Goal: Task Accomplishment & Management: Manage account settings

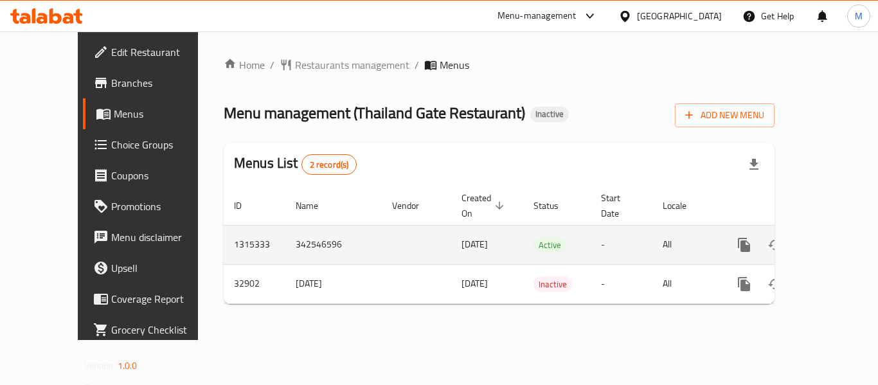
drag, startPoint x: 0, startPoint y: 0, endPoint x: 827, endPoint y: 229, distance: 858.0
click at [831, 239] on icon "enhanced table" at bounding box center [837, 245] width 12 height 12
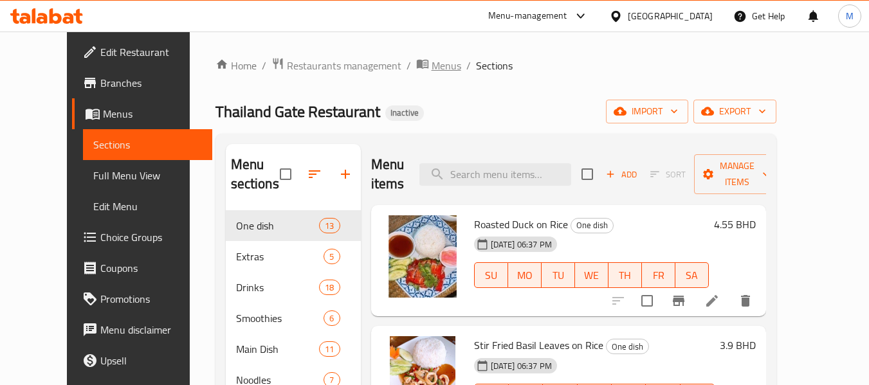
click at [431, 60] on span "Menus" at bounding box center [446, 65] width 30 height 15
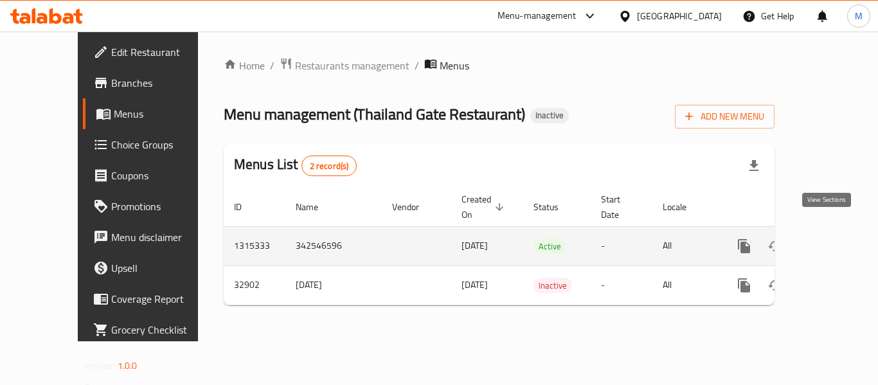
click at [834, 239] on icon "enhanced table" at bounding box center [837, 246] width 15 height 15
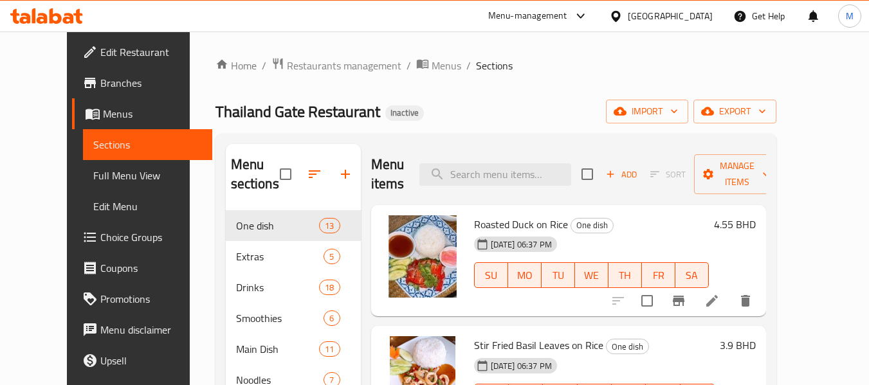
click at [93, 168] on span "Full Menu View" at bounding box center [147, 175] width 109 height 15
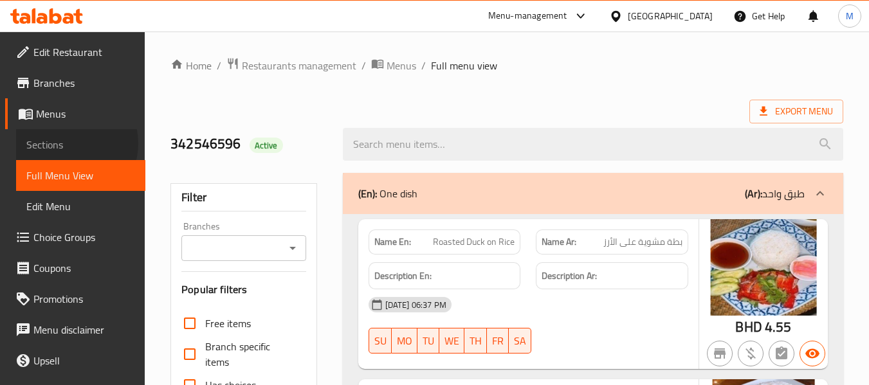
click at [68, 143] on span "Sections" at bounding box center [80, 144] width 109 height 15
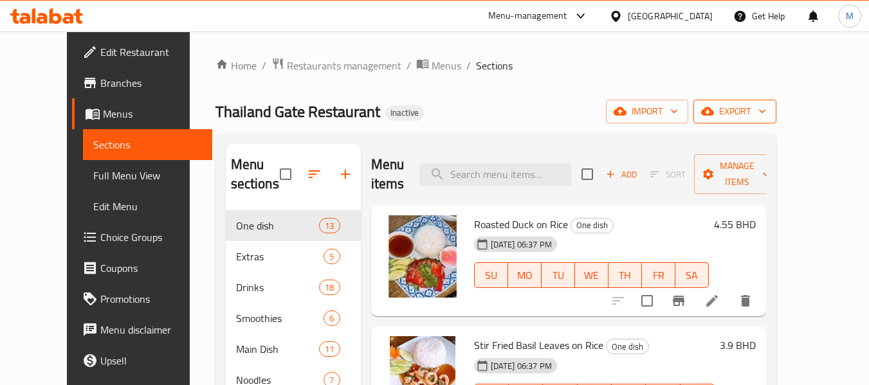
click at [766, 118] on span "export" at bounding box center [734, 112] width 62 height 16
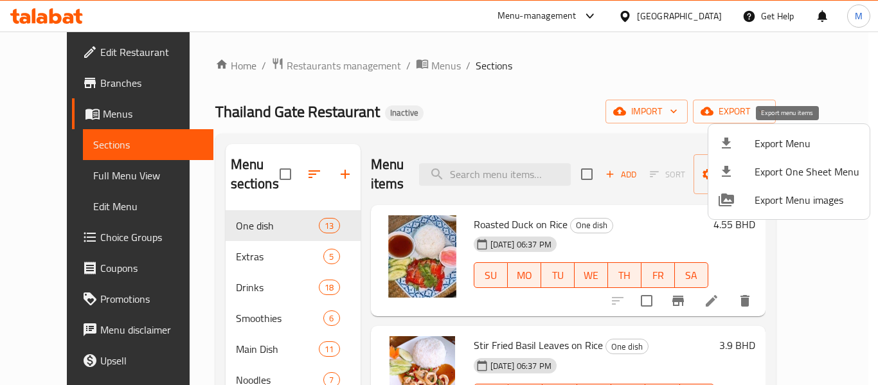
click at [780, 142] on span "Export Menu" at bounding box center [807, 143] width 105 height 15
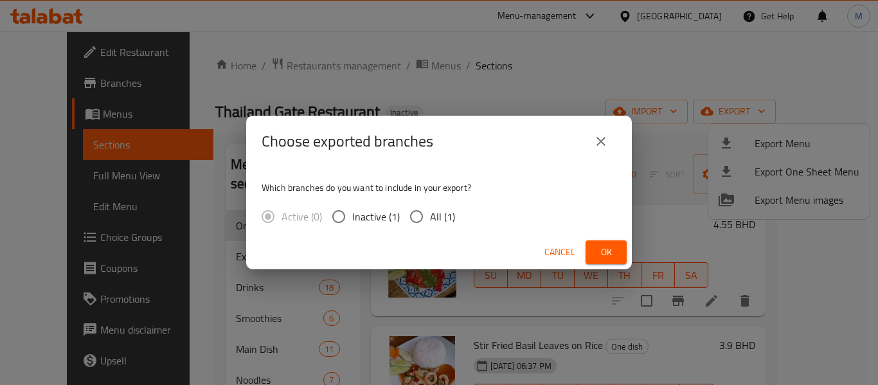
click at [419, 219] on input "All (1)" at bounding box center [416, 216] width 27 height 27
radio input "true"
click at [594, 249] on button "Ok" at bounding box center [606, 252] width 41 height 24
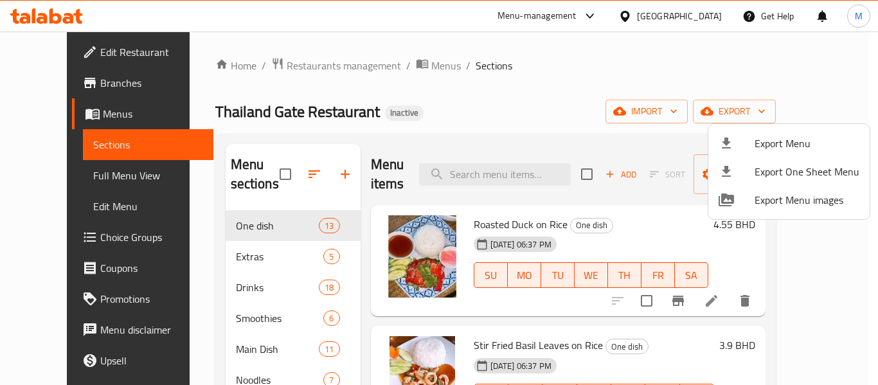
click at [157, 230] on div at bounding box center [439, 192] width 878 height 385
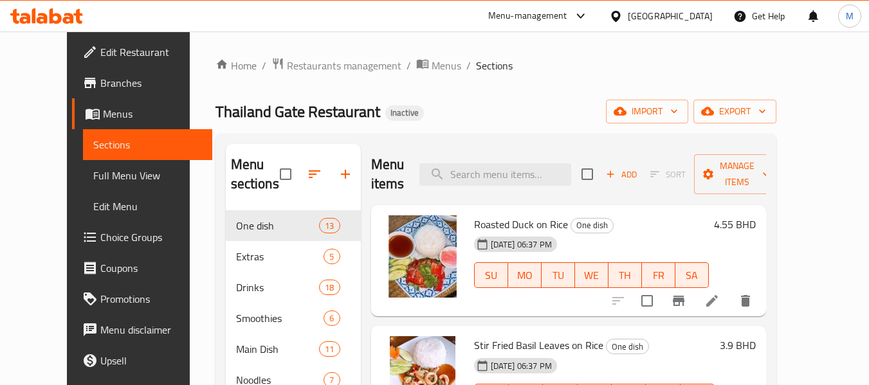
click at [93, 177] on span "Full Menu View" at bounding box center [147, 175] width 109 height 15
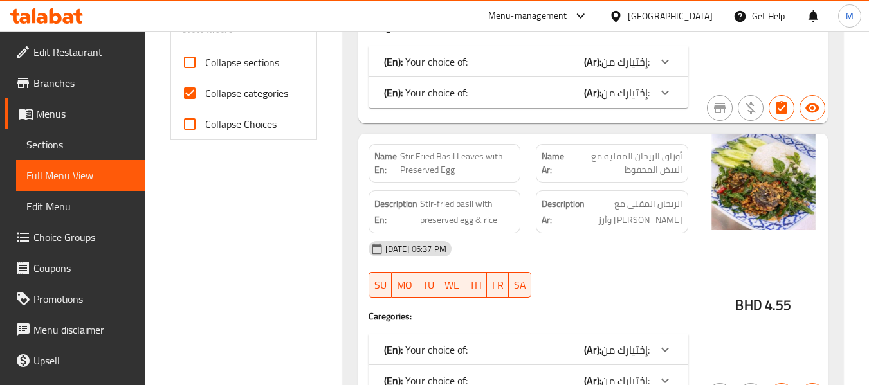
scroll to position [514, 0]
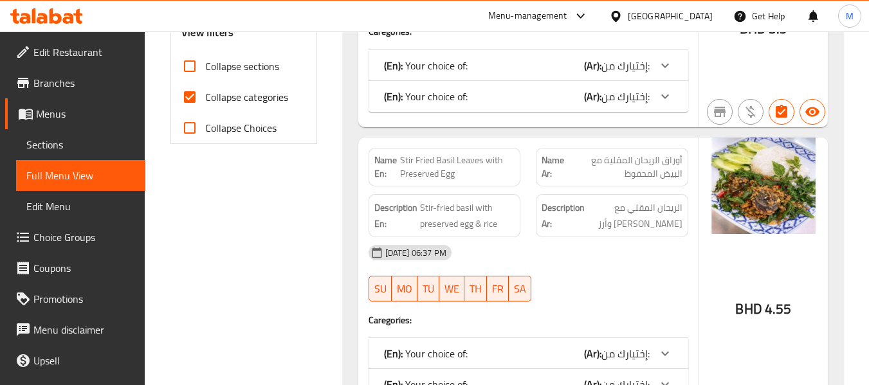
click at [212, 69] on span "Collapse sections" at bounding box center [242, 66] width 74 height 15
click at [205, 69] on input "Collapse sections" at bounding box center [189, 66] width 31 height 31
checkbox input "true"
drag, startPoint x: 215, startPoint y: 98, endPoint x: 245, endPoint y: 120, distance: 37.2
click at [216, 98] on span "Collapse categories" at bounding box center [246, 96] width 83 height 15
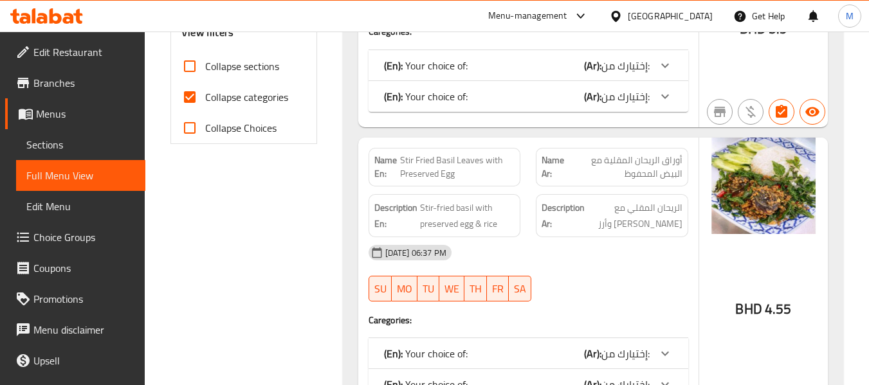
click at [205, 98] on input "Collapse categories" at bounding box center [189, 97] width 31 height 31
checkbox input "false"
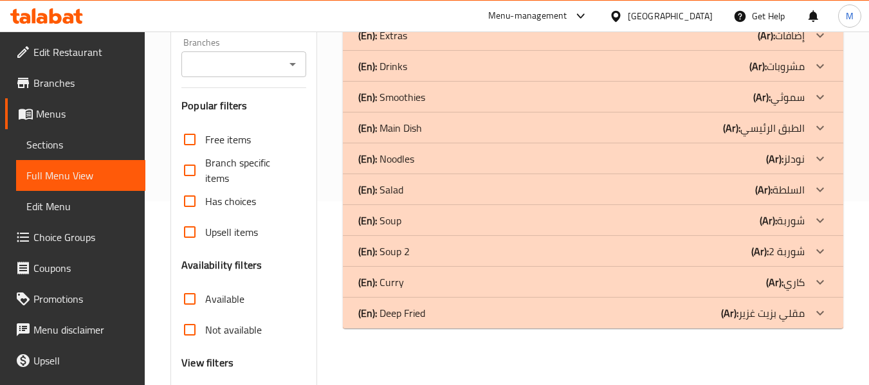
scroll to position [213, 0]
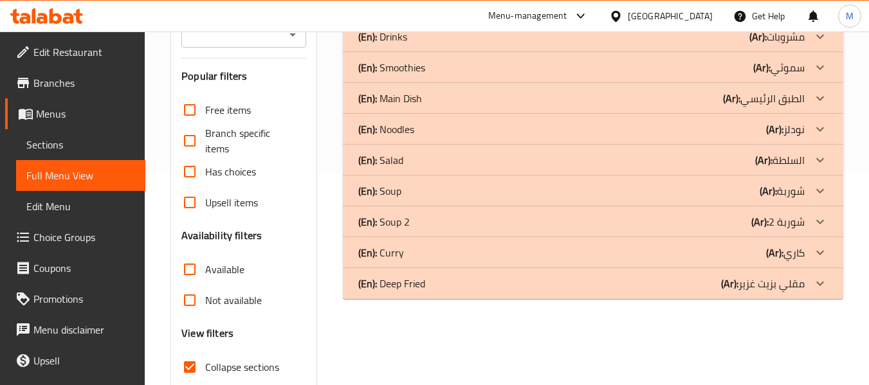
click at [391, 93] on p "(En): Main Dish" at bounding box center [390, 98] width 64 height 15
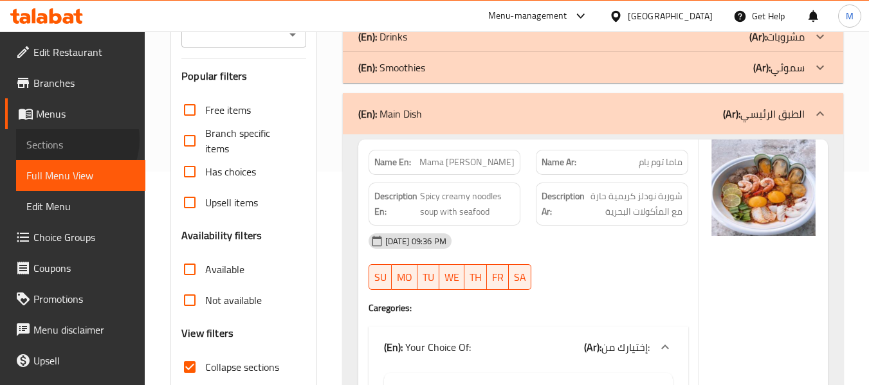
click at [68, 140] on span "Sections" at bounding box center [80, 144] width 109 height 15
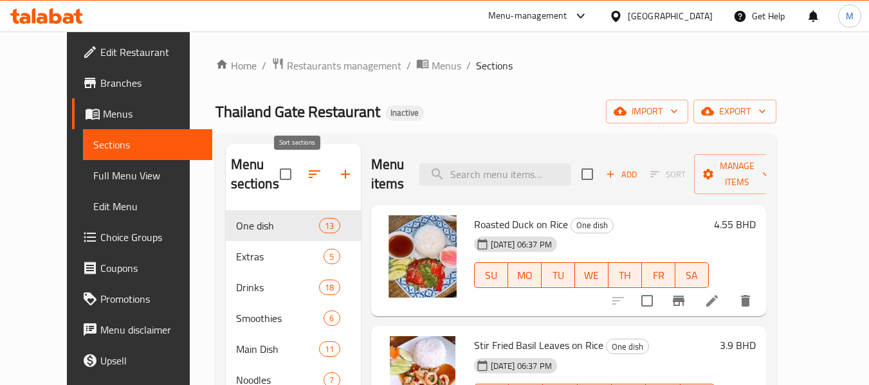
click at [307, 179] on icon "button" at bounding box center [314, 174] width 15 height 15
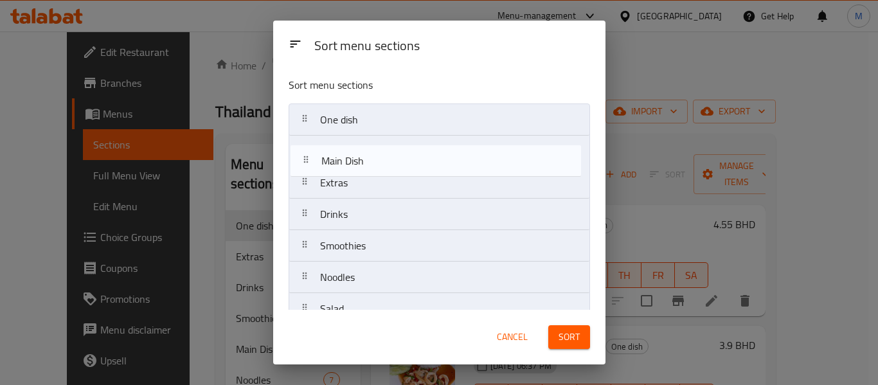
drag, startPoint x: 305, startPoint y: 248, endPoint x: 305, endPoint y: 106, distance: 142.1
click at [305, 107] on nav "One dish Extras Drinks Smoothies Main Dish Noodles Salad Soup Soup 2 Curry Deep…" at bounding box center [440, 278] width 302 height 348
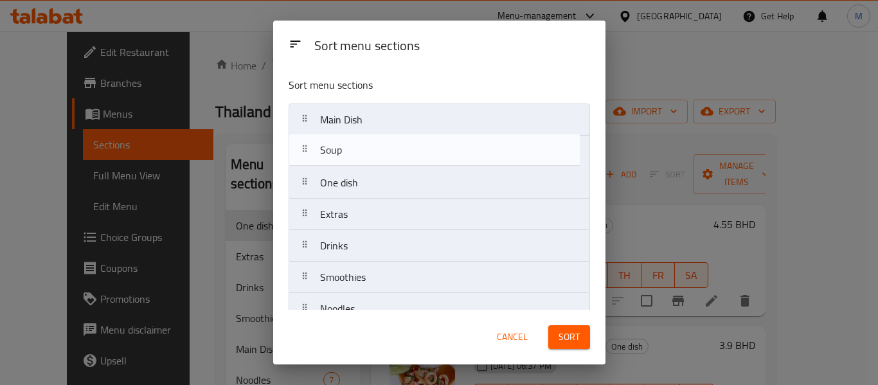
drag, startPoint x: 304, startPoint y: 197, endPoint x: 305, endPoint y: 149, distance: 48.2
click at [305, 149] on nav "Main Dish One dish Extras Drinks Smoothies Noodles Salad Soup Soup 2 Curry Deep…" at bounding box center [440, 278] width 302 height 348
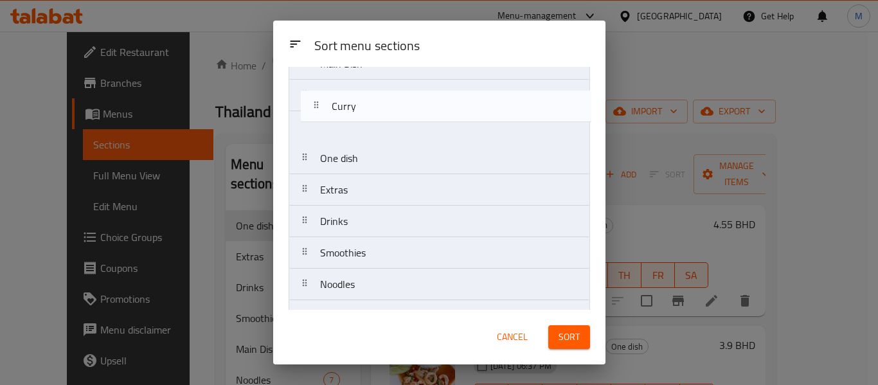
scroll to position [50, 0]
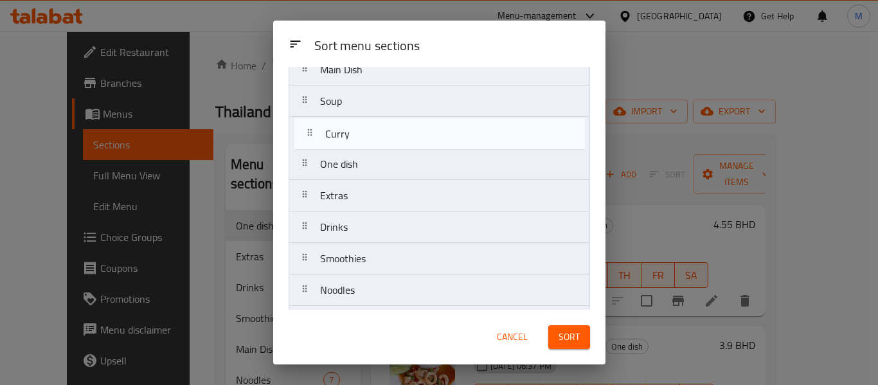
drag, startPoint x: 310, startPoint y: 259, endPoint x: 315, endPoint y: 130, distance: 128.7
click at [315, 130] on nav "Main Dish Soup One dish Extras Drinks Smoothies Noodles Salad Soup 2 Curry Deep…" at bounding box center [440, 227] width 302 height 348
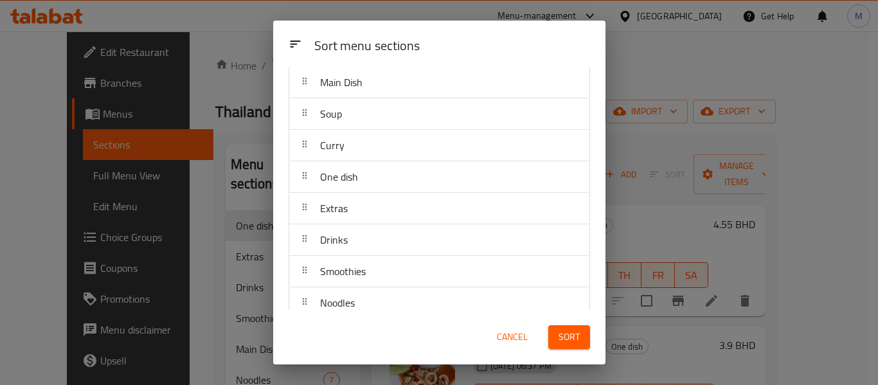
scroll to position [0, 0]
click at [468, 45] on div "Sort menu sections" at bounding box center [452, 46] width 286 height 29
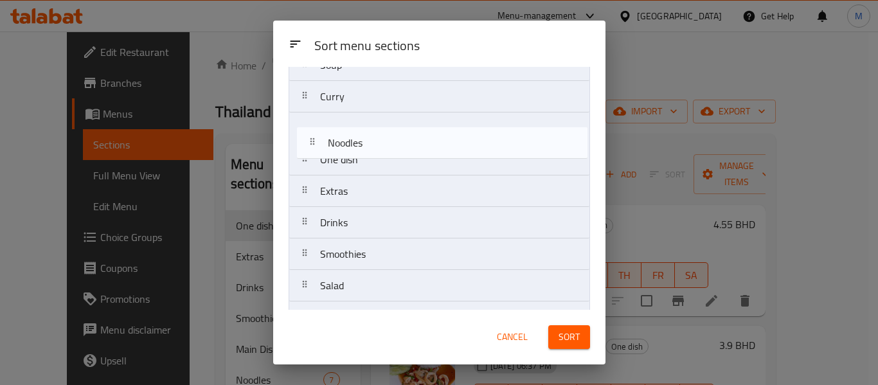
scroll to position [80, 0]
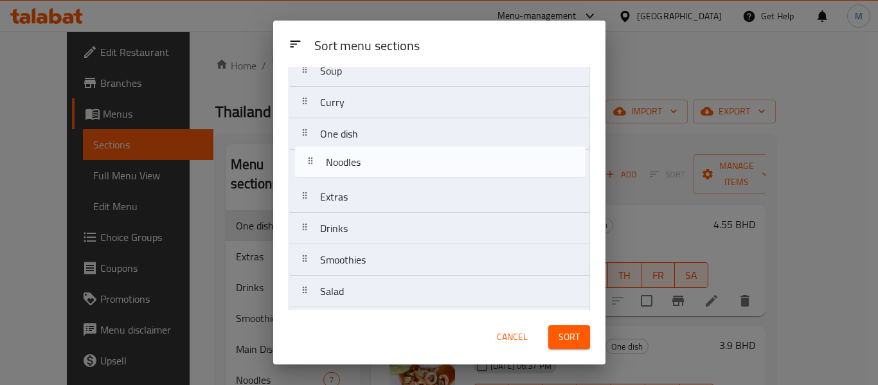
drag, startPoint x: 309, startPoint y: 196, endPoint x: 314, endPoint y: 164, distance: 32.5
click at [314, 164] on nav "Main Dish Soup Curry One dish Extras Drinks Smoothies Noodles Salad Soup 2 Deep…" at bounding box center [440, 197] width 302 height 348
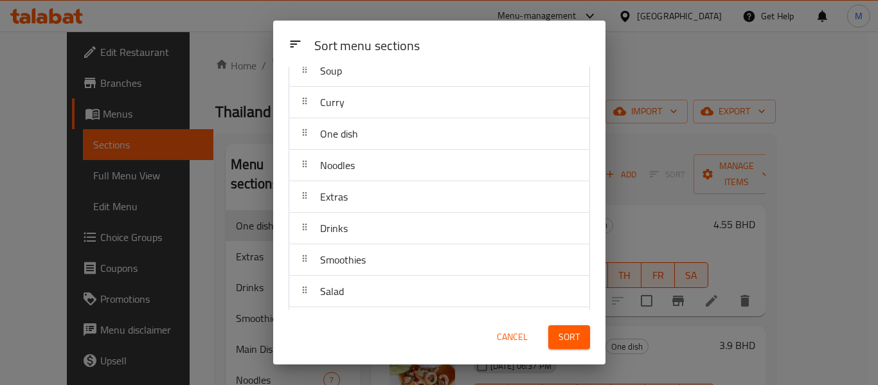
click at [500, 50] on div "Sort menu sections" at bounding box center [452, 46] width 286 height 29
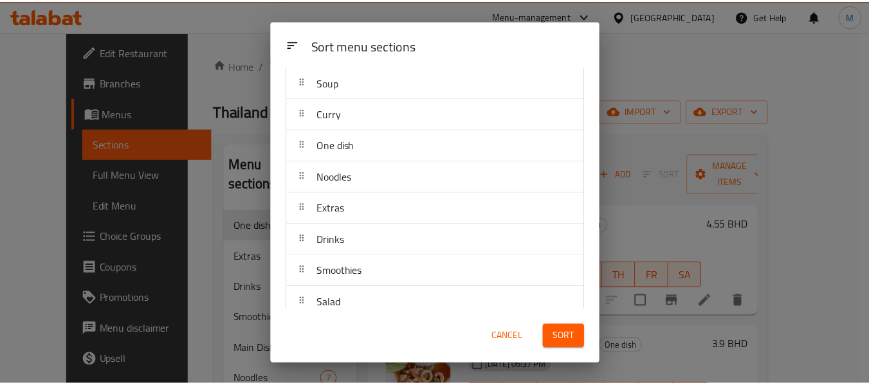
scroll to position [147, 0]
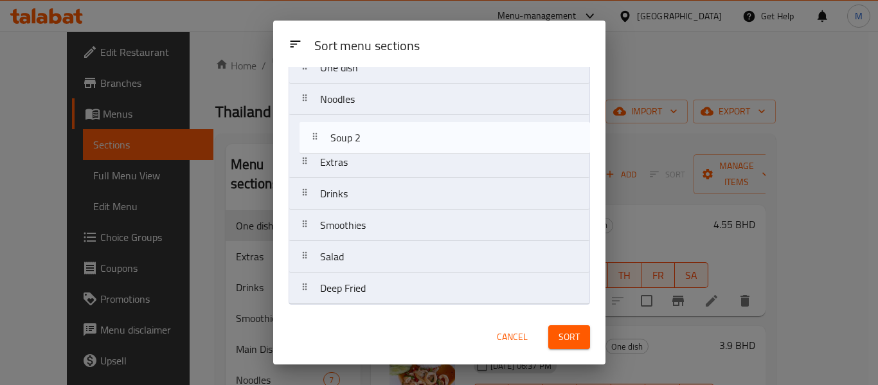
drag, startPoint x: 306, startPoint y: 263, endPoint x: 316, endPoint y: 140, distance: 123.9
click at [316, 140] on nav "Main Dish Soup Curry One dish Noodles Extras Drinks Smoothies Salad Soup 2 Deep…" at bounding box center [440, 131] width 302 height 348
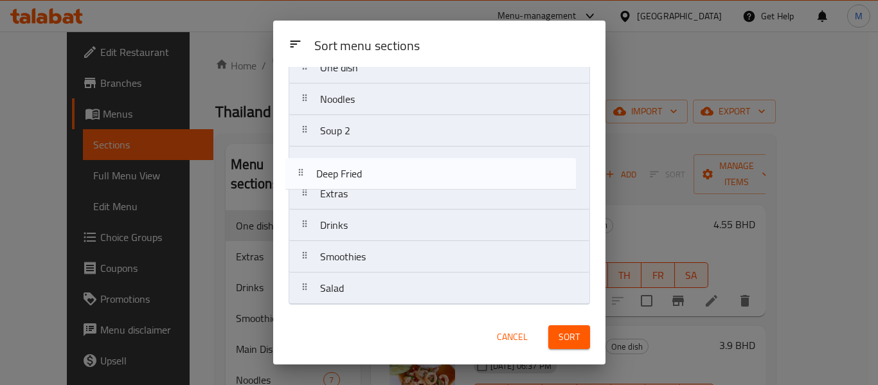
drag, startPoint x: 306, startPoint y: 295, endPoint x: 302, endPoint y: 167, distance: 128.0
click at [302, 168] on nav "Main Dish Soup Curry One dish Noodles Soup 2 Extras Drinks Smoothies Salad Deep…" at bounding box center [440, 131] width 302 height 348
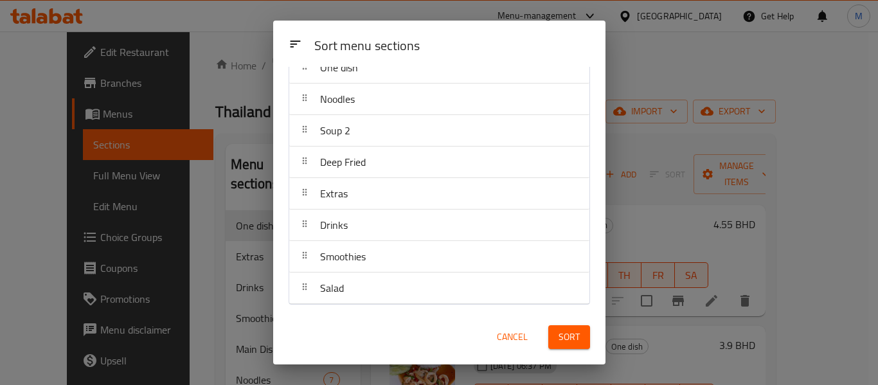
click at [473, 57] on div "Sort menu sections" at bounding box center [452, 46] width 286 height 29
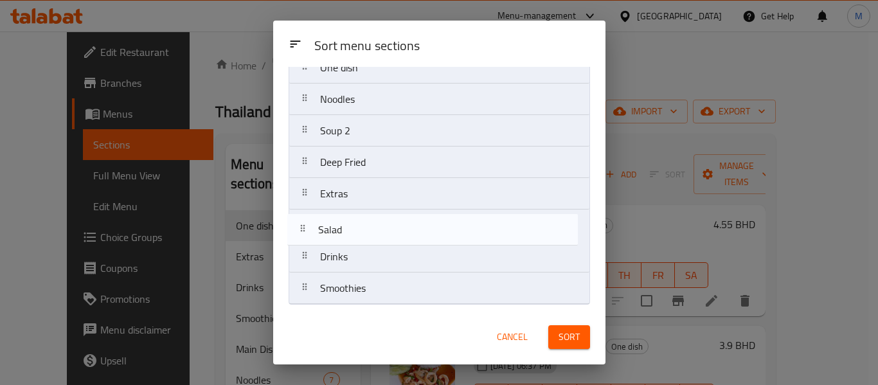
drag, startPoint x: 305, startPoint y: 297, endPoint x: 303, endPoint y: 225, distance: 72.1
click at [303, 228] on nav "Main Dish Soup Curry One dish Noodles Soup 2 Deep Fried Extras Drinks Smoothies…" at bounding box center [440, 131] width 302 height 348
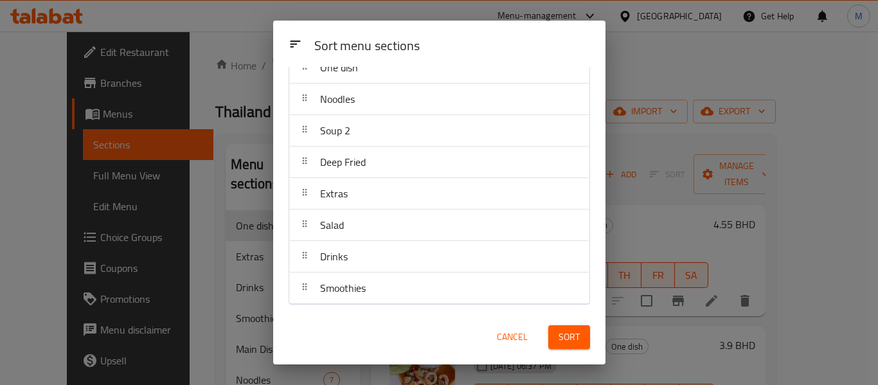
click at [485, 52] on div "Sort menu sections" at bounding box center [452, 46] width 286 height 29
click at [574, 340] on span "Sort" at bounding box center [569, 337] width 21 height 16
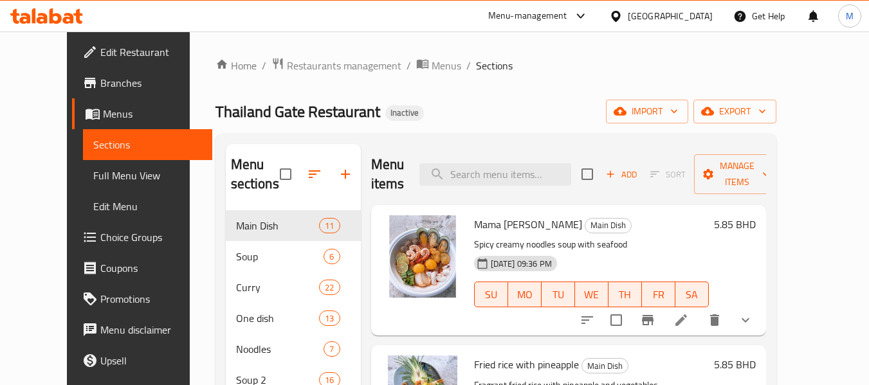
click at [93, 177] on span "Full Menu View" at bounding box center [147, 175] width 109 height 15
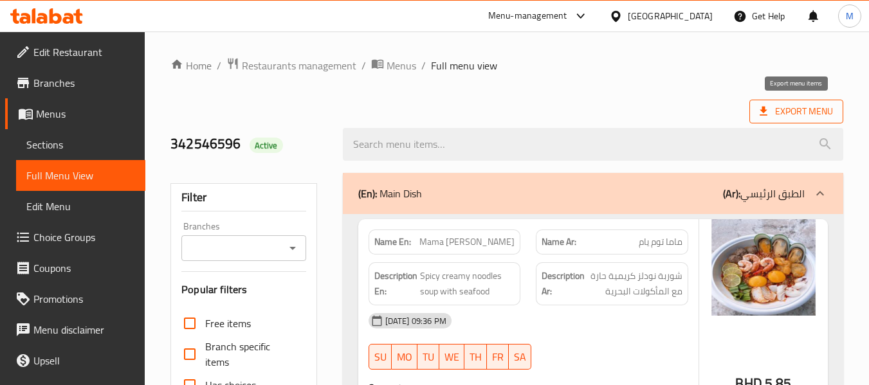
click at [783, 113] on span "Export Menu" at bounding box center [795, 112] width 73 height 16
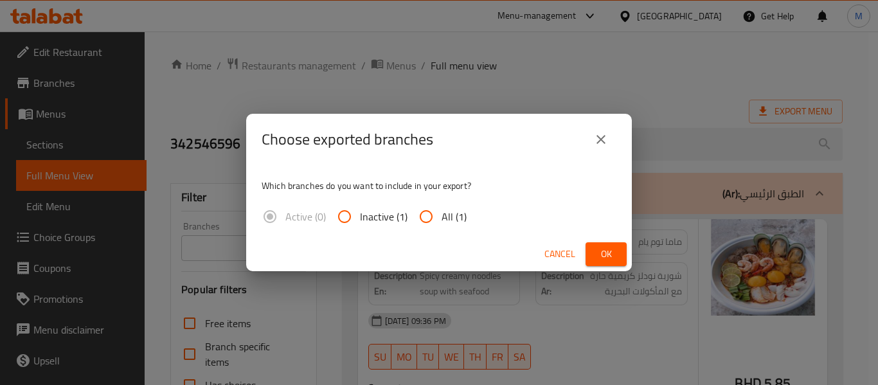
click at [416, 219] on input "All (1)" at bounding box center [426, 216] width 31 height 31
radio input "true"
click at [599, 246] on span "Ok" at bounding box center [606, 254] width 21 height 16
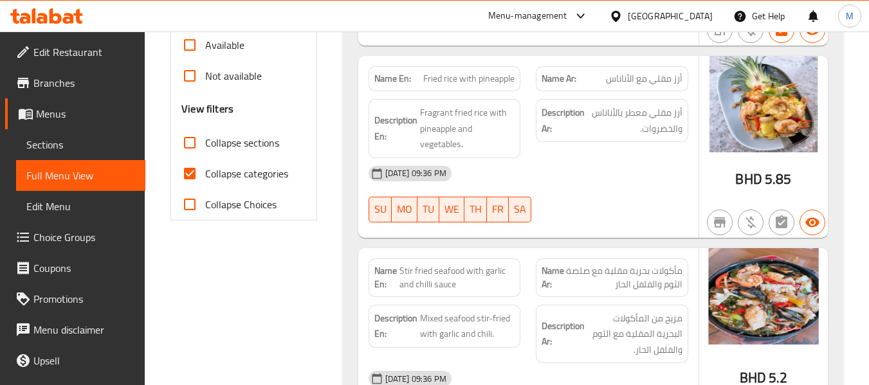
scroll to position [429, 0]
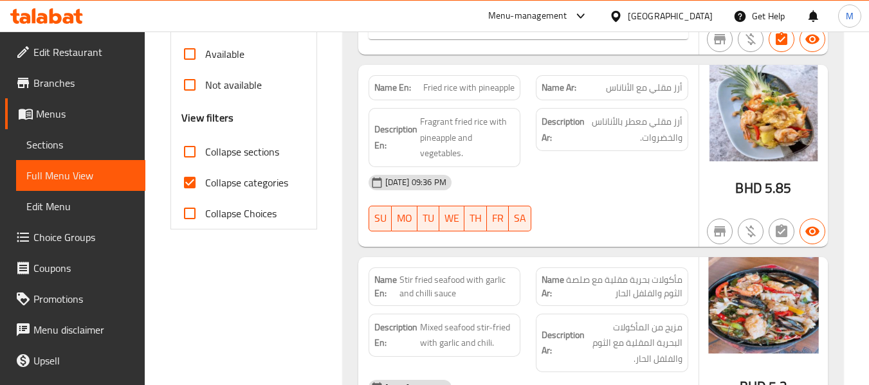
click at [222, 146] on span "Collapse sections" at bounding box center [242, 151] width 74 height 15
click at [205, 146] on input "Collapse sections" at bounding box center [189, 151] width 31 height 31
checkbox input "true"
click at [217, 180] on span "Collapse categories" at bounding box center [246, 182] width 83 height 15
click at [205, 180] on input "Collapse categories" at bounding box center [189, 182] width 31 height 31
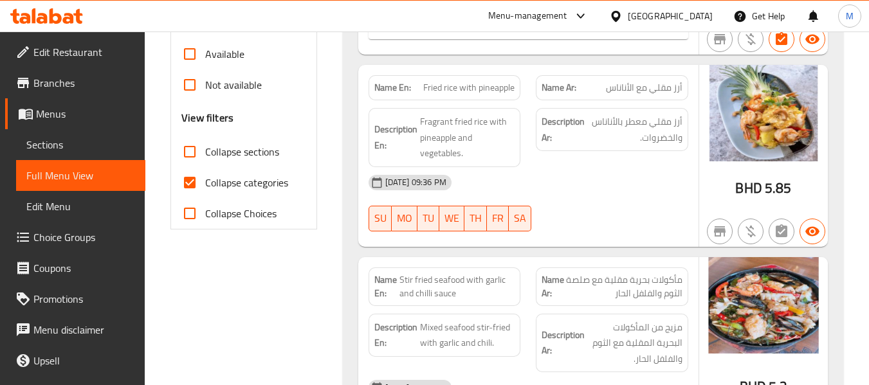
checkbox input "false"
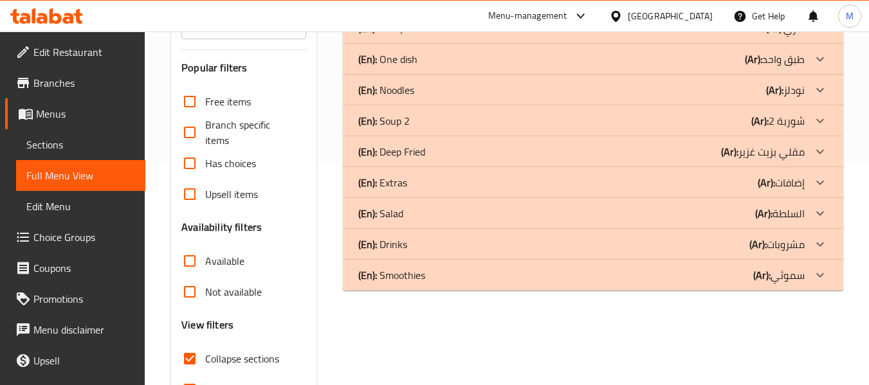
scroll to position [0, 0]
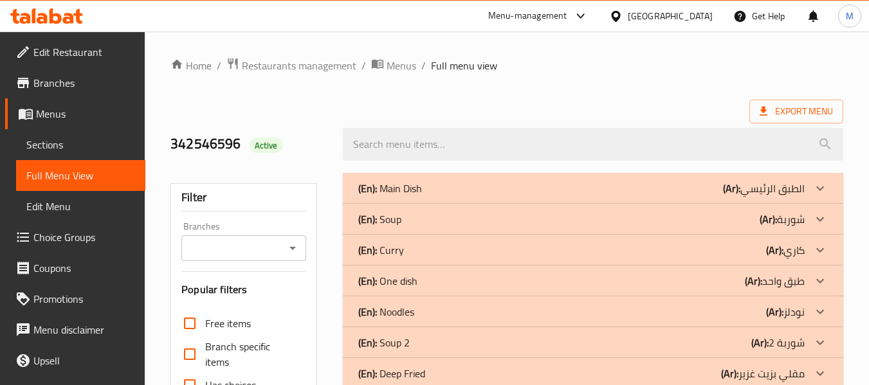
click at [446, 183] on div "(En): Main Dish (Ar): الطبق الرئيسي" at bounding box center [581, 188] width 446 height 15
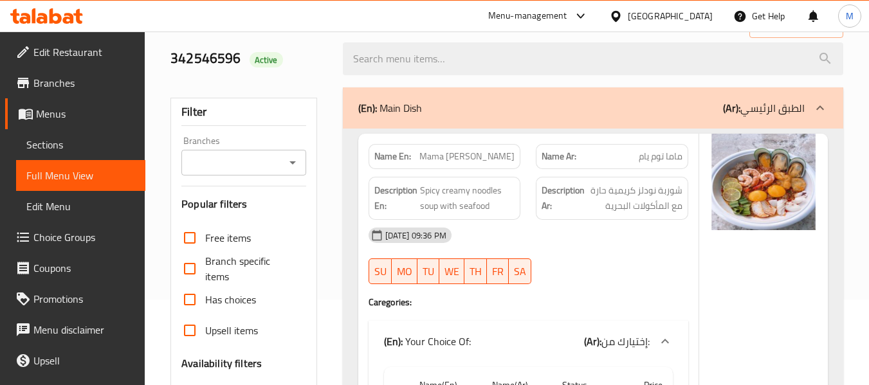
scroll to position [172, 0]
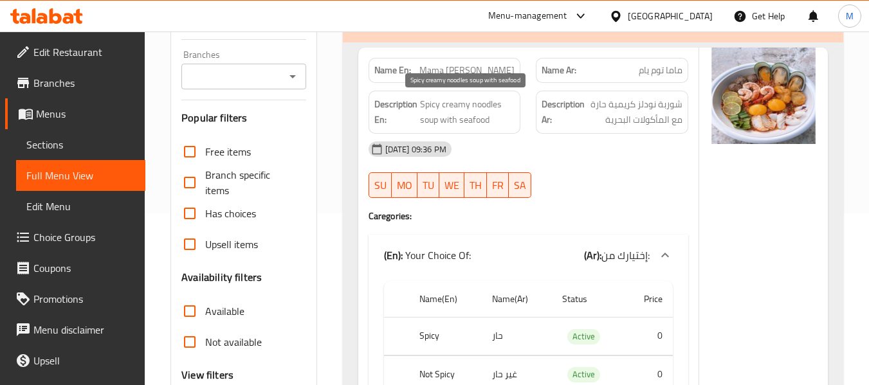
click at [463, 102] on span "Spicy creamy noodles soup with seafood" at bounding box center [467, 112] width 95 height 32
copy span "Spicy creamy noodles soup with seafood"
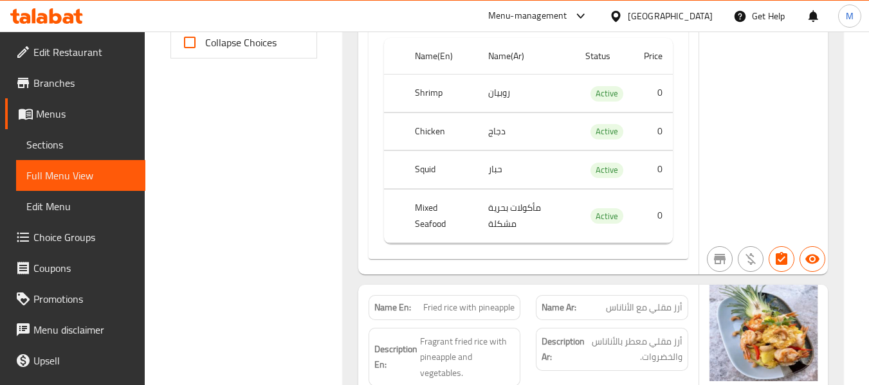
scroll to position [686, 0]
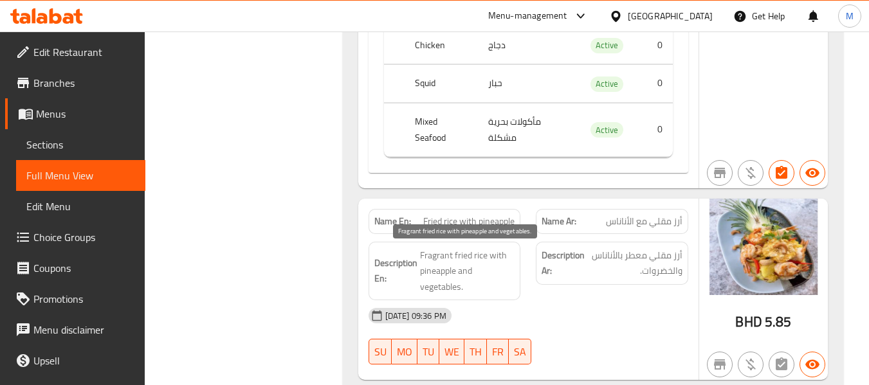
click at [469, 256] on span "Fragrant fried rice with pineapple and vegetables." at bounding box center [467, 272] width 95 height 48
copy span "Fragrant fried rice with pineapple and vegetables."
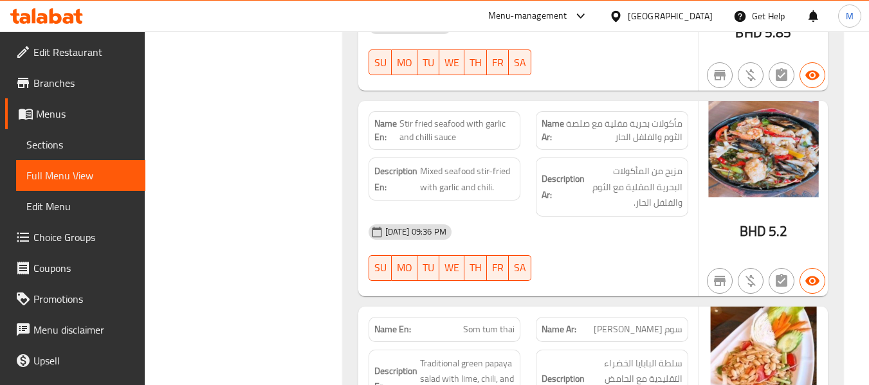
scroll to position [1029, 0]
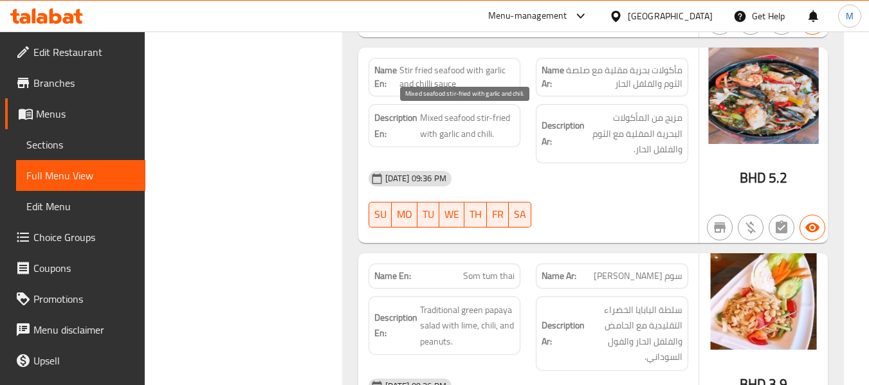
click at [443, 132] on span "Mixed seafood stir-fried with garlic and chili." at bounding box center [467, 126] width 95 height 32
copy span "Mixed seafood stir-fried with garlic and chili."
click at [458, 76] on span "Stir fried seafood with garlic and chilli sauce" at bounding box center [456, 77] width 115 height 27
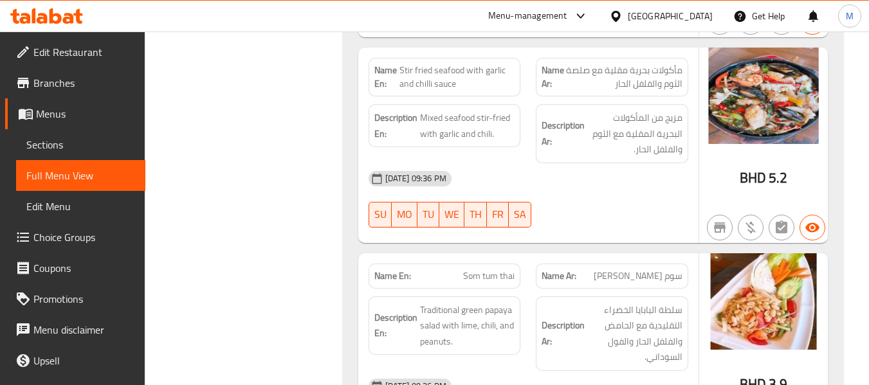
click at [458, 76] on span "Stir fried seafood with garlic and chilli sauce" at bounding box center [456, 77] width 115 height 27
copy span "Stir fried seafood with garlic and chilli sauce"
click at [482, 313] on span "Traditional green papaya salad with lime, chili, and peanuts." at bounding box center [467, 326] width 95 height 48
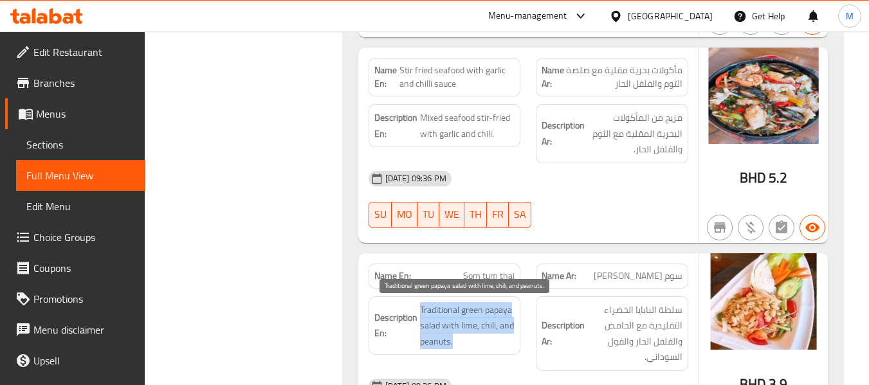
click at [482, 313] on span "Traditional green papaya salad with lime, chili, and peanuts." at bounding box center [467, 326] width 95 height 48
copy span "Traditional green papaya salad with lime, chili, and peanuts."
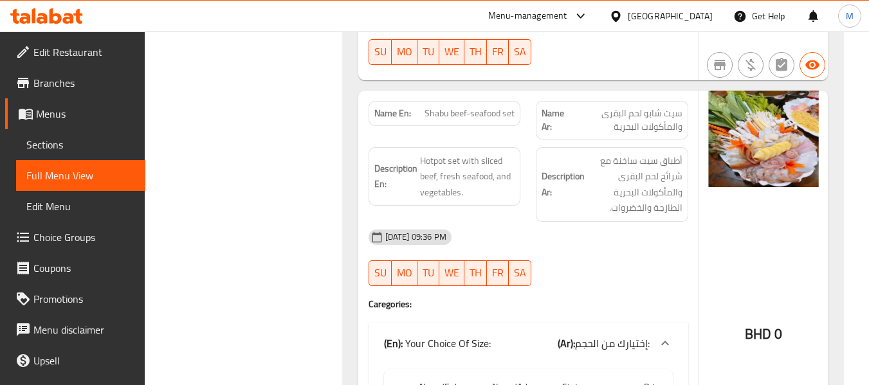
scroll to position [1372, 0]
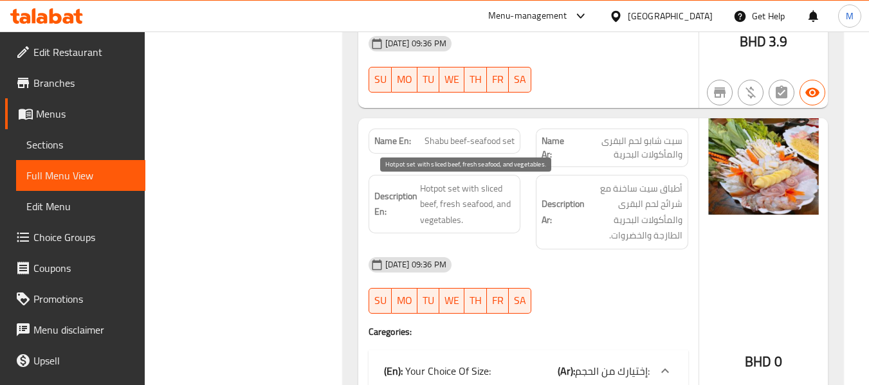
click at [451, 186] on span "Hotpot set with sliced beef, fresh seafood, and vegetables." at bounding box center [467, 205] width 95 height 48
copy span "Hotpot set with sliced beef, fresh seafood, and vegetables."
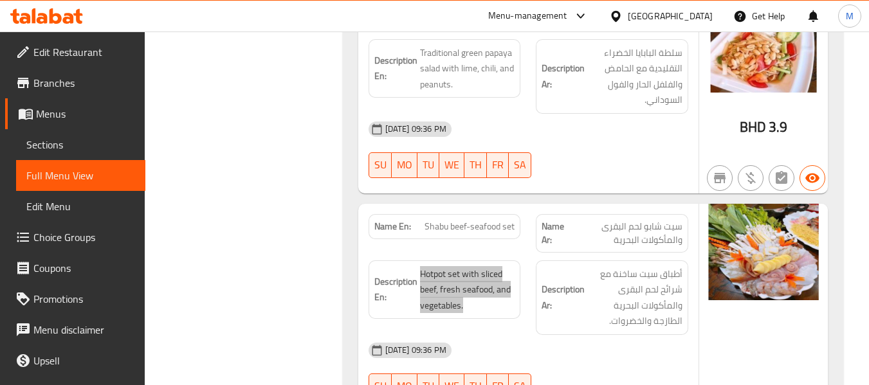
scroll to position [1201, 0]
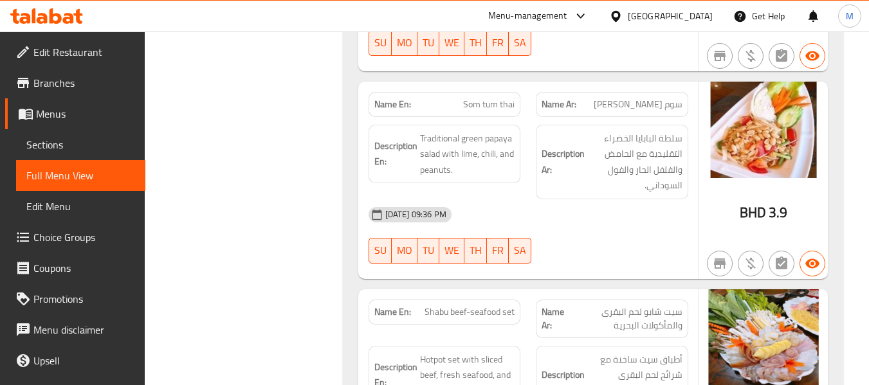
click at [493, 98] on span "Som tum thai" at bounding box center [488, 105] width 51 height 14
copy span "Som tum thai"
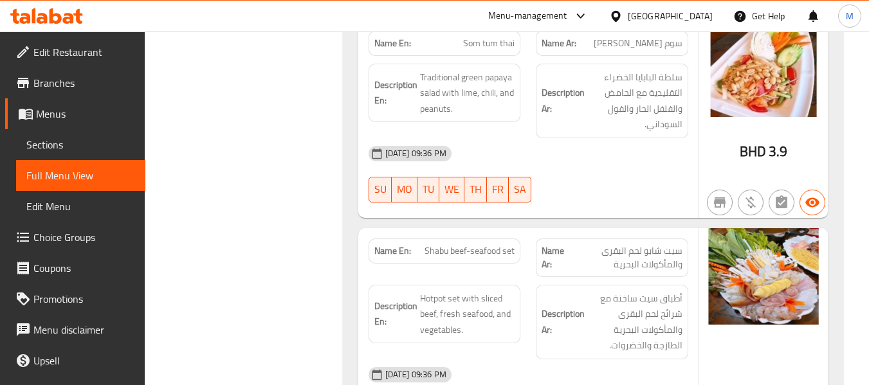
scroll to position [1286, 0]
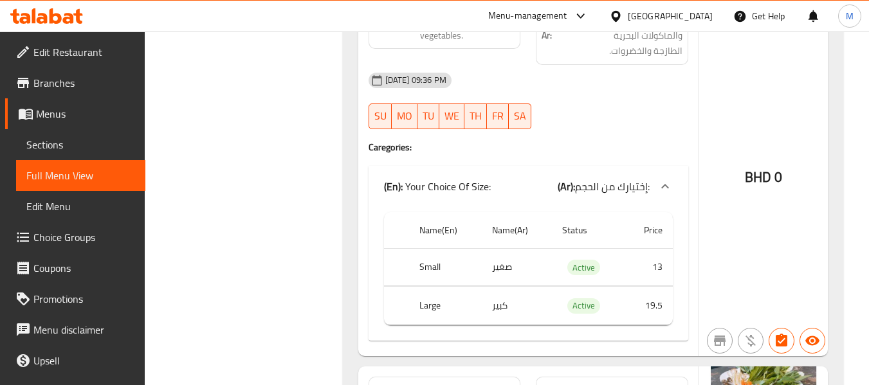
scroll to position [1458, 0]
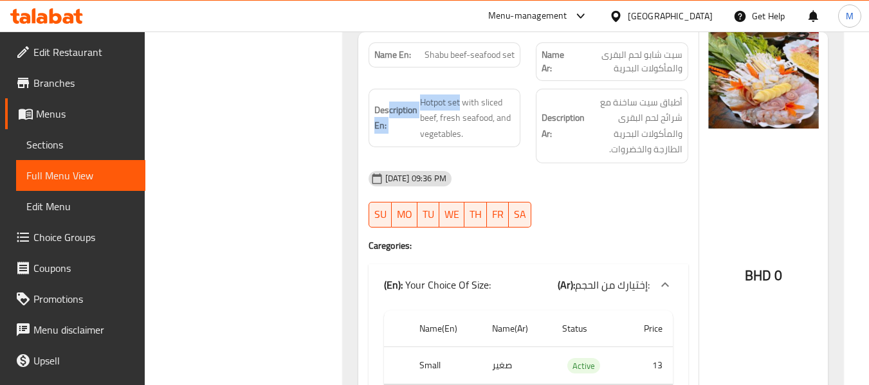
drag, startPoint x: 460, startPoint y: 102, endPoint x: 386, endPoint y: 105, distance: 73.4
click at [386, 105] on h6 "Description En: Hotpot set with sliced beef, fresh seafood, and vegetables." at bounding box center [444, 119] width 141 height 48
click at [434, 104] on span "Hotpot set with sliced beef, fresh seafood, and vegetables." at bounding box center [467, 119] width 95 height 48
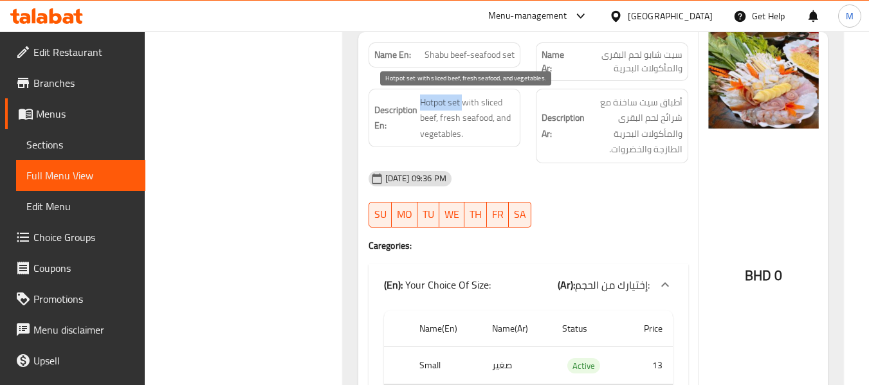
drag, startPoint x: 462, startPoint y: 104, endPoint x: 421, endPoint y: 100, distance: 40.7
click at [421, 100] on span "Hotpot set with sliced beef, fresh seafood, and vegetables." at bounding box center [467, 119] width 95 height 48
copy span "Hotpot set"
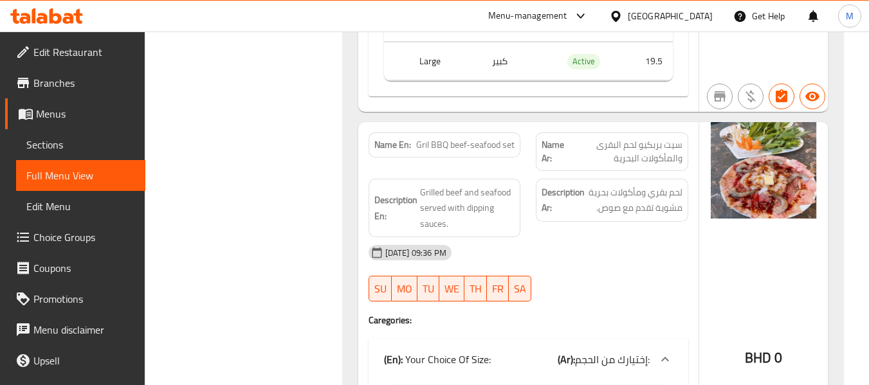
scroll to position [1886, 0]
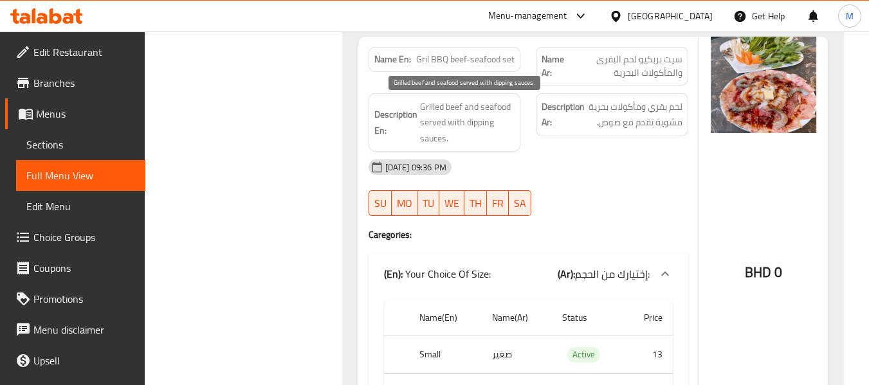
click at [475, 123] on span "Grilled beef and seafood served with dipping sauces." at bounding box center [467, 123] width 95 height 48
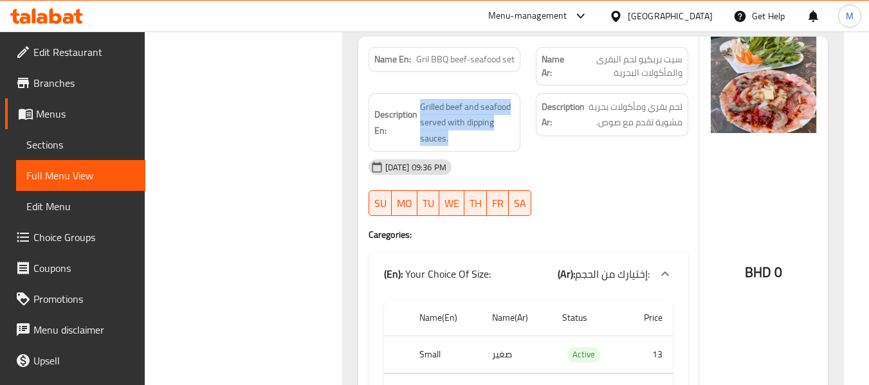
copy span "Grilled beef and seafood served with dipping sauces."
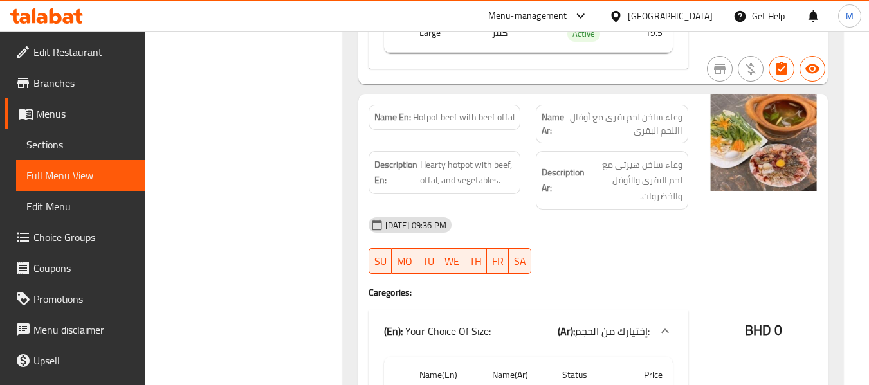
scroll to position [2315, 0]
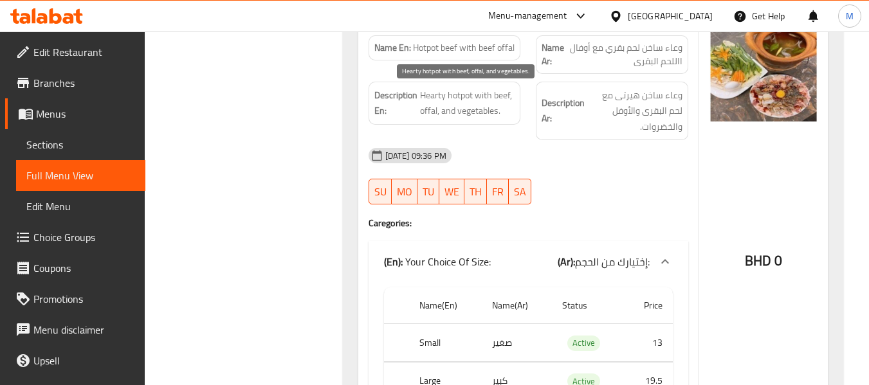
click at [473, 103] on span "Hearty hotpot with beef, offal, and vegetables." at bounding box center [467, 103] width 95 height 32
copy span "Hearty hotpot with beef, offal, and vegetables."
click at [435, 98] on span "Hearty hotpot with beef, offal, and vegetables." at bounding box center [467, 103] width 95 height 32
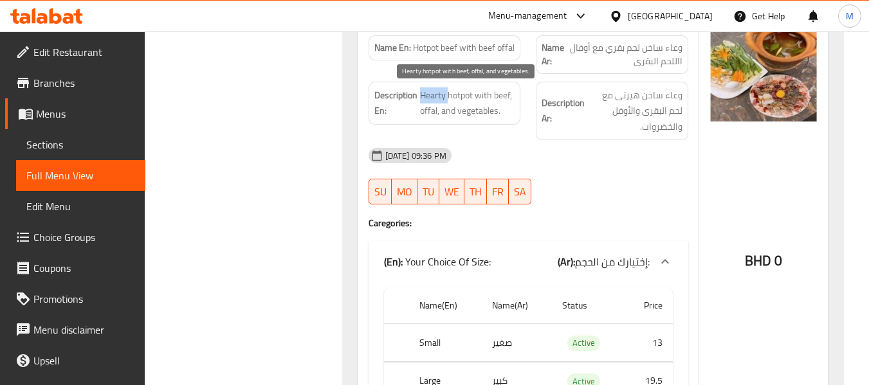
click at [435, 98] on span "Hearty hotpot with beef, offal, and vegetables." at bounding box center [467, 103] width 95 height 32
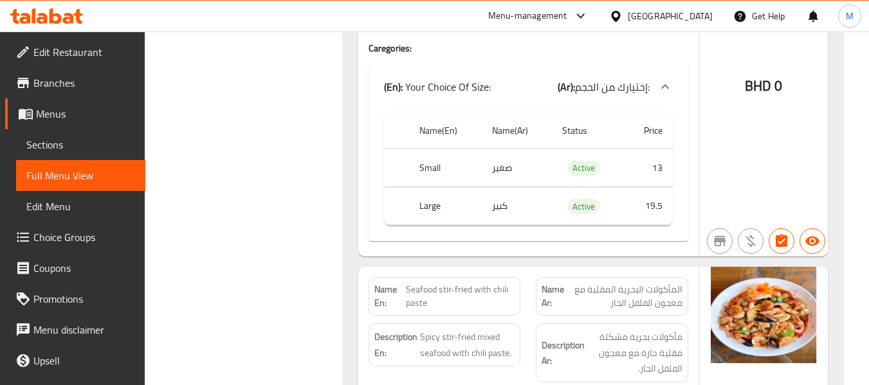
scroll to position [2572, 0]
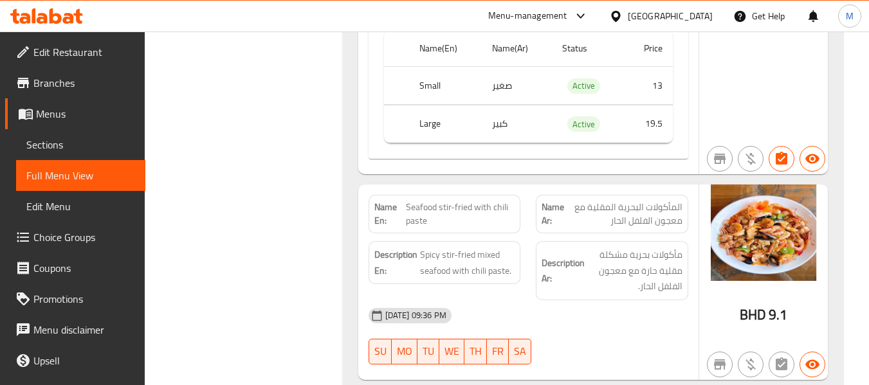
click at [447, 253] on span "Spicy stir-fried mixed seafood with chili paste." at bounding box center [467, 263] width 95 height 32
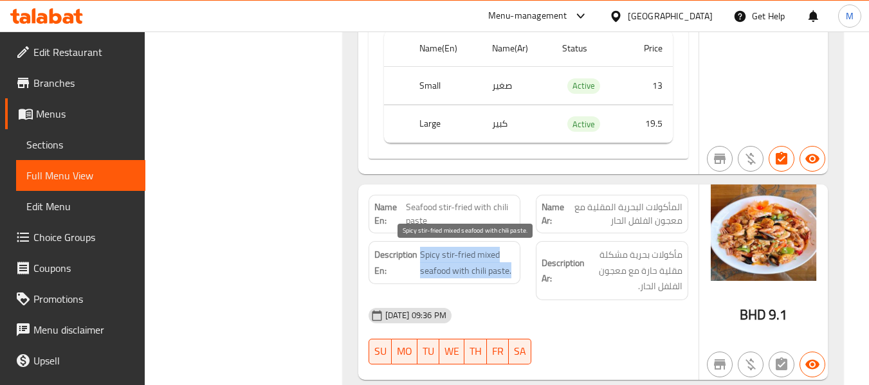
click at [447, 253] on span "Spicy stir-fried mixed seafood with chili paste." at bounding box center [467, 263] width 95 height 32
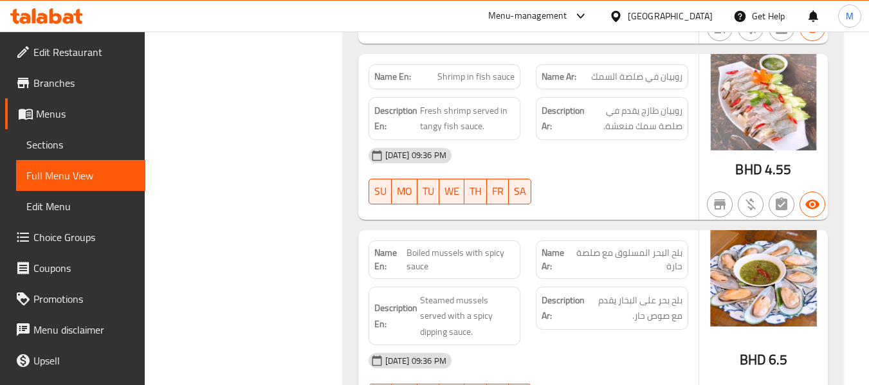
scroll to position [2915, 0]
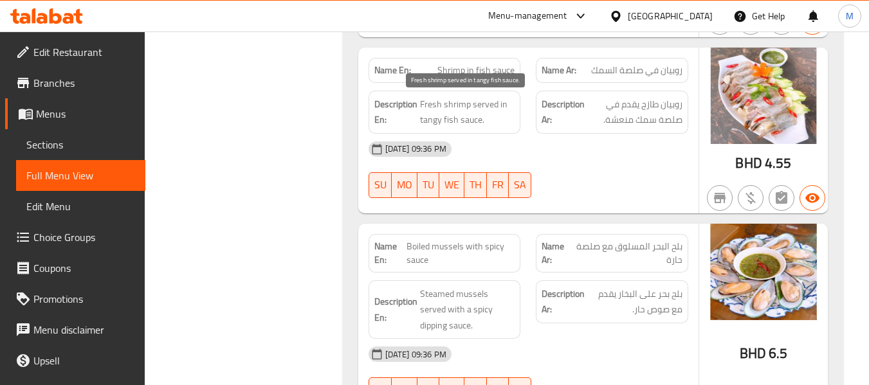
click at [489, 114] on span "Fresh shrimp served in tangy fish sauce." at bounding box center [467, 112] width 95 height 32
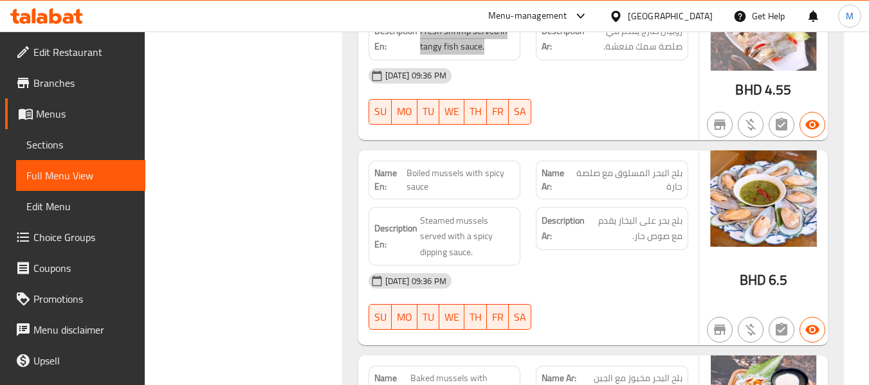
scroll to position [3087, 0]
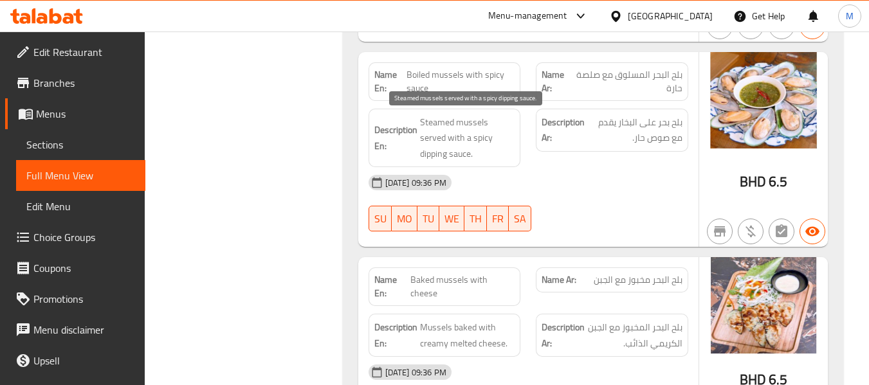
click at [469, 125] on span "Steamed mussels served with a spicy dipping sauce." at bounding box center [467, 138] width 95 height 48
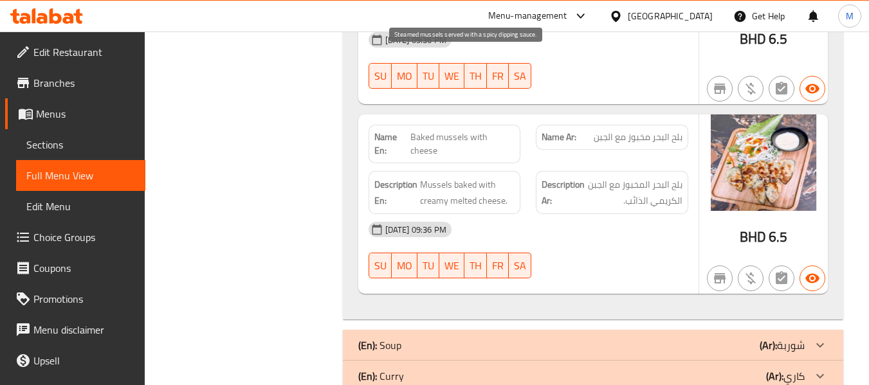
scroll to position [3258, 0]
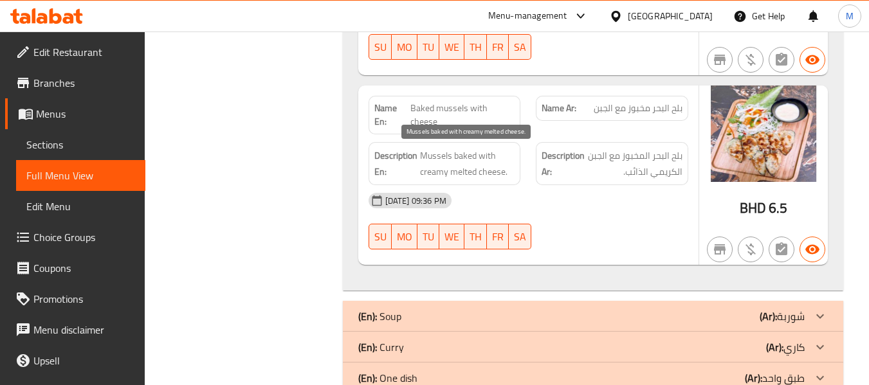
click at [460, 156] on span "Mussels baked with creamy melted cheese." at bounding box center [467, 164] width 95 height 32
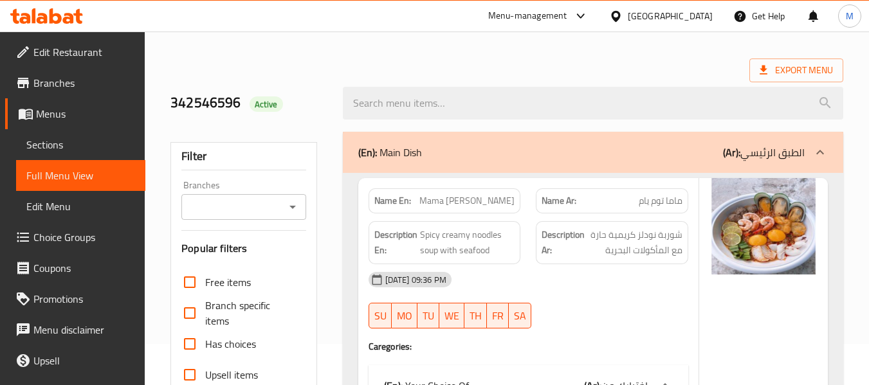
scroll to position [0, 0]
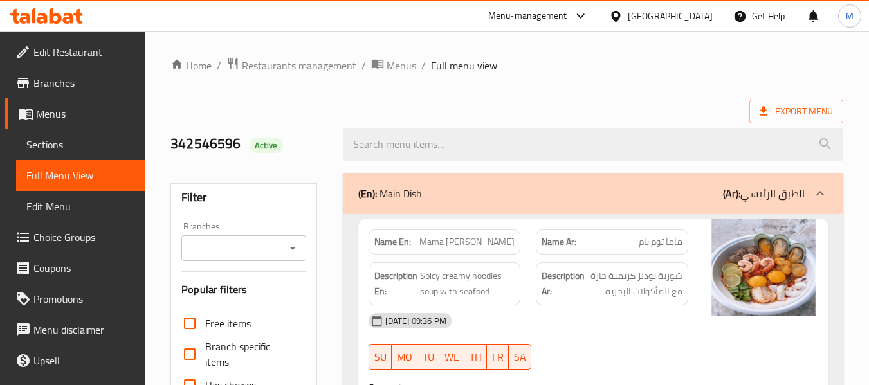
click at [451, 184] on div "(En): Main Dish (Ar): الطبق الرئيسي" at bounding box center [593, 193] width 500 height 41
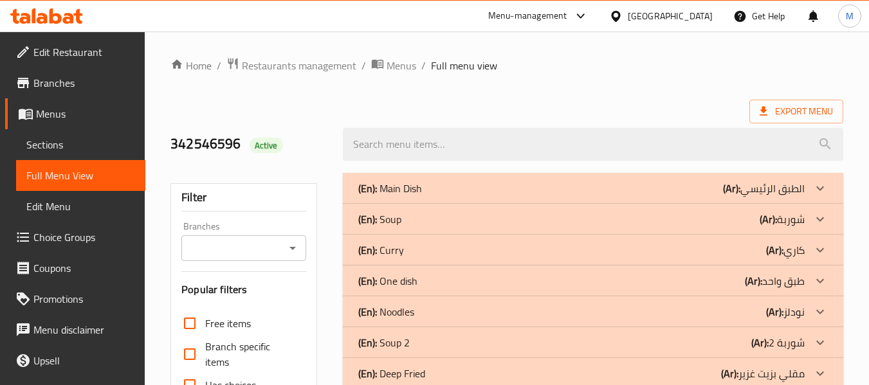
click at [418, 219] on div "(En): Soup (Ar): شوربة" at bounding box center [581, 219] width 446 height 15
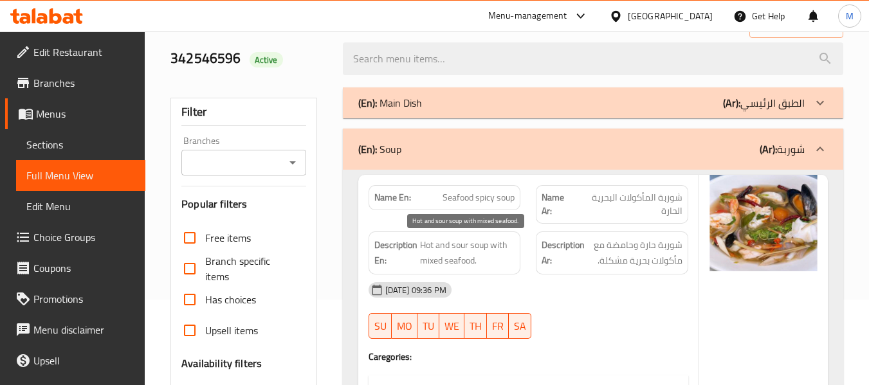
scroll to position [172, 0]
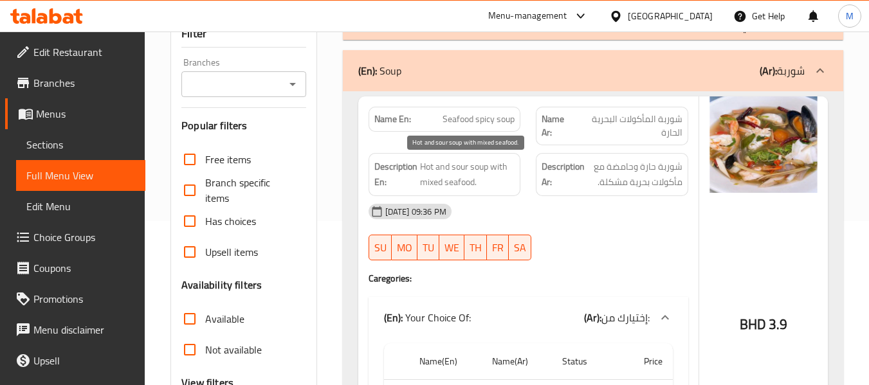
click at [476, 239] on div "Name En: Seafood spicy soup Name Ar: شوربة المأكولات البحرية الحارة Description…" at bounding box center [528, 291] width 340 height 391
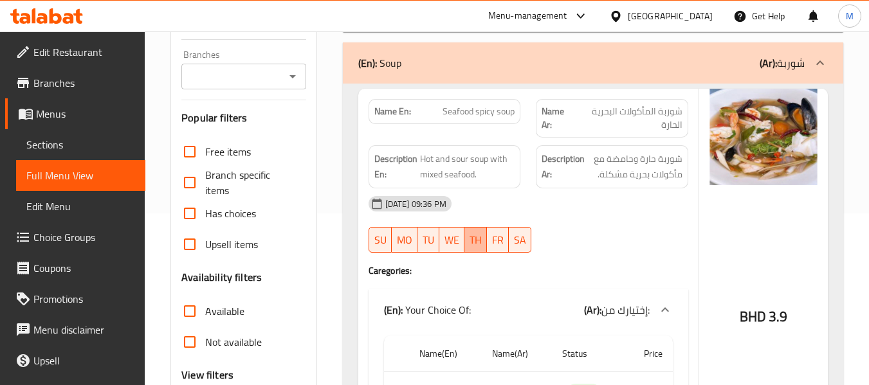
click at [476, 239] on span "TH" at bounding box center [475, 240] width 12 height 19
click at [476, 158] on span "Hot and sour soup with mixed seafood." at bounding box center [467, 167] width 95 height 32
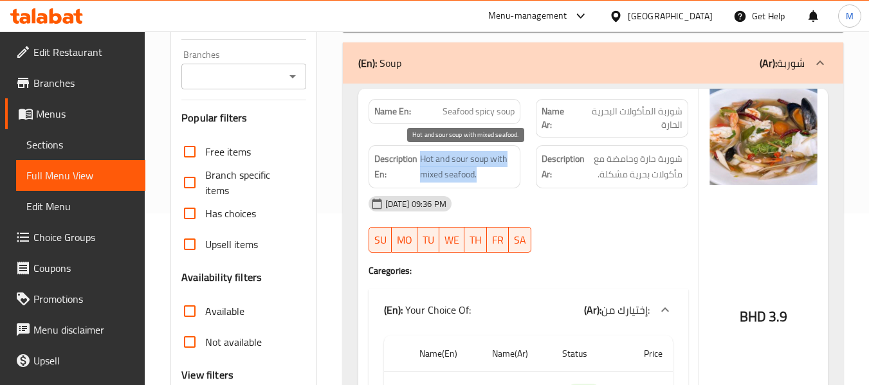
click at [476, 158] on span "Hot and sour soup with mixed seafood." at bounding box center [467, 167] width 95 height 32
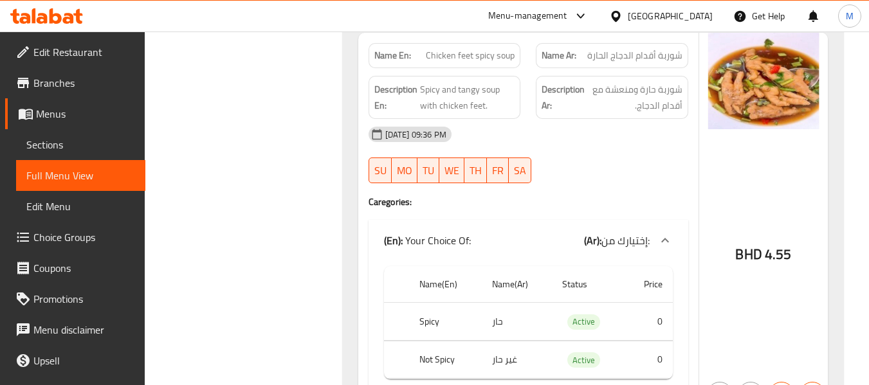
scroll to position [600, 0]
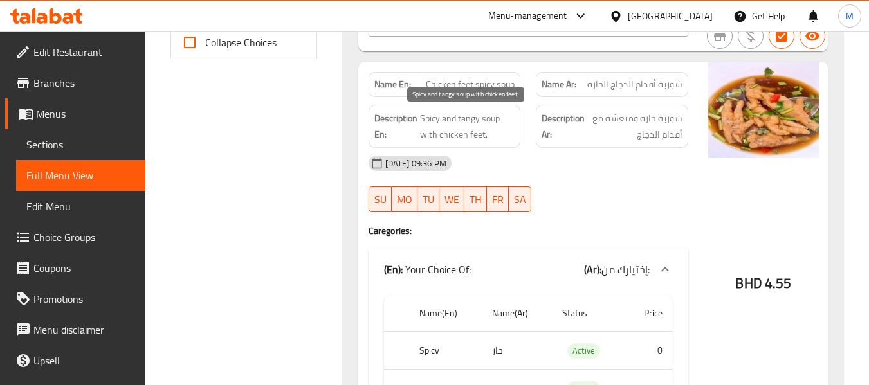
click at [469, 113] on span "Spicy and tangy soup with chicken feet." at bounding box center [467, 127] width 95 height 32
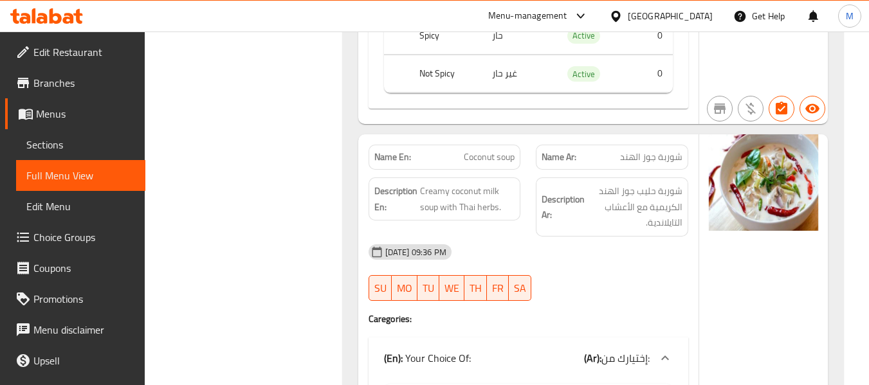
scroll to position [943, 0]
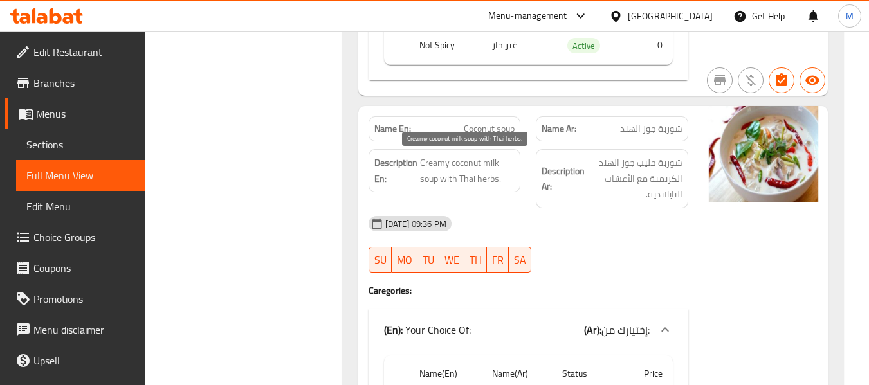
click at [466, 157] on span "Creamy coconut milk soup with Thai herbs." at bounding box center [467, 171] width 95 height 32
click at [464, 158] on span "Creamy coconut milk soup with Thai herbs." at bounding box center [467, 171] width 95 height 32
click at [463, 158] on span "Creamy coconut milk soup with Thai herbs." at bounding box center [467, 171] width 95 height 32
click at [468, 169] on span "Creamy coconut milk soup with Thai herbs." at bounding box center [467, 171] width 95 height 32
click at [467, 168] on span "Creamy coconut milk soup with Thai herbs." at bounding box center [467, 171] width 95 height 32
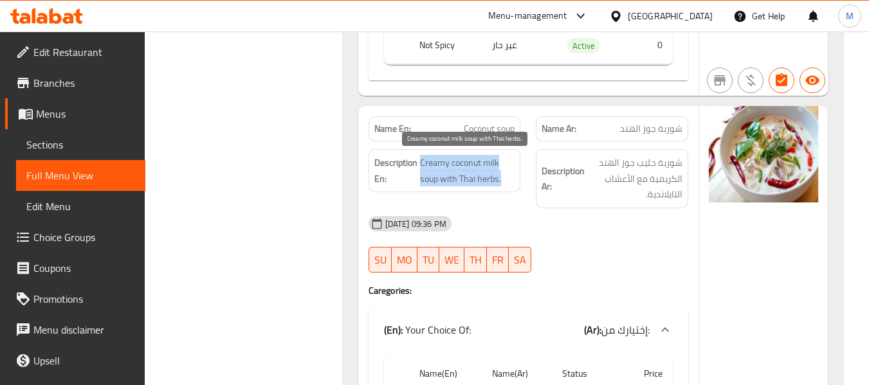
click at [467, 168] on span "Creamy coconut milk soup with Thai herbs." at bounding box center [467, 171] width 95 height 32
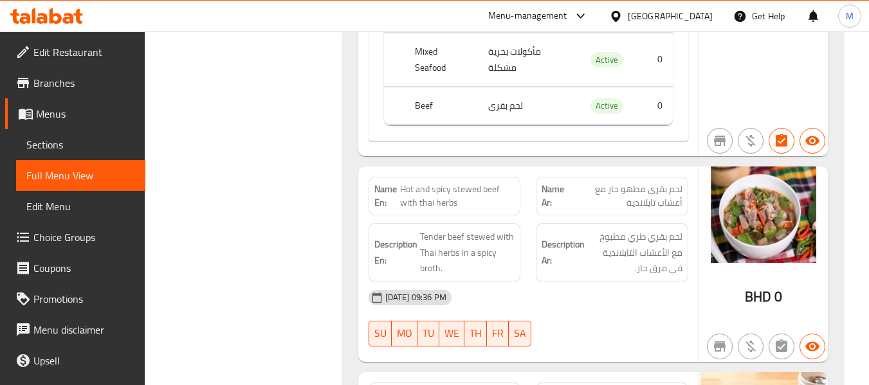
scroll to position [1715, 0]
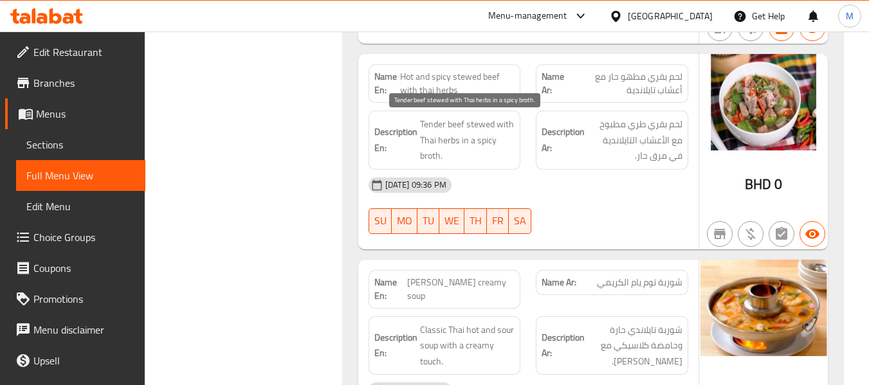
click at [486, 132] on span "Tender beef stewed with Thai herbs in a spicy broth." at bounding box center [467, 140] width 95 height 48
click at [485, 132] on span "Tender beef stewed with Thai herbs in a spicy broth." at bounding box center [467, 140] width 95 height 48
click at [450, 75] on span "Hot and spicy stewed beef with thai herbs" at bounding box center [457, 83] width 114 height 27
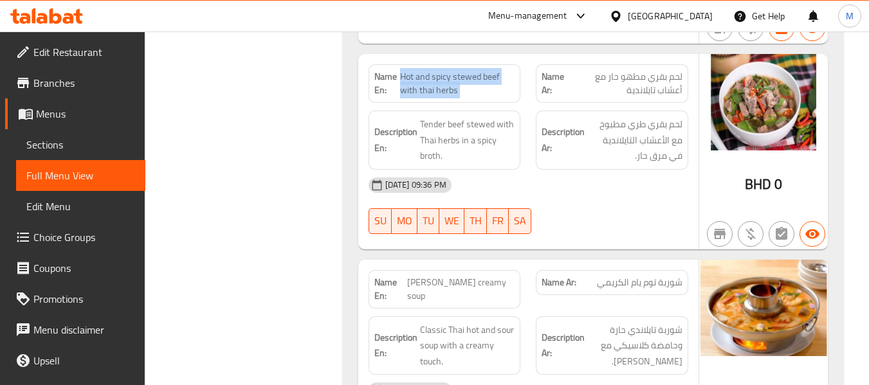
click at [450, 75] on span "Hot and spicy stewed beef with thai herbs" at bounding box center [457, 83] width 114 height 27
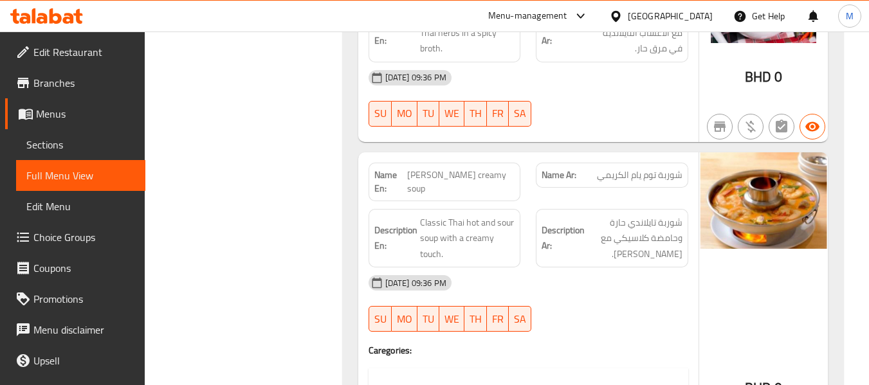
scroll to position [1886, 0]
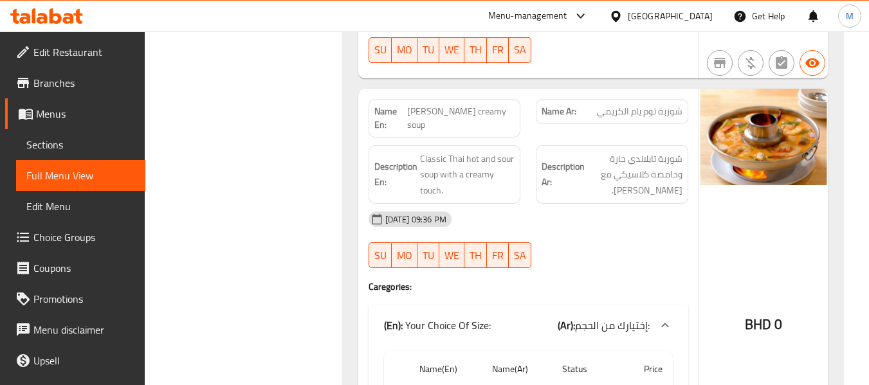
click at [491, 151] on span "Classic Thai hot and sour soup with a creamy touch." at bounding box center [467, 175] width 95 height 48
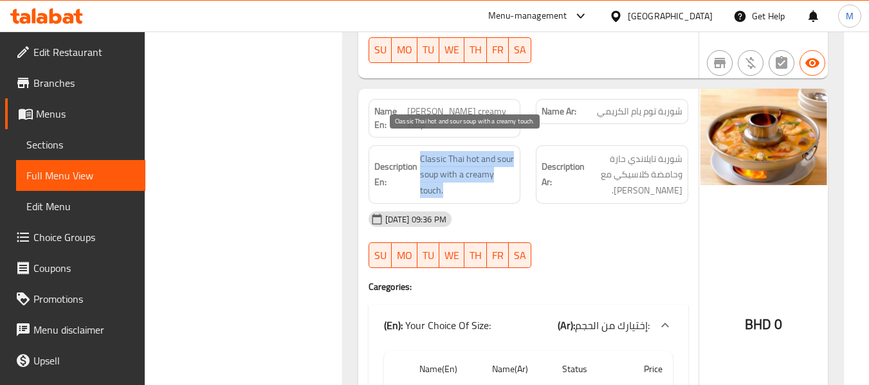
click at [491, 151] on span "Classic Thai hot and sour soup with a creamy touch." at bounding box center [467, 175] width 95 height 48
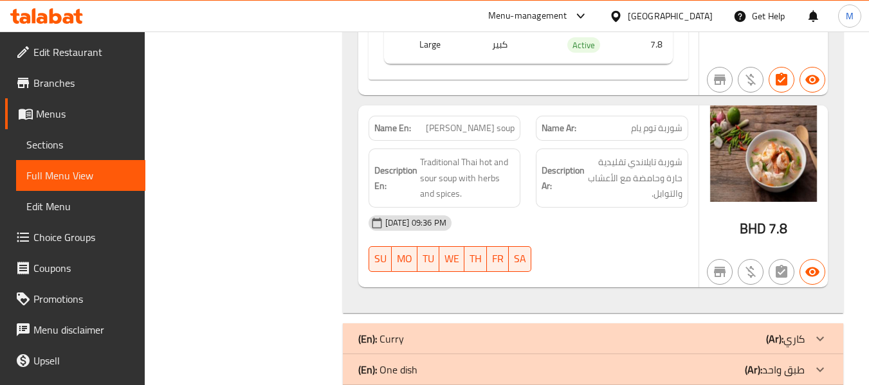
scroll to position [2315, 0]
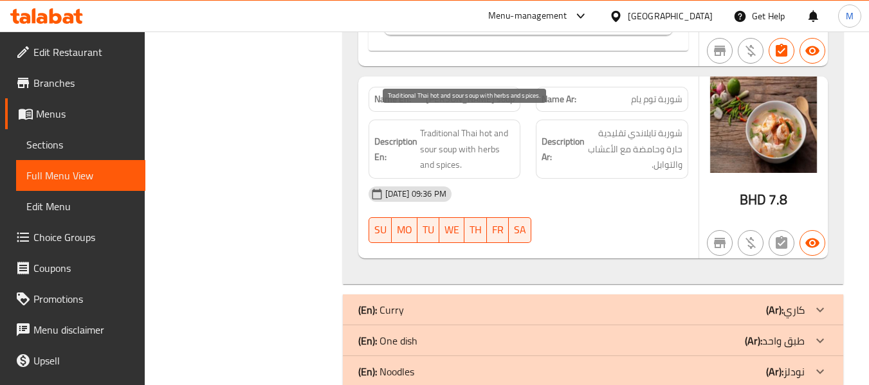
click at [471, 125] on span "Traditional Thai hot and sour soup with herbs and spices." at bounding box center [467, 149] width 95 height 48
click at [488, 93] on span "[PERSON_NAME] soup" at bounding box center [470, 100] width 89 height 14
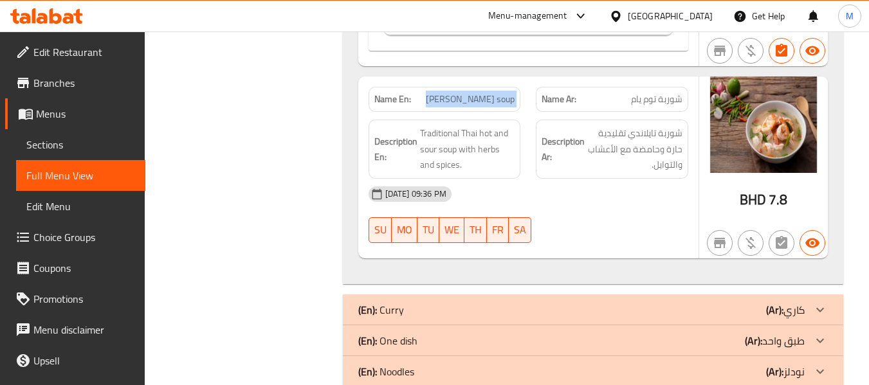
click at [488, 93] on span "[PERSON_NAME] soup" at bounding box center [470, 100] width 89 height 14
click at [499, 93] on span "[PERSON_NAME] soup" at bounding box center [470, 100] width 89 height 14
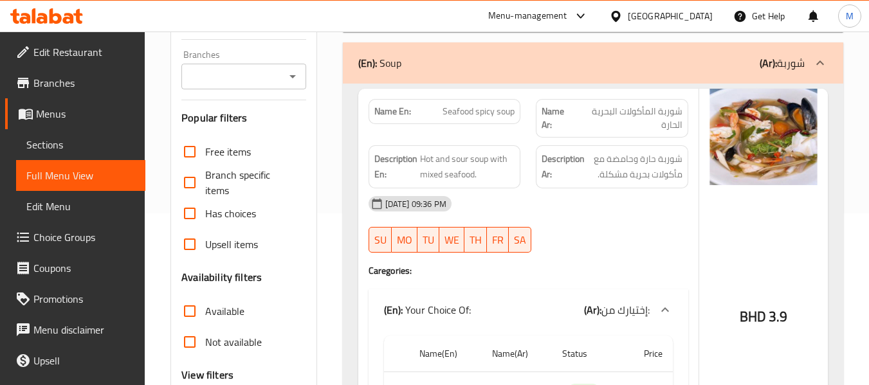
scroll to position [86, 0]
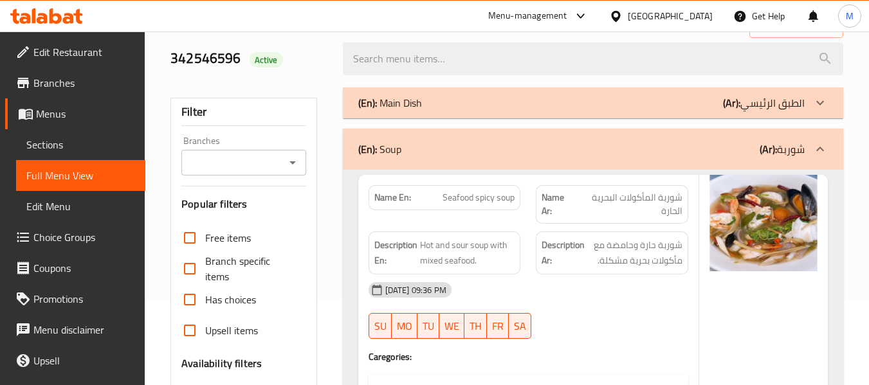
click at [463, 158] on div "(En): Soup (Ar): شوربة" at bounding box center [593, 149] width 500 height 41
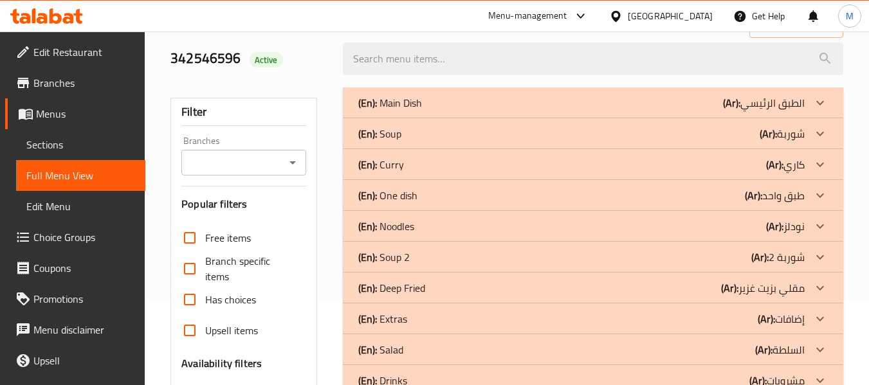
click at [428, 161] on div "(En): [PERSON_NAME] (Ar): كاري" at bounding box center [581, 164] width 446 height 15
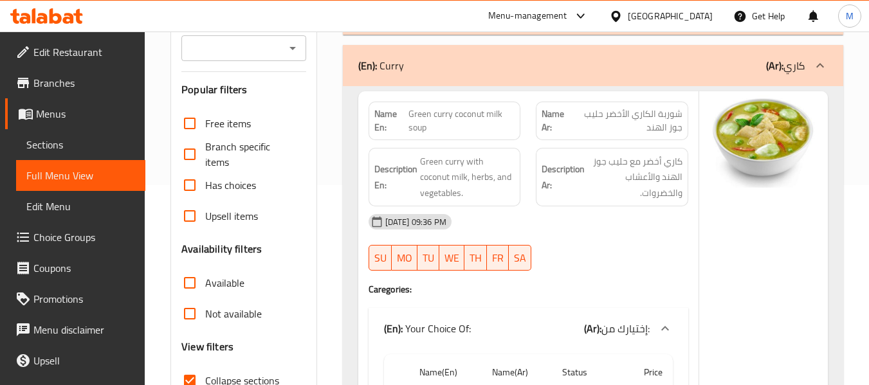
scroll to position [172, 0]
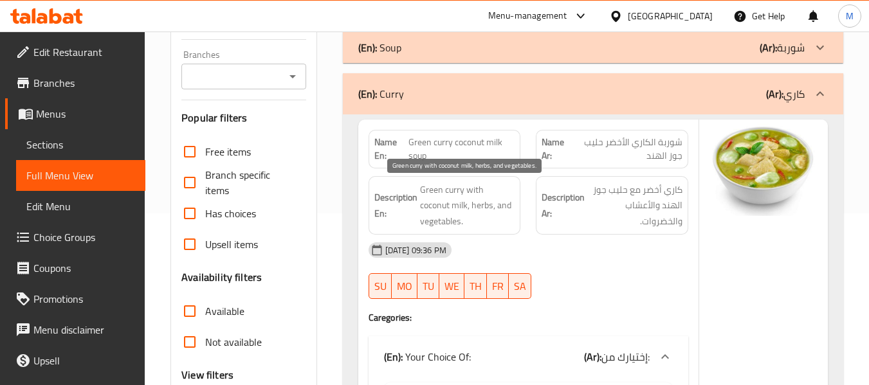
click at [455, 215] on span "Green curry with coconut milk, herbs, and vegetables." at bounding box center [467, 206] width 95 height 48
click at [479, 145] on span "Green curry coconut milk soup" at bounding box center [461, 149] width 106 height 27
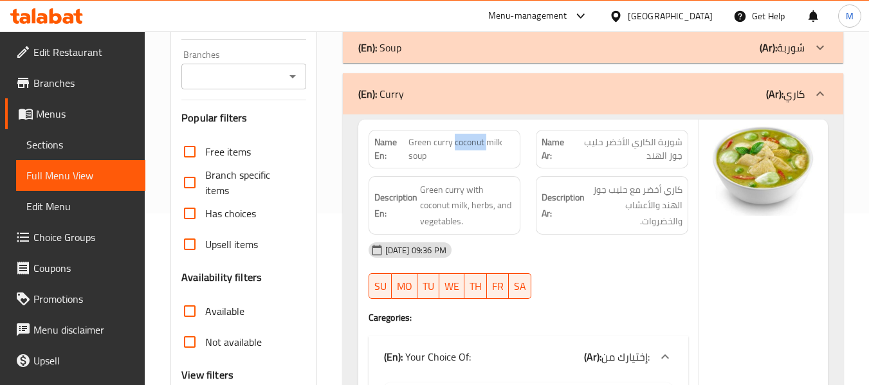
click at [479, 145] on span "Green curry coconut milk soup" at bounding box center [461, 149] width 106 height 27
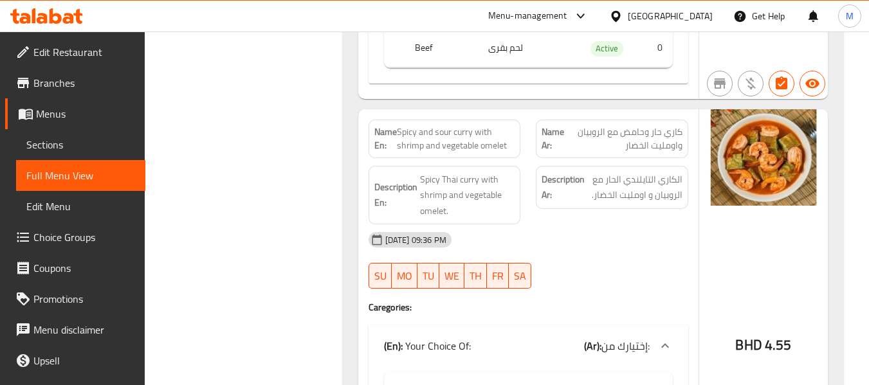
scroll to position [943, 0]
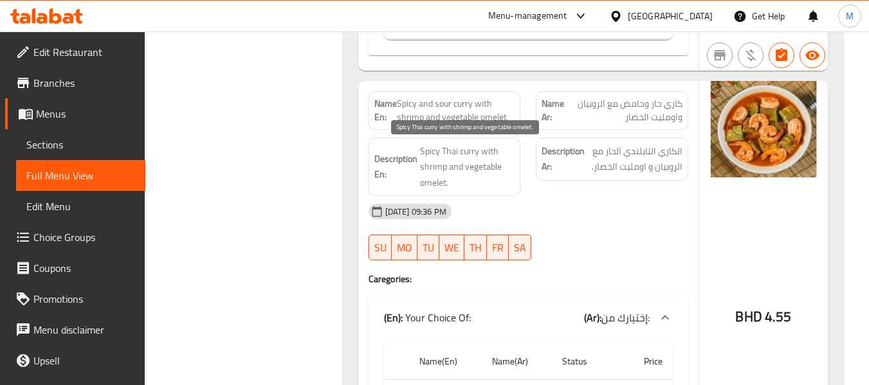
click at [445, 152] on span "Spicy Thai curry with shrimp and vegetable omelet." at bounding box center [467, 167] width 95 height 48
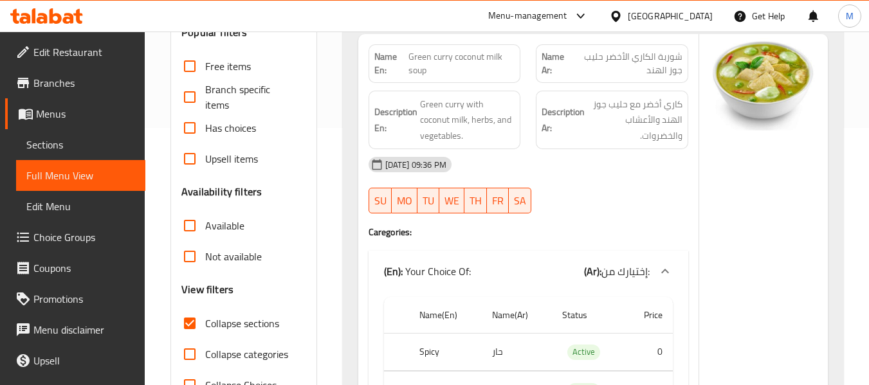
scroll to position [86, 0]
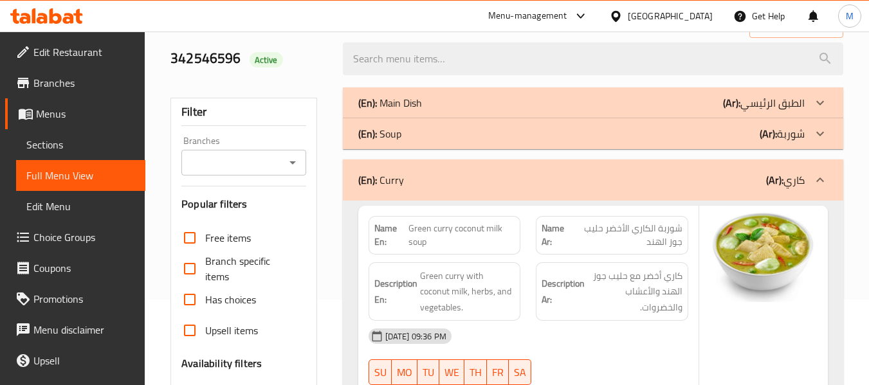
click at [451, 231] on span "Green curry coconut milk soup" at bounding box center [461, 235] width 106 height 27
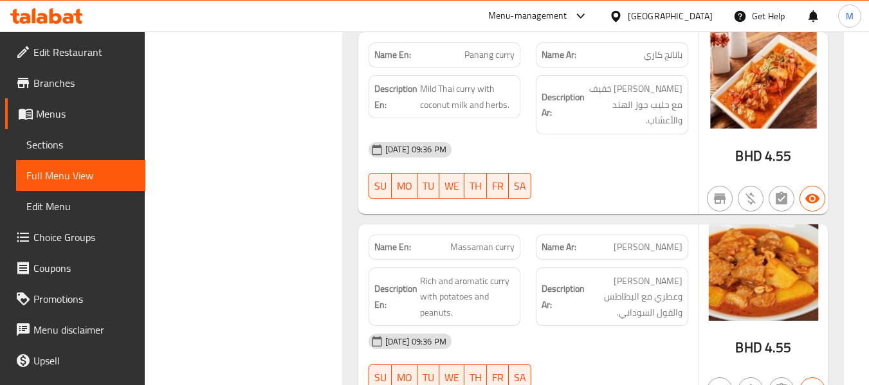
scroll to position [1372, 0]
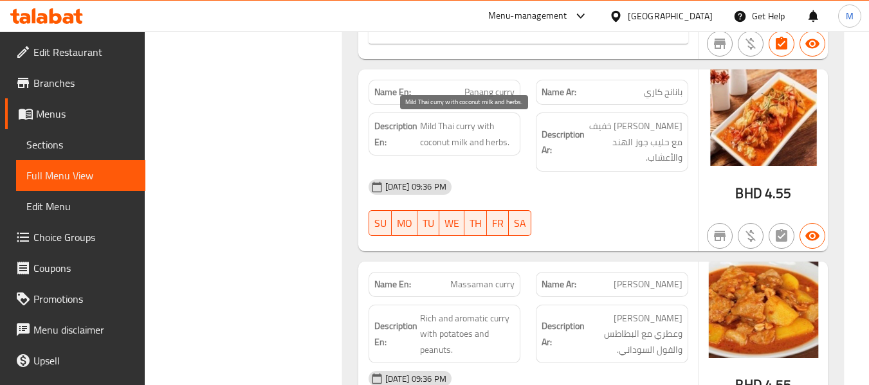
click at [485, 126] on span "Mild Thai curry with coconut milk and herbs." at bounding box center [467, 134] width 95 height 32
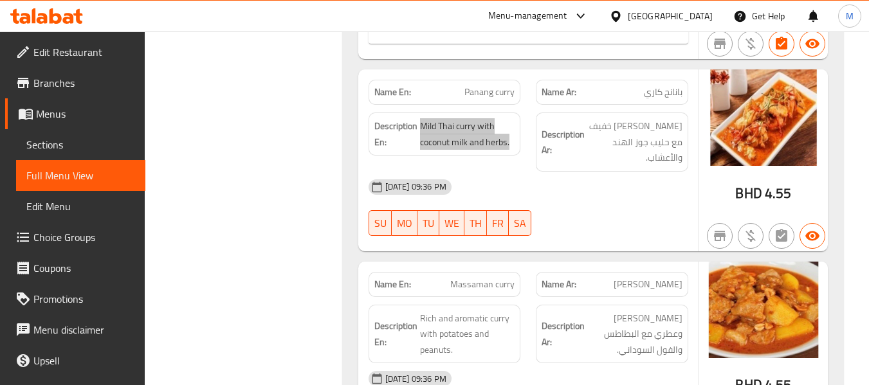
scroll to position [1543, 0]
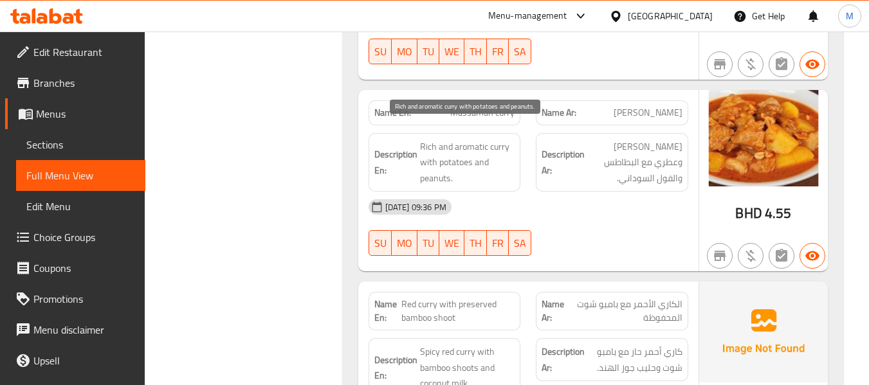
click at [437, 139] on span "Rich and aromatic curry with potatoes and peanuts." at bounding box center [467, 163] width 95 height 48
click at [619, 105] on div "Name Ar: [PERSON_NAME]" at bounding box center [612, 112] width 152 height 25
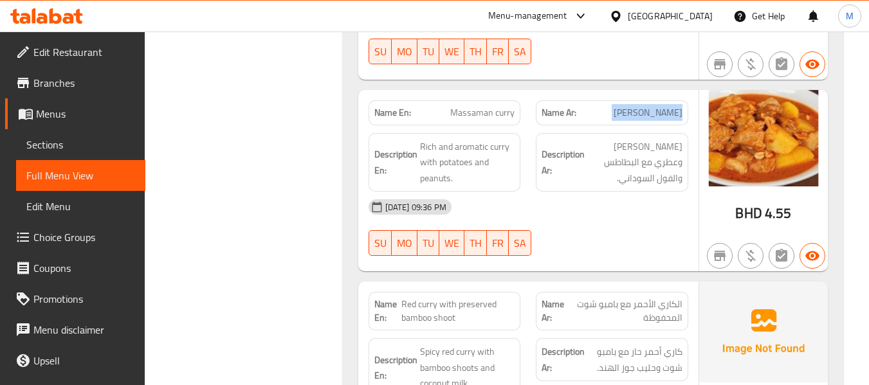
click at [619, 105] on div "Name Ar: [PERSON_NAME]" at bounding box center [612, 112] width 152 height 25
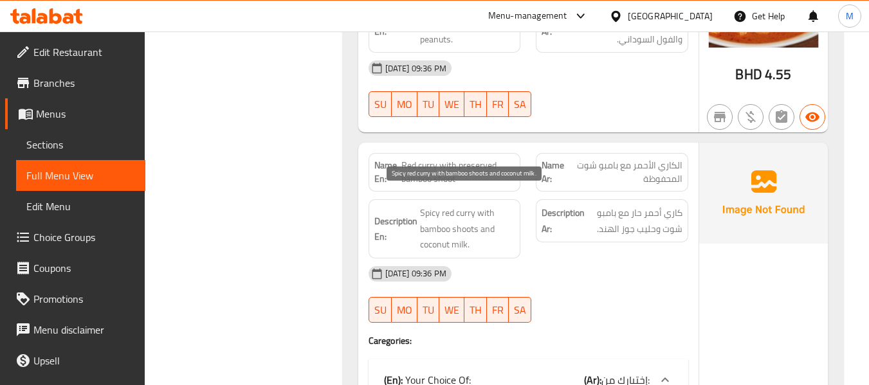
scroll to position [1629, 0]
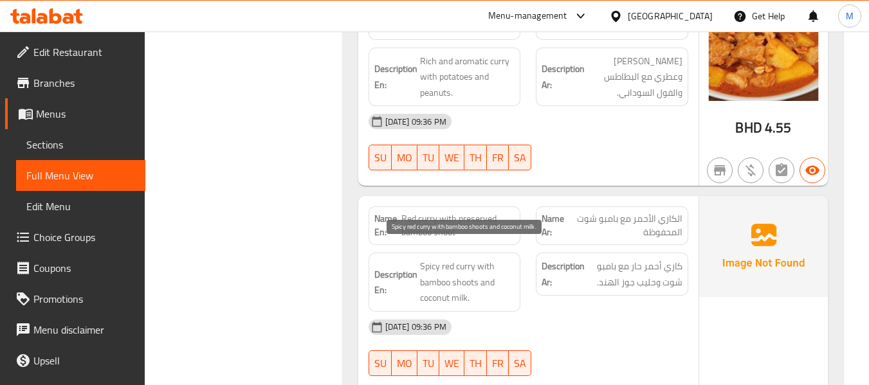
click at [465, 259] on span "Spicy red curry with bamboo shoots and coconut milk." at bounding box center [467, 283] width 95 height 48
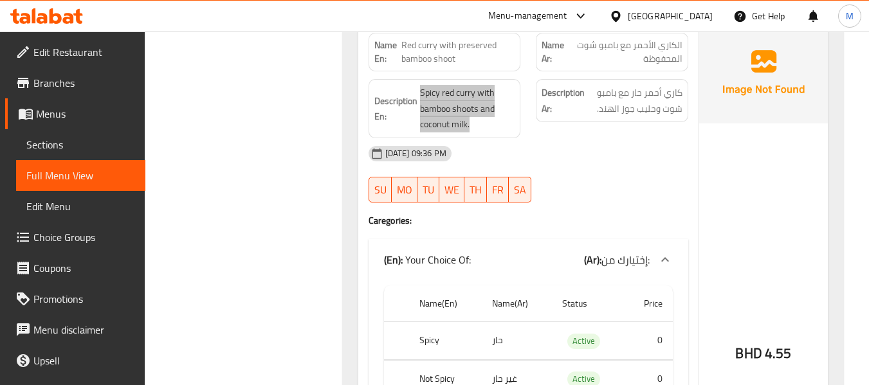
scroll to position [1715, 0]
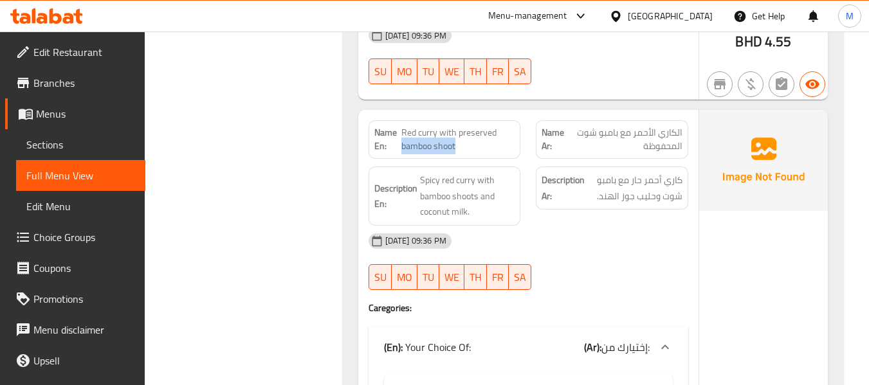
drag, startPoint x: 464, startPoint y: 132, endPoint x: 403, endPoint y: 132, distance: 61.7
click at [403, 132] on span "Red curry with preserved bamboo shoot" at bounding box center [457, 139] width 113 height 27
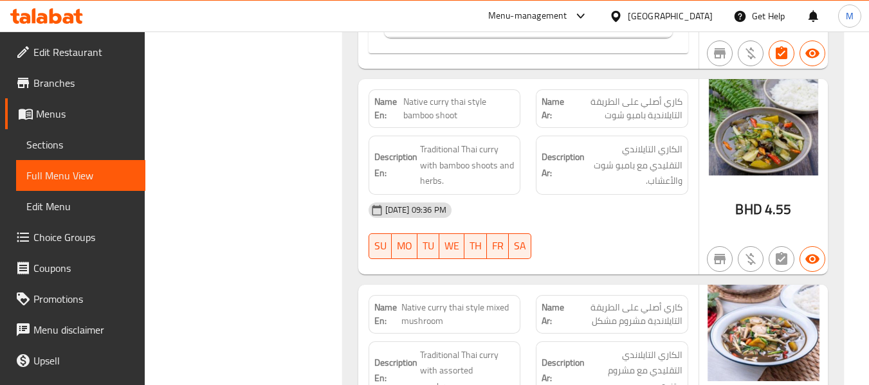
scroll to position [2400, 0]
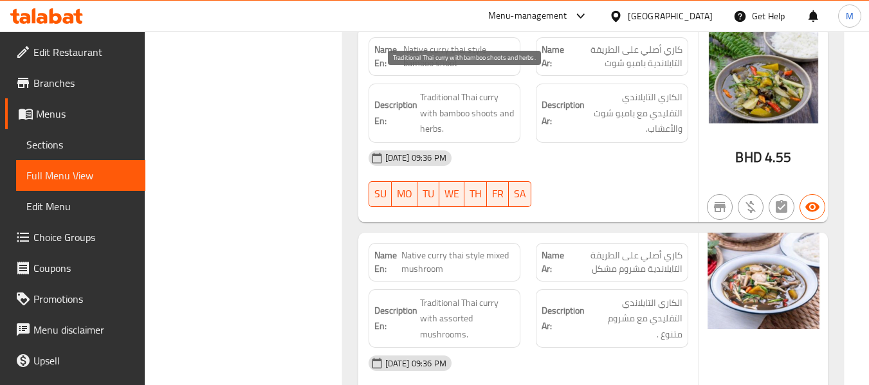
click at [464, 98] on span "Traditional Thai curry with bamboo shoots and herbs." at bounding box center [467, 113] width 95 height 48
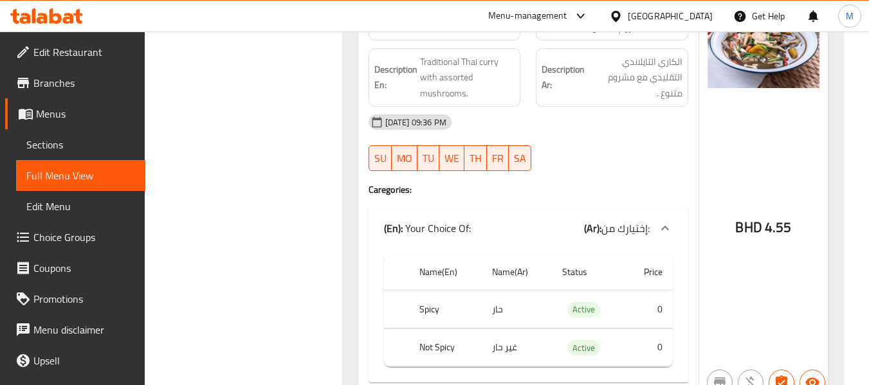
scroll to position [2572, 0]
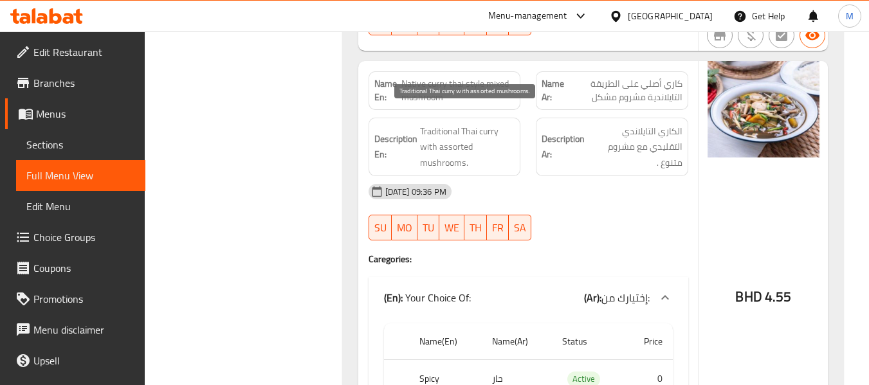
click at [482, 123] on span "Traditional Thai curry with assorted mushrooms." at bounding box center [467, 147] width 95 height 48
click at [454, 77] on span "Native curry thai style mixed mushroom" at bounding box center [457, 90] width 113 height 27
click at [451, 77] on span "Native curry thai style mixed mushroom" at bounding box center [457, 90] width 113 height 27
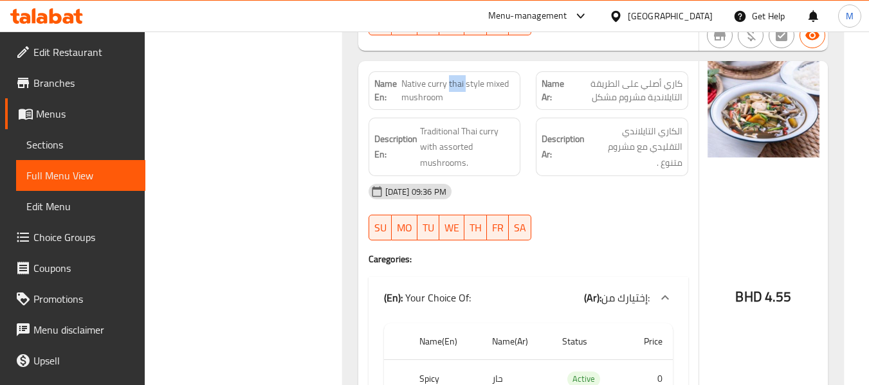
click at [451, 77] on span "Native curry thai style mixed mushroom" at bounding box center [457, 90] width 113 height 27
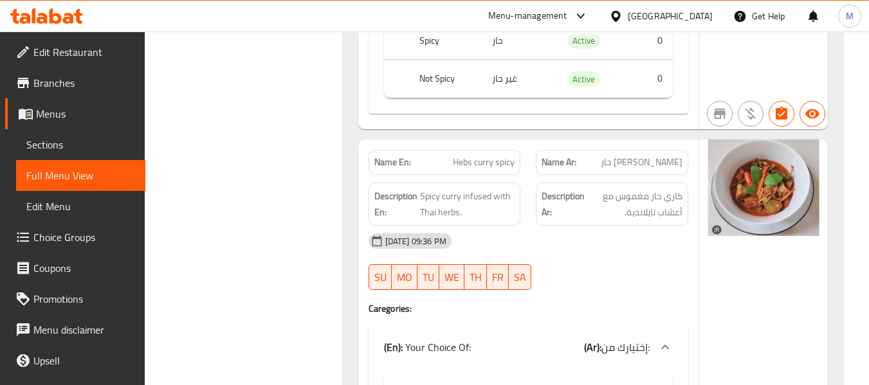
scroll to position [3001, 0]
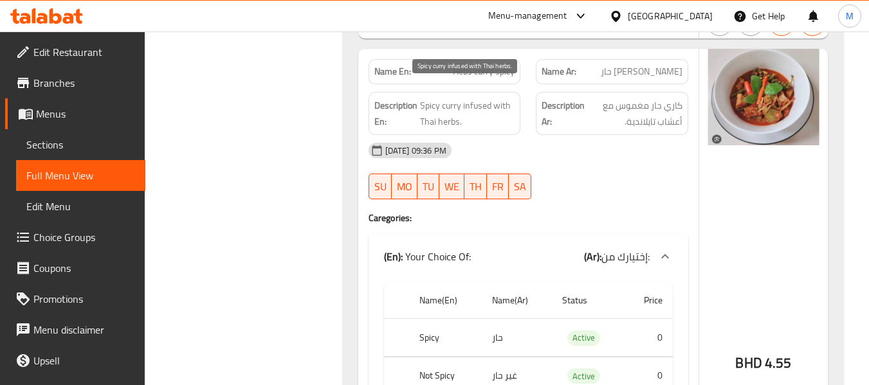
click at [464, 98] on span "Spicy curry infused with Thai herbs." at bounding box center [467, 114] width 95 height 32
click at [462, 65] on span "Hebs curry spicy" at bounding box center [484, 72] width 62 height 14
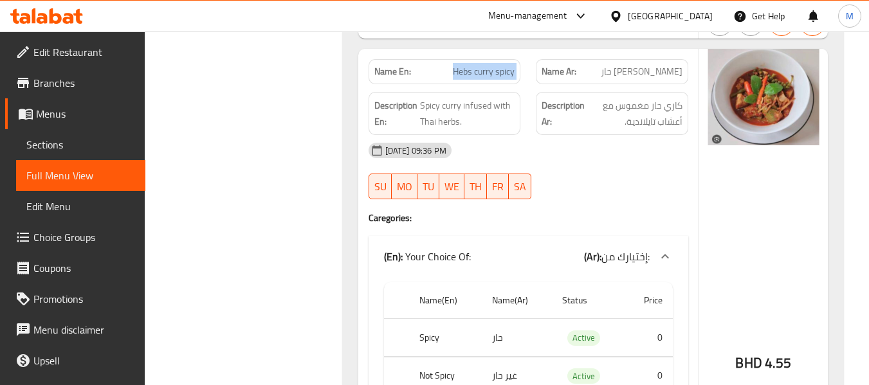
click at [462, 65] on span "Hebs curry spicy" at bounding box center [484, 72] width 62 height 14
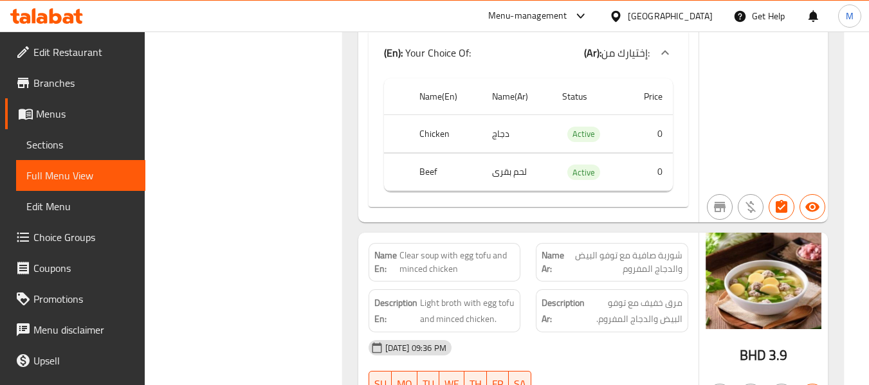
scroll to position [3429, 0]
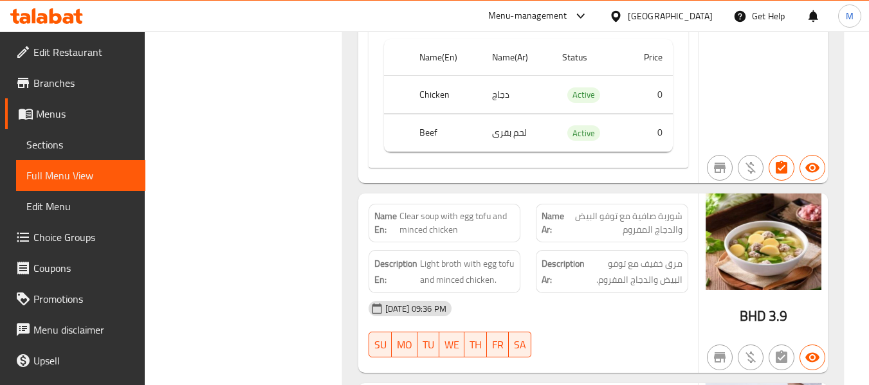
click at [473, 268] on span "Light broth with egg tofu and minced chicken." at bounding box center [467, 272] width 95 height 32
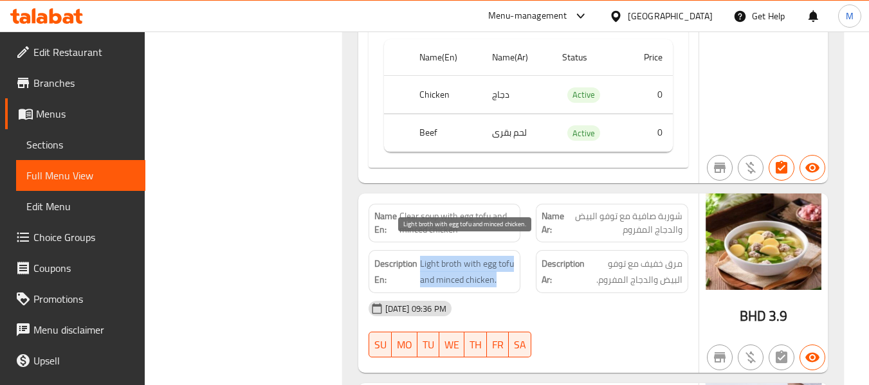
click at [473, 268] on span "Light broth with egg tofu and minced chicken." at bounding box center [467, 272] width 95 height 32
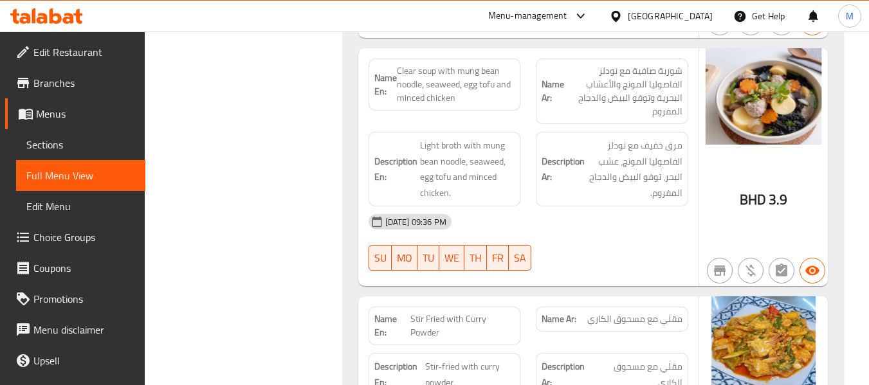
scroll to position [3773, 0]
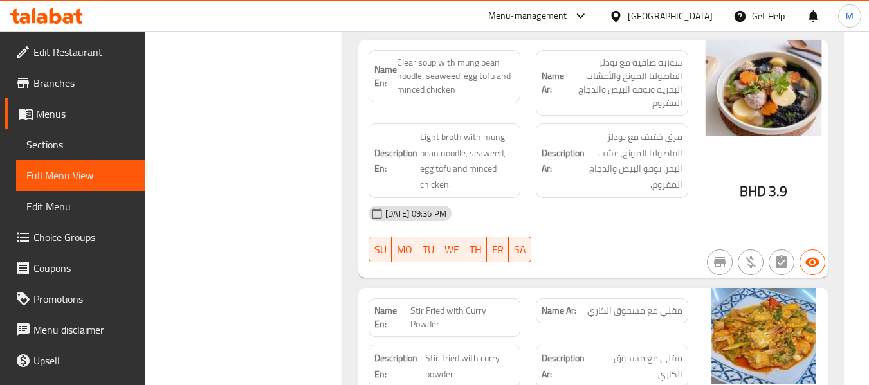
click at [466, 64] on span "Clear soup with mung bean noodle, seaweed, egg tofu and minced chicken" at bounding box center [456, 76] width 118 height 41
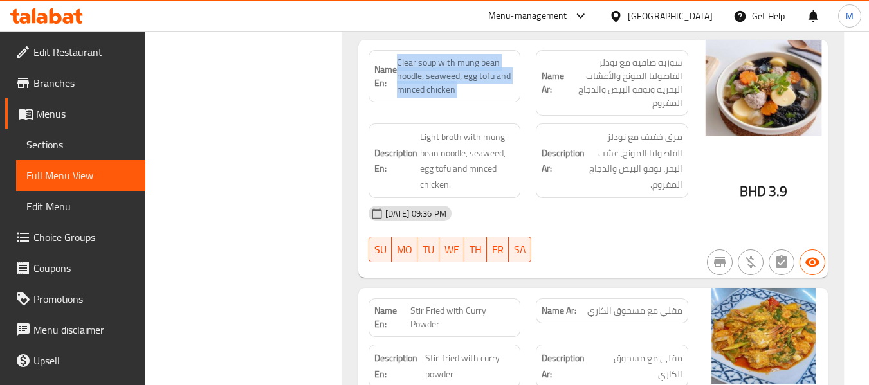
click at [466, 64] on span "Clear soup with mung bean noodle, seaweed, egg tofu and minced chicken" at bounding box center [456, 76] width 118 height 41
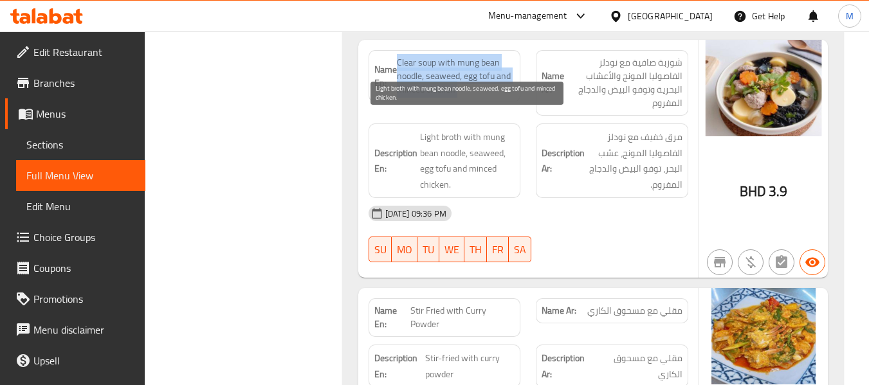
scroll to position [3687, 0]
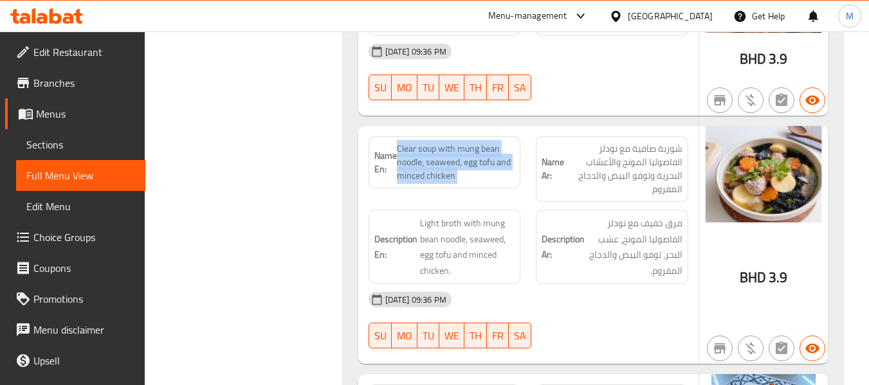
click at [453, 136] on div "Name En: Clear soup with mung bean noodle, seaweed, egg tofu and minced chicken" at bounding box center [444, 162] width 152 height 52
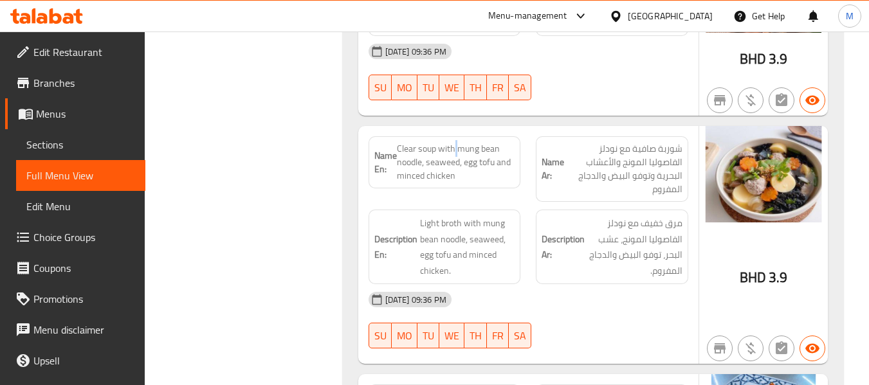
click at [453, 136] on div "Name En: Clear soup with mung bean noodle, seaweed, egg tofu and minced chicken" at bounding box center [444, 162] width 152 height 52
click at [440, 143] on span "Clear soup with mung bean noodle, seaweed, egg tofu and minced chicken" at bounding box center [456, 162] width 118 height 41
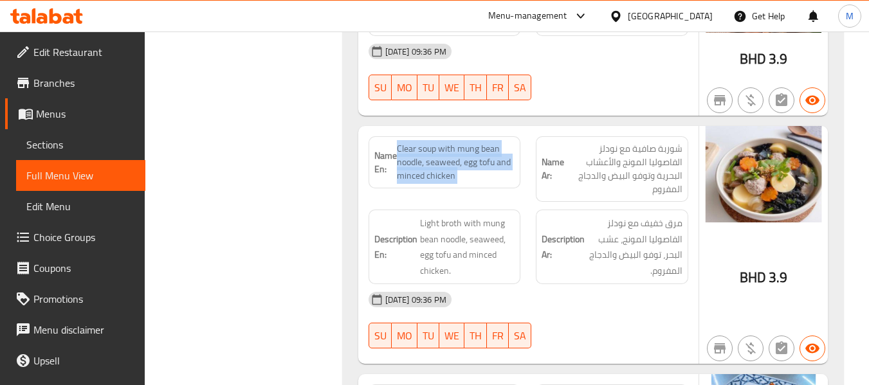
click at [440, 143] on span "Clear soup with mung bean noodle, seaweed, egg tofu and minced chicken" at bounding box center [456, 162] width 118 height 41
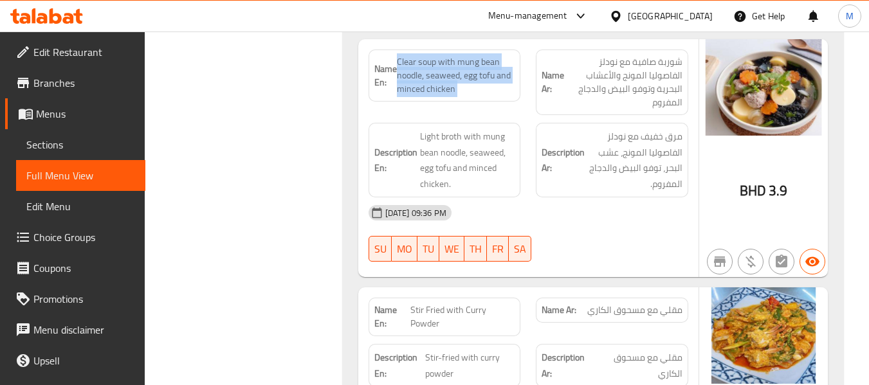
scroll to position [3773, 0]
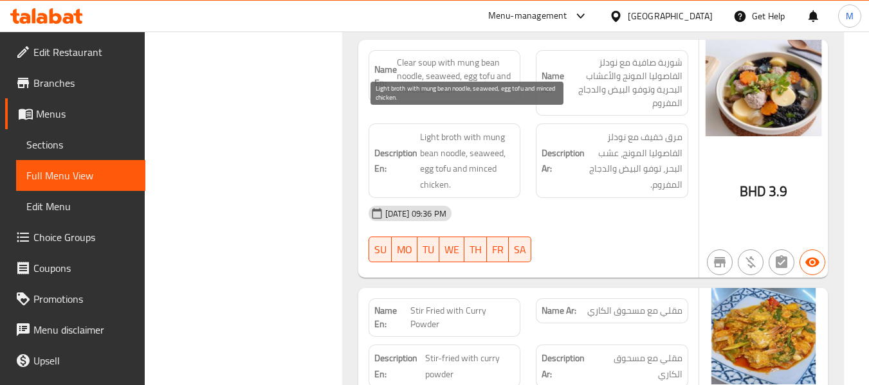
click at [462, 142] on span "Light broth with mung bean noodle, seaweed, egg tofu and minced chicken." at bounding box center [467, 160] width 95 height 63
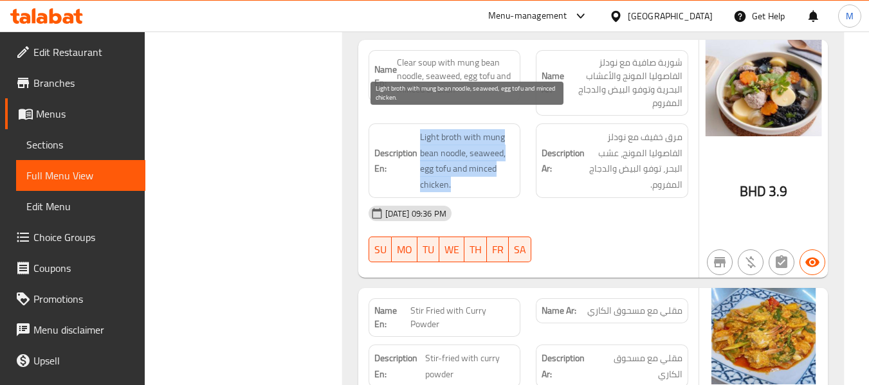
click at [462, 142] on span "Light broth with mung bean noodle, seaweed, egg tofu and minced chicken." at bounding box center [467, 160] width 95 height 63
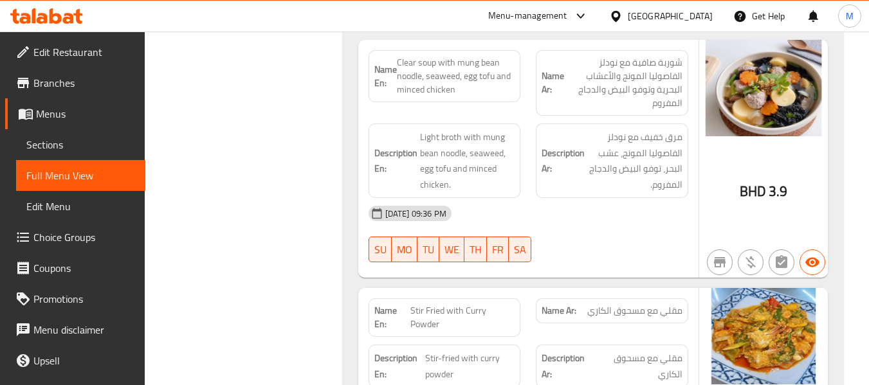
click at [438, 64] on span "Clear soup with mung bean noodle, seaweed, egg tofu and minced chicken" at bounding box center [456, 76] width 118 height 41
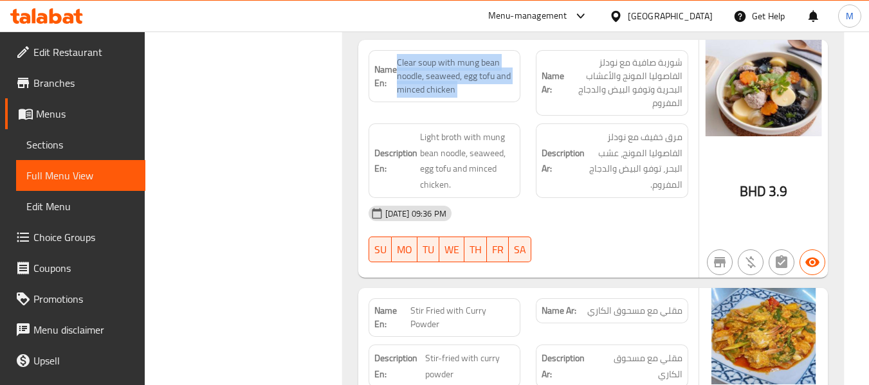
click at [438, 64] on span "Clear soup with mung bean noodle, seaweed, egg tofu and minced chicken" at bounding box center [456, 76] width 118 height 41
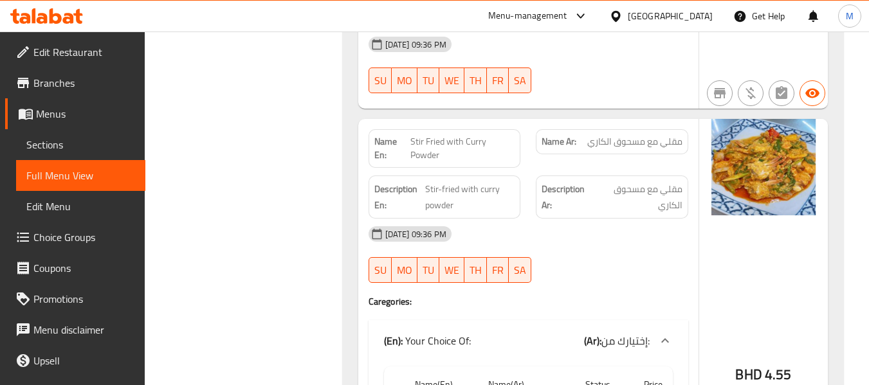
scroll to position [3944, 0]
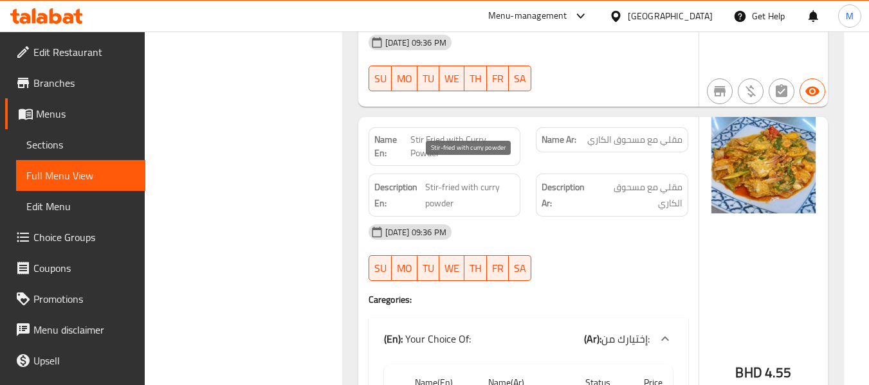
click at [466, 179] on span "Stir-fried with curry powder" at bounding box center [469, 195] width 89 height 32
click at [464, 179] on span "Stir-fried with curry powder" at bounding box center [469, 195] width 89 height 32
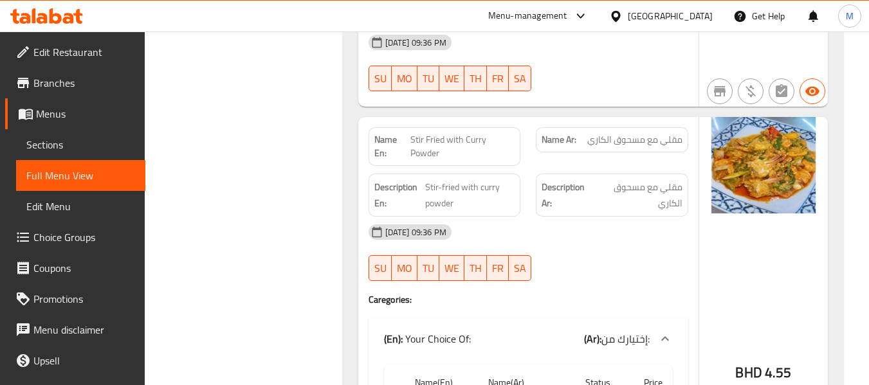
click at [447, 133] on span "Stir Fried with Curry Powder" at bounding box center [462, 146] width 105 height 27
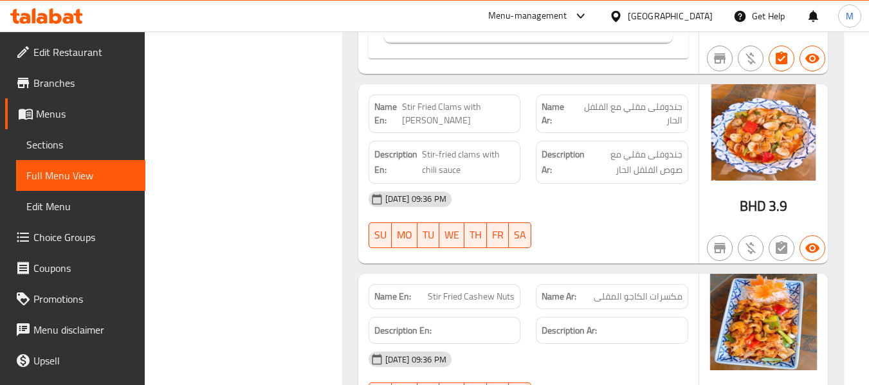
scroll to position [4458, 0]
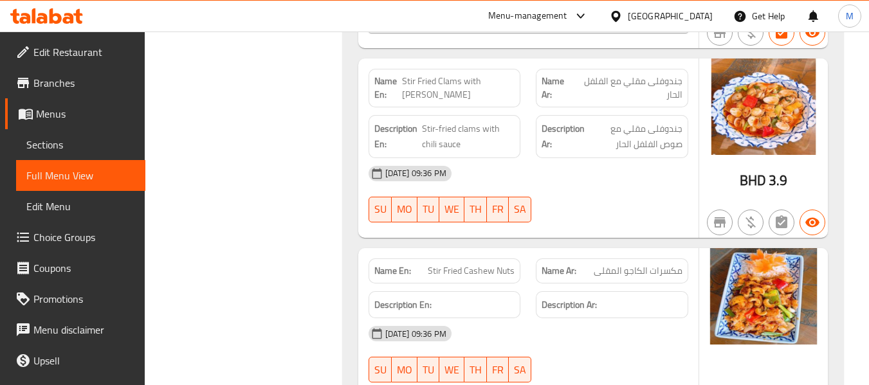
click at [469, 75] on span "Stir Fried Clams with [PERSON_NAME]" at bounding box center [458, 88] width 113 height 27
click at [446, 121] on span "Stir-fried clams with chili sauce" at bounding box center [468, 137] width 93 height 32
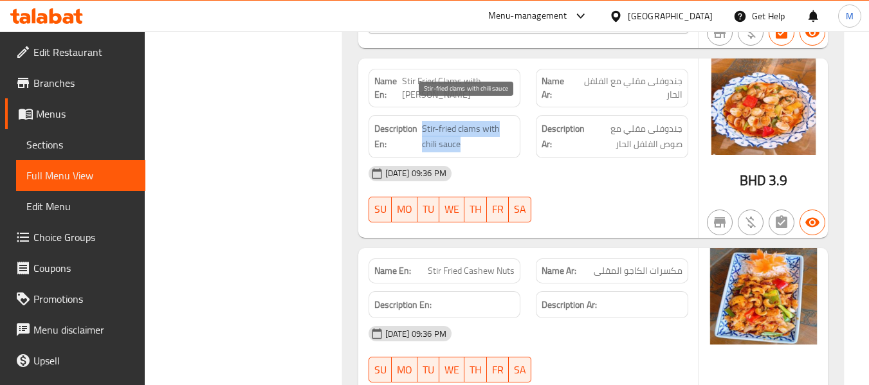
click at [446, 121] on span "Stir-fried clams with chili sauce" at bounding box center [468, 137] width 93 height 32
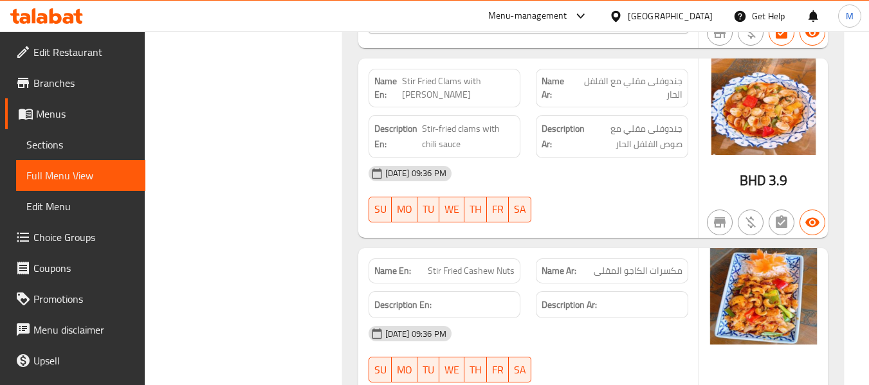
click at [432, 75] on span "Stir Fried Clams with [PERSON_NAME]" at bounding box center [458, 88] width 113 height 27
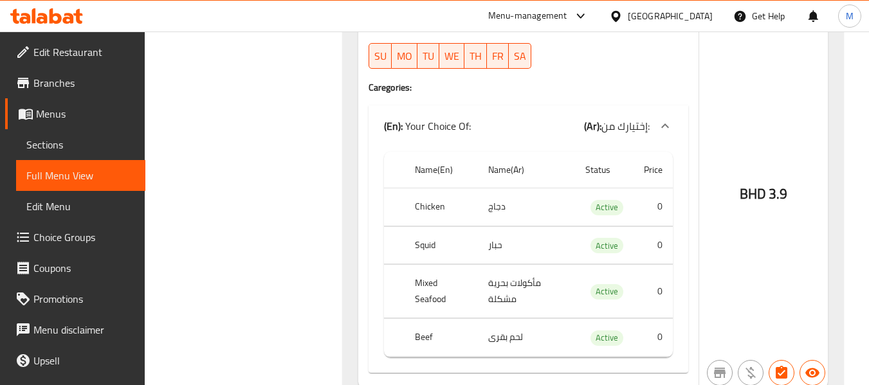
scroll to position [4973, 0]
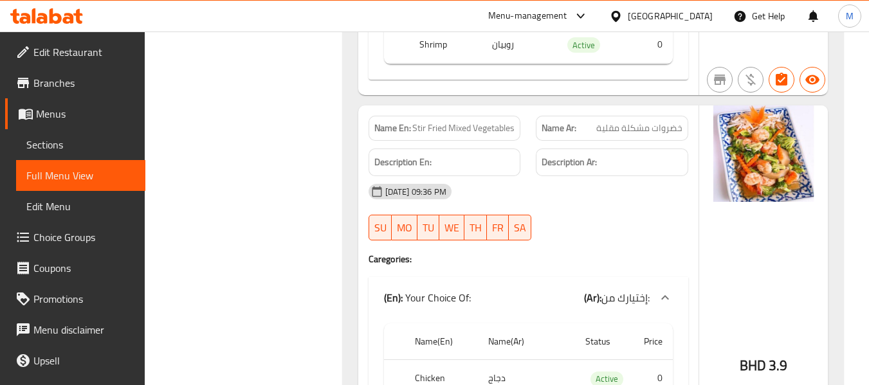
click at [487, 122] on span "Stir Fried Mixed Vegetables" at bounding box center [463, 129] width 102 height 14
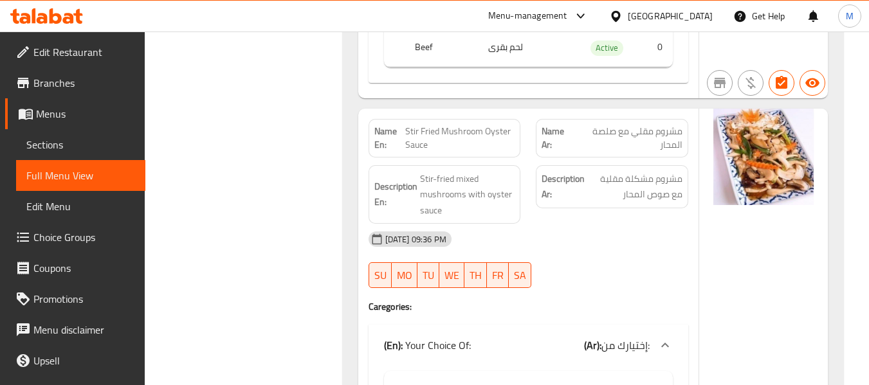
scroll to position [5573, 0]
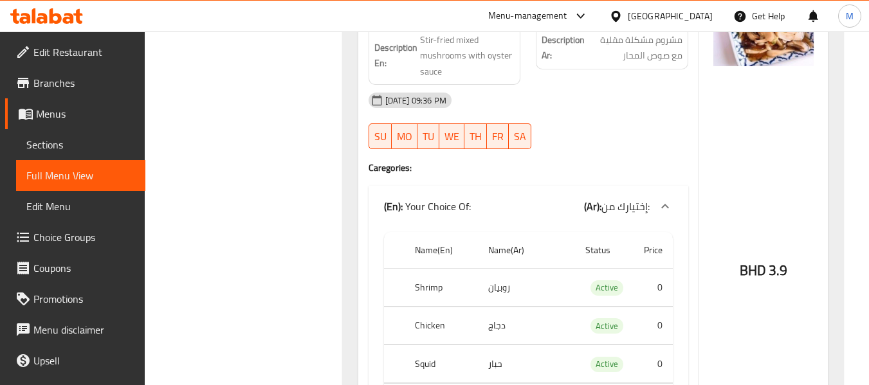
click at [434, 271] on th "Shrimp" at bounding box center [440, 288] width 73 height 38
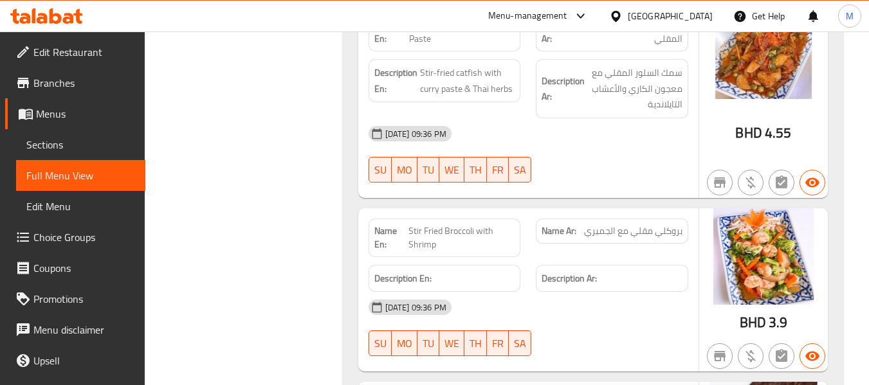
scroll to position [6001, 0]
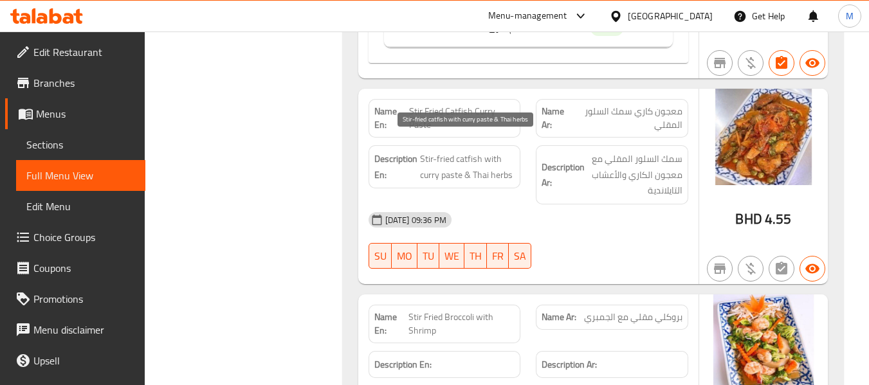
click at [491, 151] on span "Stir-fried catfish with curry paste & Thai herbs" at bounding box center [467, 167] width 95 height 32
click at [460, 105] on span "Stir Fried Catfish Curry Paste" at bounding box center [461, 118] width 105 height 27
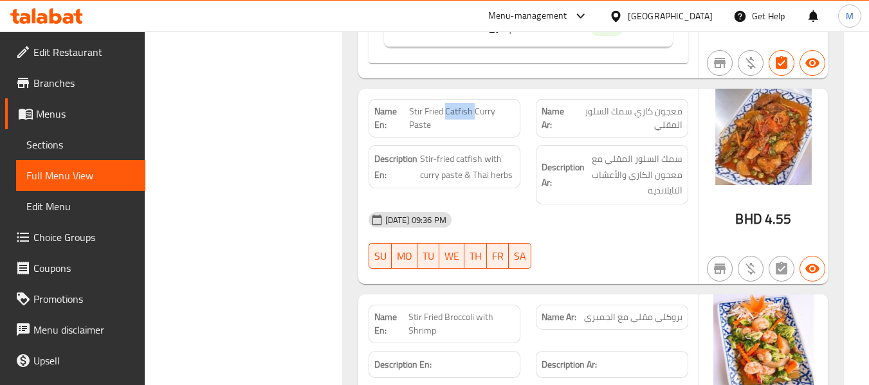
click at [457, 105] on span "Stir Fried Catfish Curry Paste" at bounding box center [461, 118] width 105 height 27
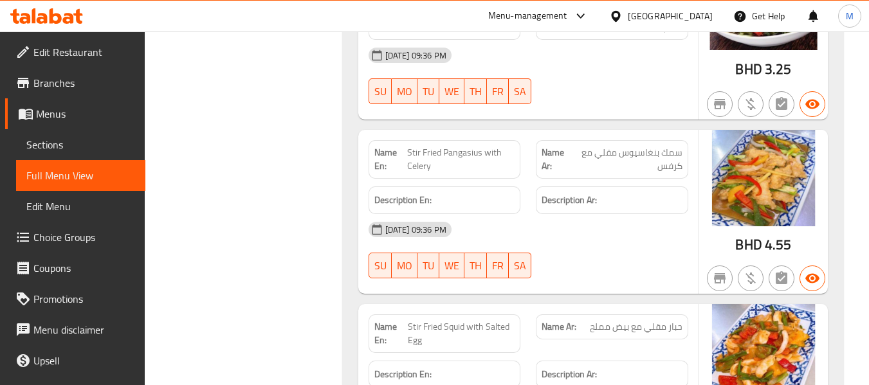
scroll to position [6602, 0]
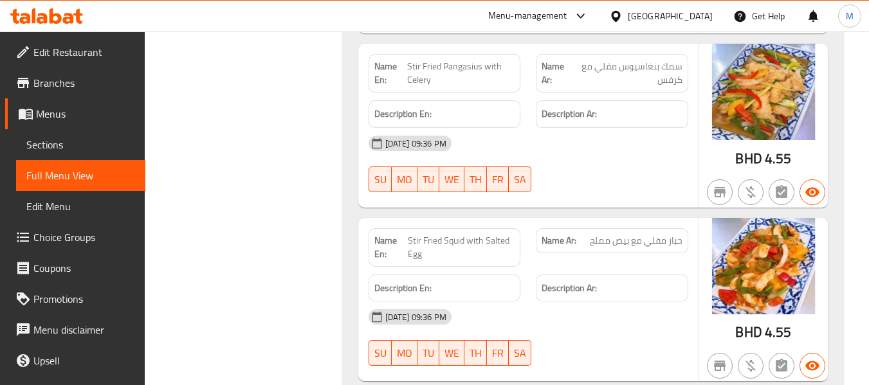
click at [460, 60] on span "Stir Fried Pangasius with Celery" at bounding box center [461, 73] width 108 height 27
click at [593, 154] on div "[DATE] 09:36 PM SU MO TU WE TH FR SA" at bounding box center [528, 164] width 335 height 72
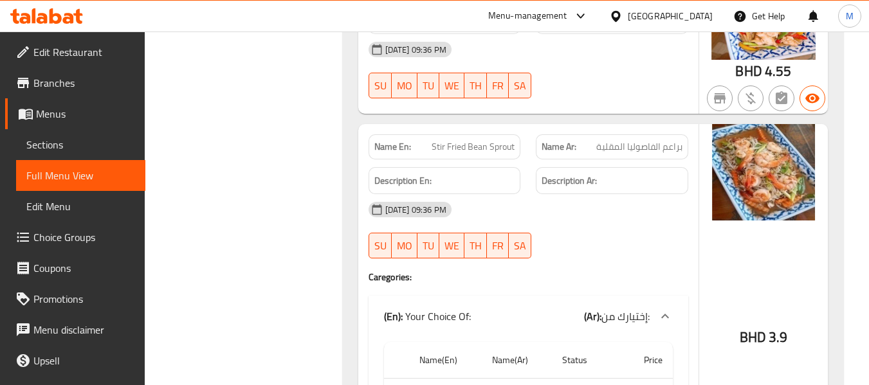
scroll to position [6945, 0]
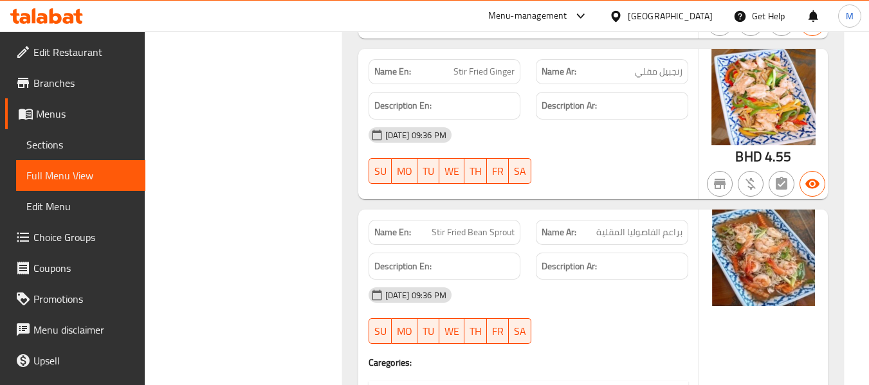
click at [485, 65] on span "Stir Fried Ginger" at bounding box center [483, 72] width 61 height 14
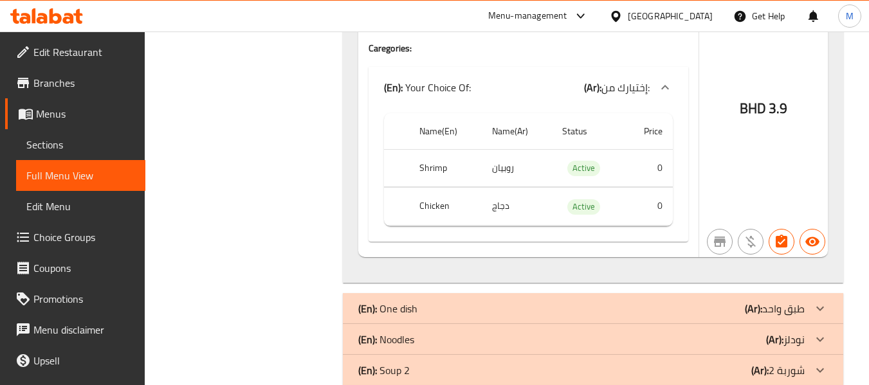
scroll to position [7288, 0]
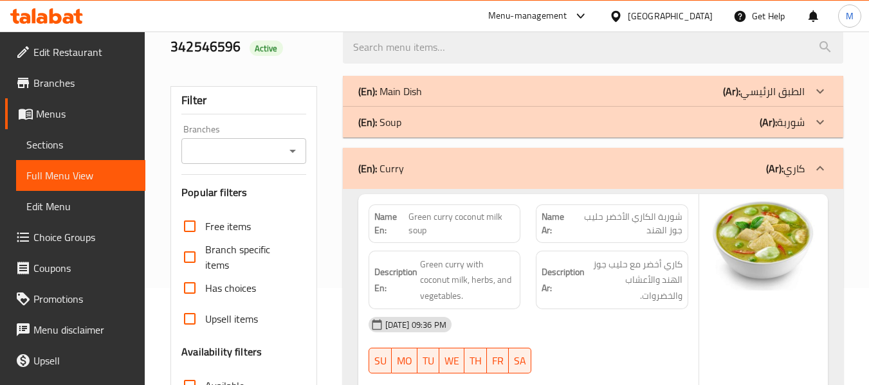
scroll to position [0, 0]
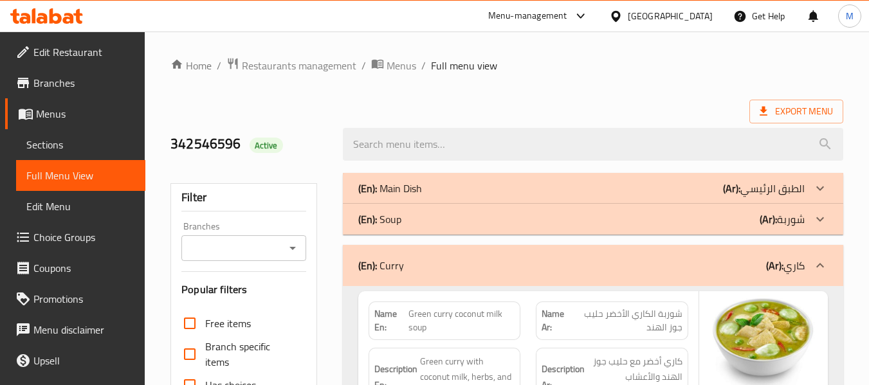
click at [379, 215] on p "(En): Soup" at bounding box center [379, 219] width 43 height 15
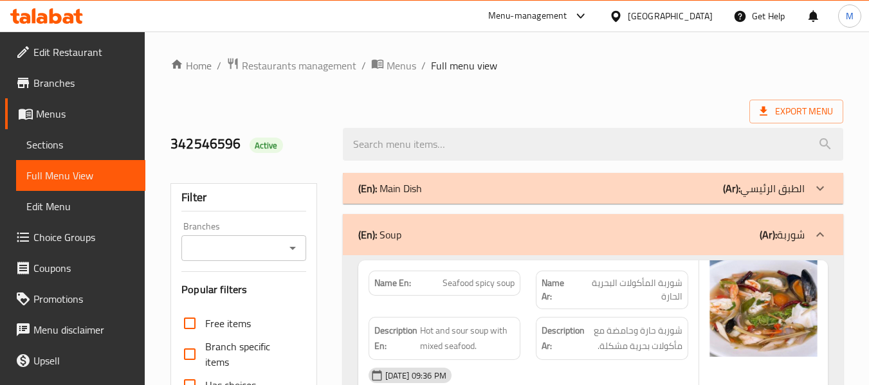
click at [396, 189] on p "(En): Main Dish" at bounding box center [390, 188] width 64 height 15
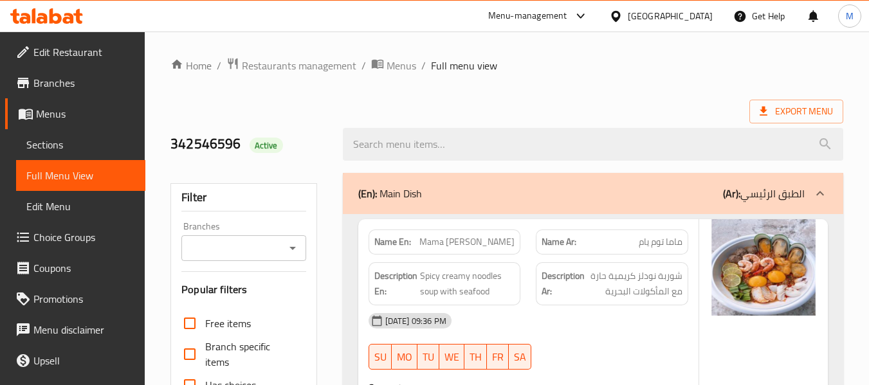
click at [325, 159] on div "342546596 Active" at bounding box center [249, 144] width 172 height 57
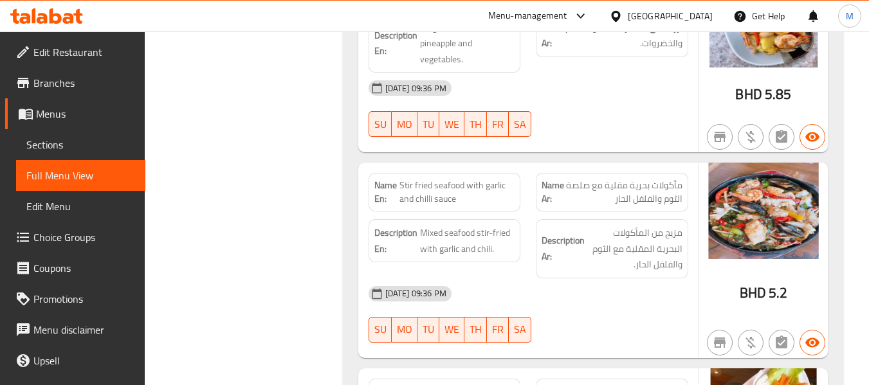
scroll to position [8151, 0]
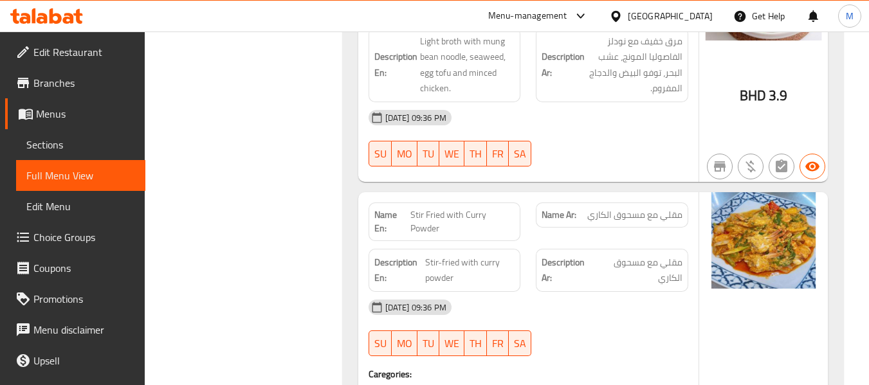
click at [430, 208] on span "Stir Fried with Curry Powder" at bounding box center [462, 221] width 105 height 27
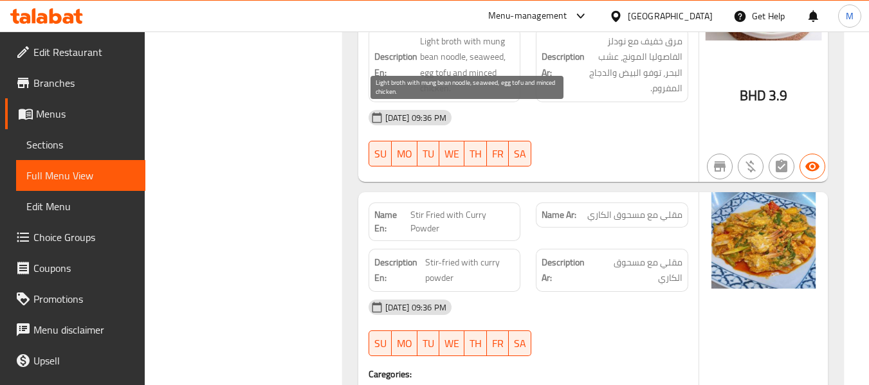
click at [483, 43] on span "Light broth with mung bean noodle, seaweed, egg tofu and minced chicken." at bounding box center [467, 64] width 95 height 63
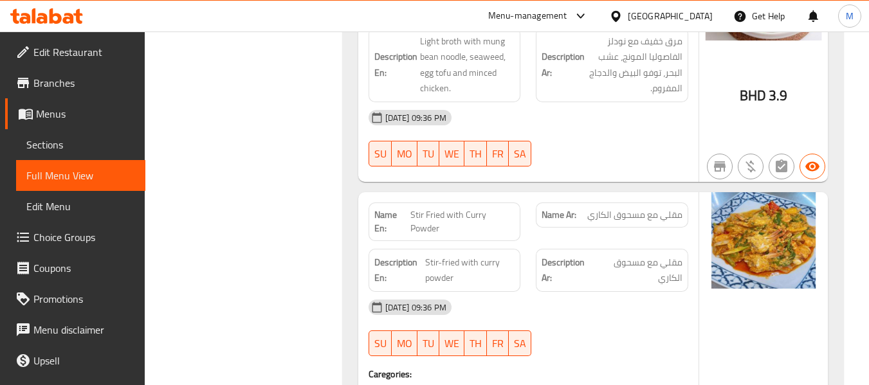
click at [48, 106] on span "Menus" at bounding box center [85, 113] width 99 height 15
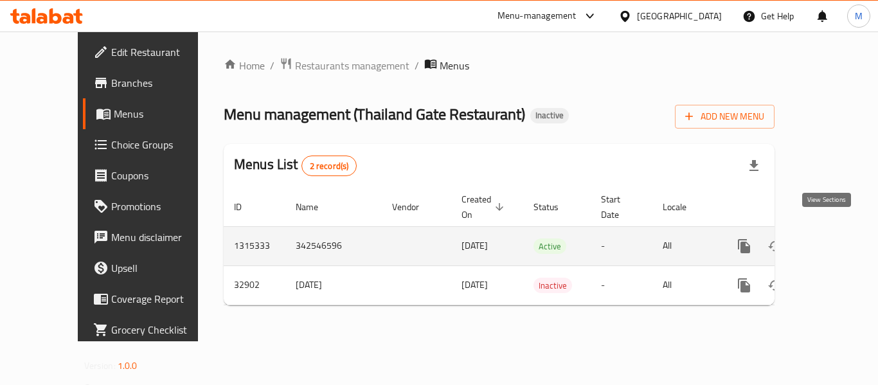
click at [831, 240] on icon "enhanced table" at bounding box center [837, 246] width 12 height 12
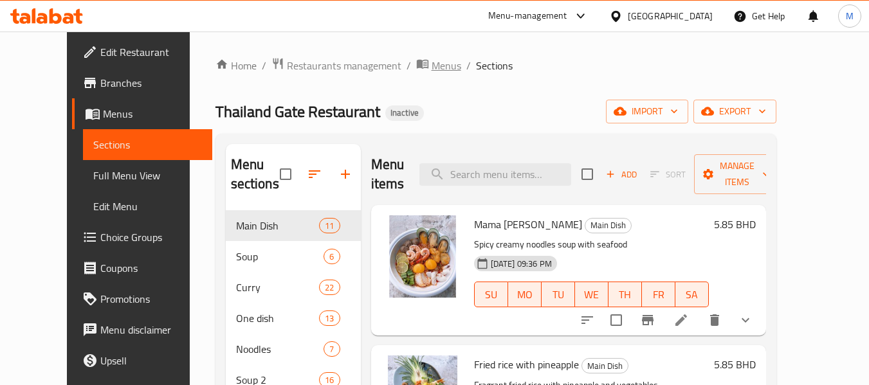
click at [431, 69] on span "Menus" at bounding box center [446, 65] width 30 height 15
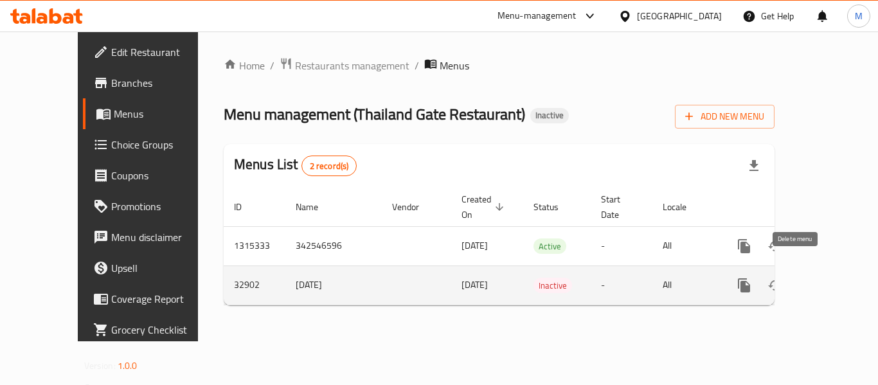
click at [802, 278] on icon "enhanced table" at bounding box center [806, 285] width 15 height 15
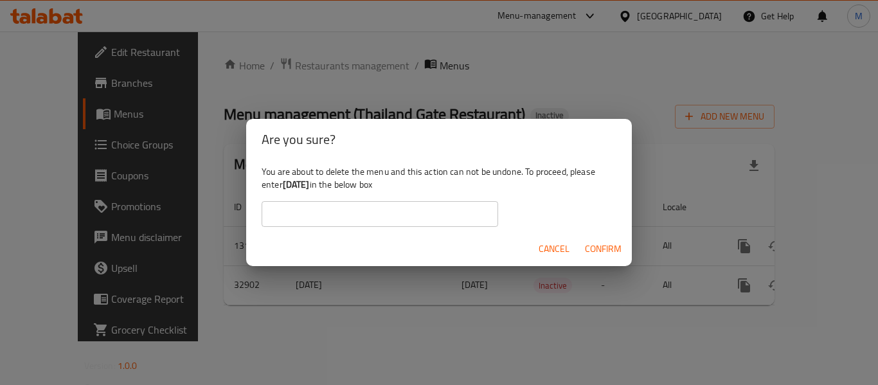
drag, startPoint x: 284, startPoint y: 184, endPoint x: 325, endPoint y: 183, distance: 40.5
click at [310, 183] on b "[DATE]" at bounding box center [296, 184] width 27 height 17
click at [554, 251] on span "Cancel" at bounding box center [554, 249] width 31 height 16
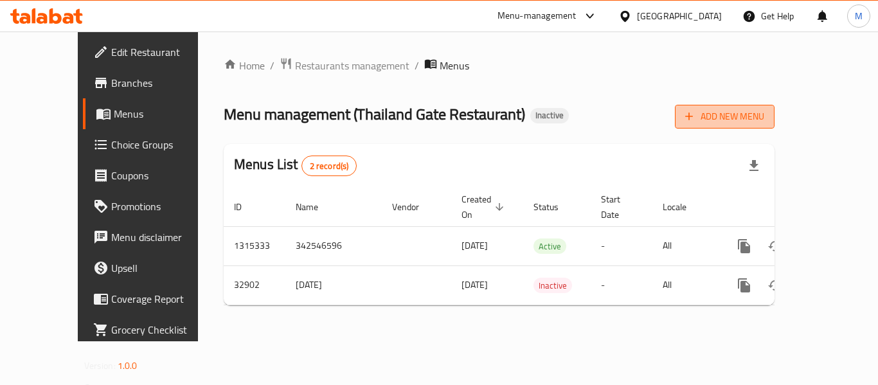
click at [765, 120] on span "Add New Menu" at bounding box center [724, 117] width 79 height 16
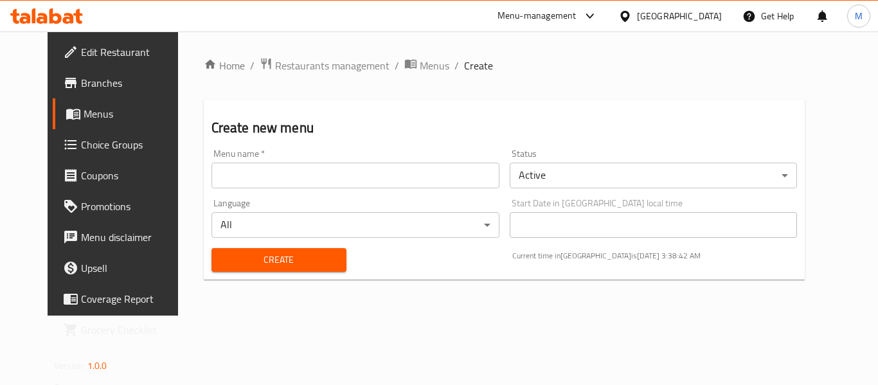
click at [231, 177] on input "text" at bounding box center [356, 176] width 288 height 26
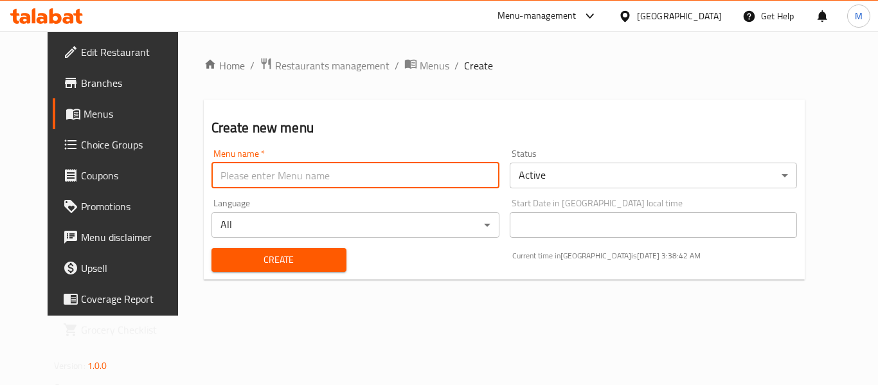
paste input "342546596"
type input "342546596-2"
click at [279, 259] on span "Create" at bounding box center [279, 260] width 114 height 16
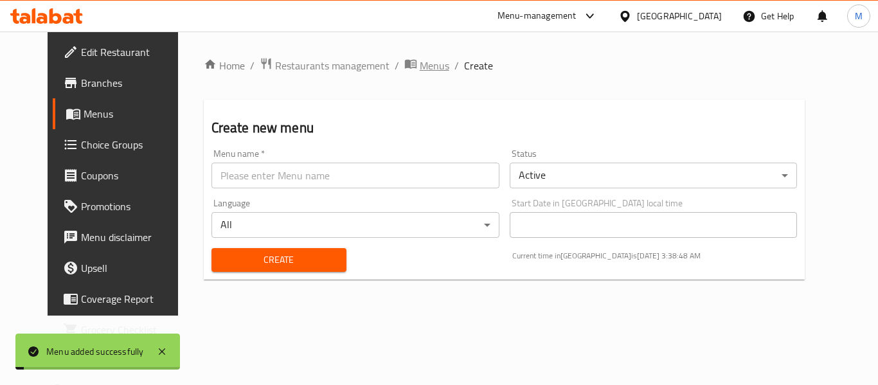
click at [420, 68] on span "Menus" at bounding box center [435, 65] width 30 height 15
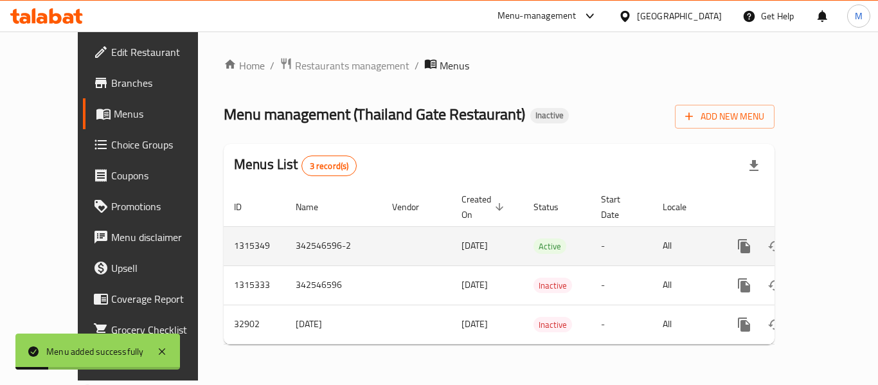
click at [834, 239] on icon "enhanced table" at bounding box center [837, 246] width 15 height 15
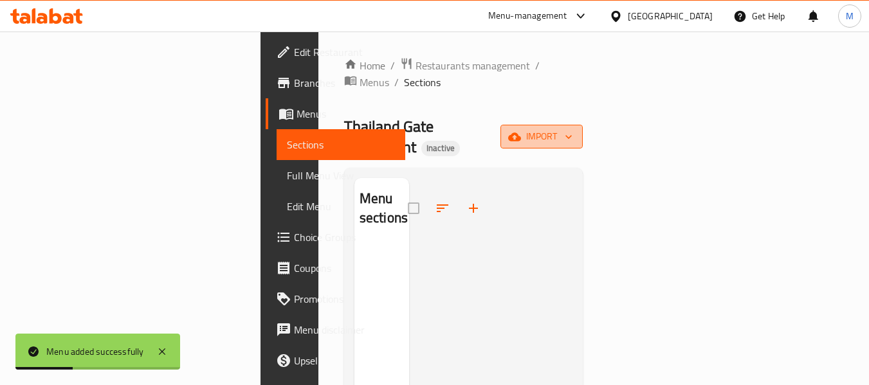
click at [572, 129] on span "import" at bounding box center [542, 137] width 62 height 16
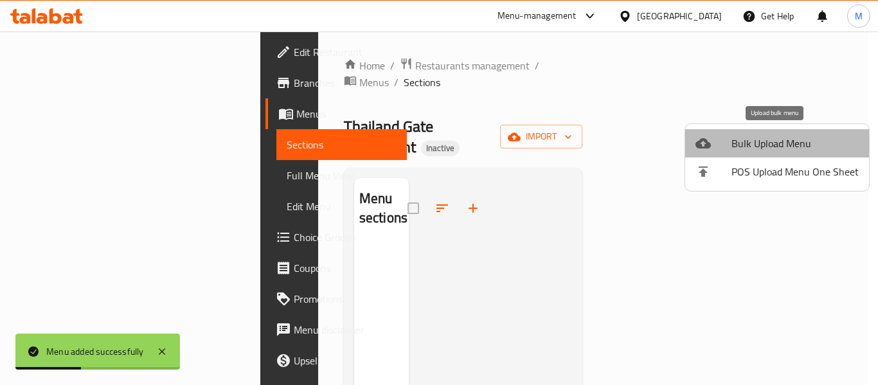
click at [785, 146] on span "Bulk Upload Menu" at bounding box center [795, 143] width 127 height 15
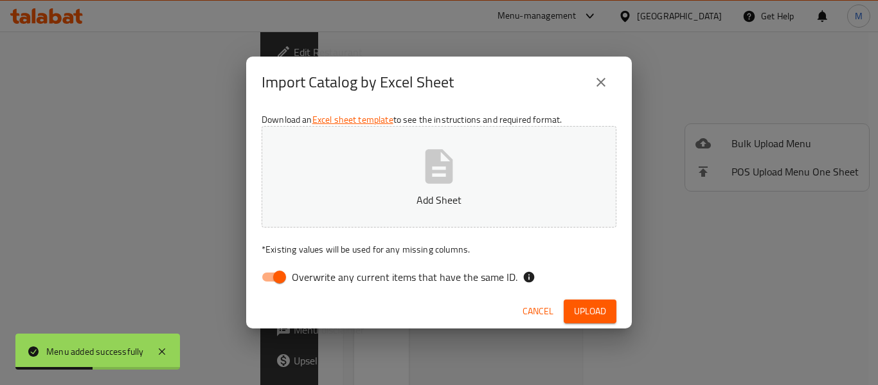
click at [345, 285] on span "Overwrite any current items that have the same ID." at bounding box center [405, 276] width 226 height 15
click at [316, 286] on input "Overwrite any current items that have the same ID." at bounding box center [279, 277] width 73 height 24
checkbox input "false"
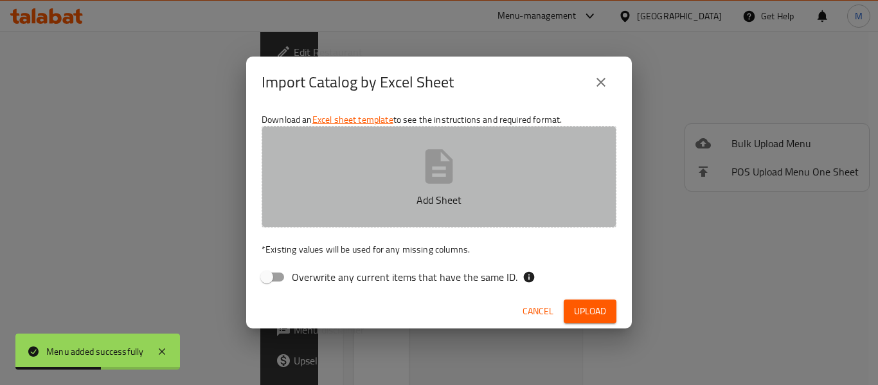
click at [354, 224] on button "Add Sheet" at bounding box center [439, 177] width 355 height 102
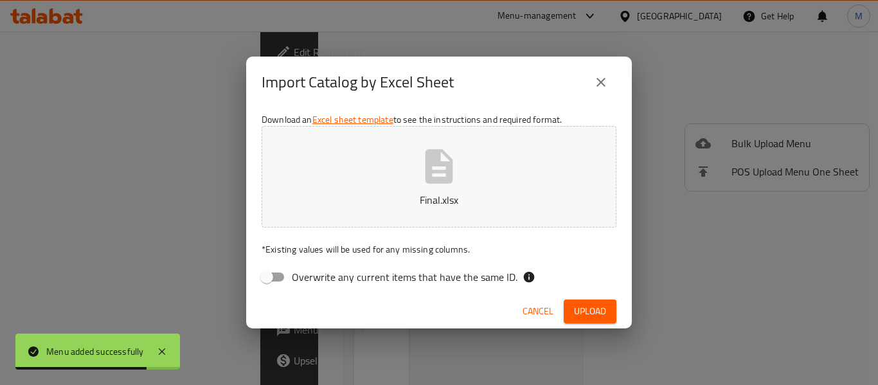
click at [580, 316] on span "Upload" at bounding box center [590, 312] width 32 height 16
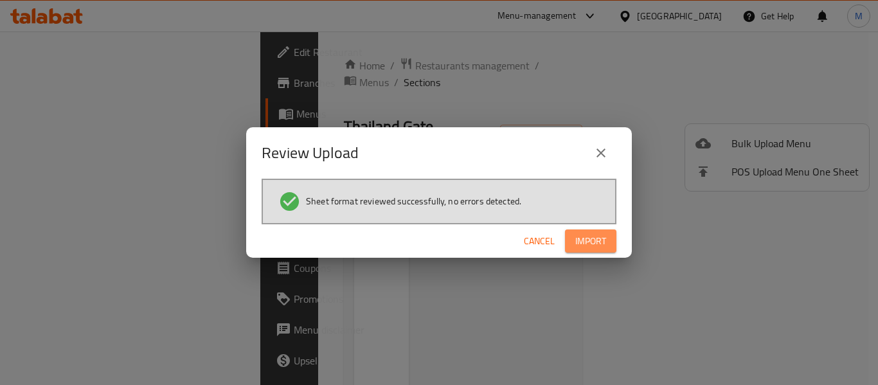
click at [602, 239] on span "Import" at bounding box center [591, 241] width 31 height 16
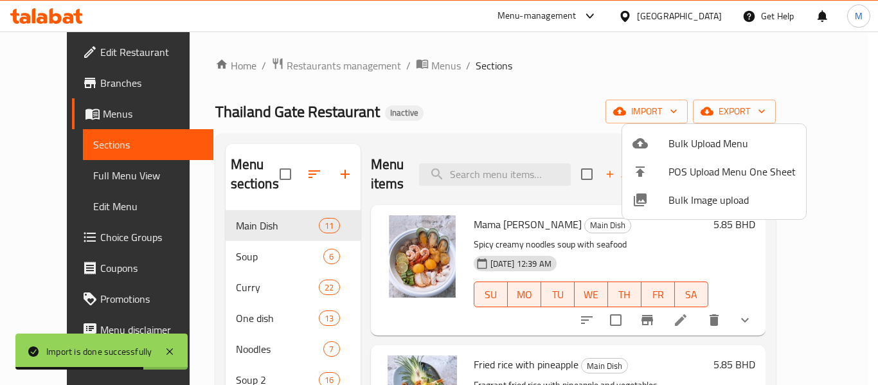
click at [52, 177] on div at bounding box center [439, 192] width 878 height 385
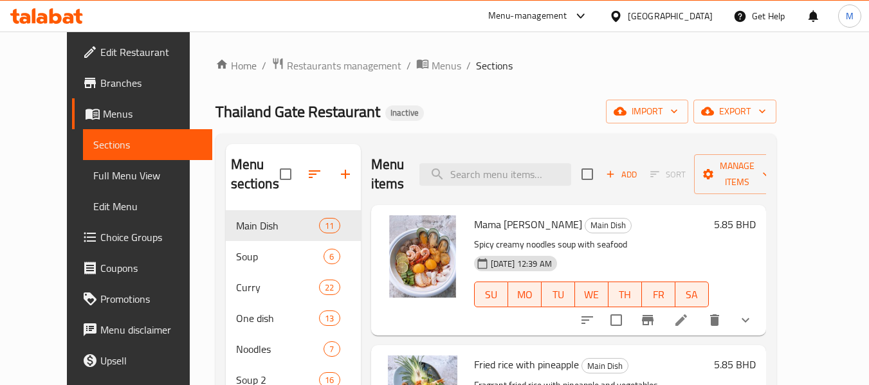
drag, startPoint x: 310, startPoint y: 45, endPoint x: 325, endPoint y: 55, distance: 18.2
click at [310, 45] on div "Home / Restaurants management / Menus / Sections [GEOGRAPHIC_DATA] Gate Restaur…" at bounding box center [496, 311] width 612 height 559
click at [476, 176] on input "search" at bounding box center [495, 174] width 152 height 23
paste input "[PERSON_NAME] soup"
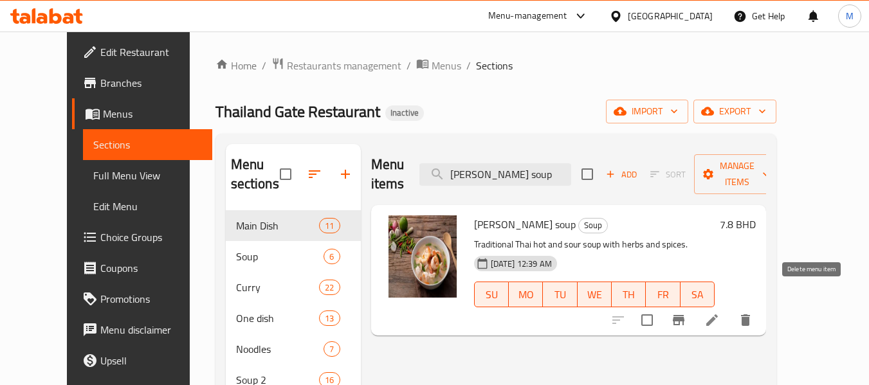
click at [753, 313] on icon "delete" at bounding box center [745, 320] width 15 height 15
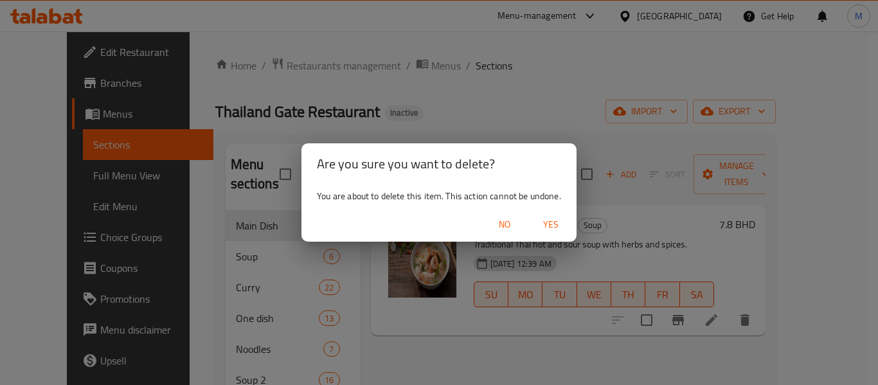
click at [550, 231] on span "Yes" at bounding box center [551, 225] width 31 height 16
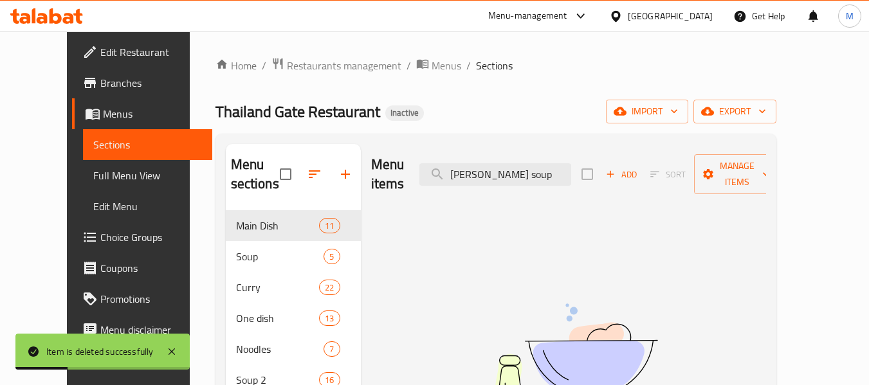
click at [289, 134] on div "Menu sections Main Dish 11 Soup 5 Curry 22 One dish 13 Noodles 7 Soup 2 16 Deep…" at bounding box center [495, 349] width 561 height 431
click at [471, 166] on input "[PERSON_NAME] soup" at bounding box center [495, 174] width 152 height 23
paste input "Hot and spicy stewed beef with thai herb"
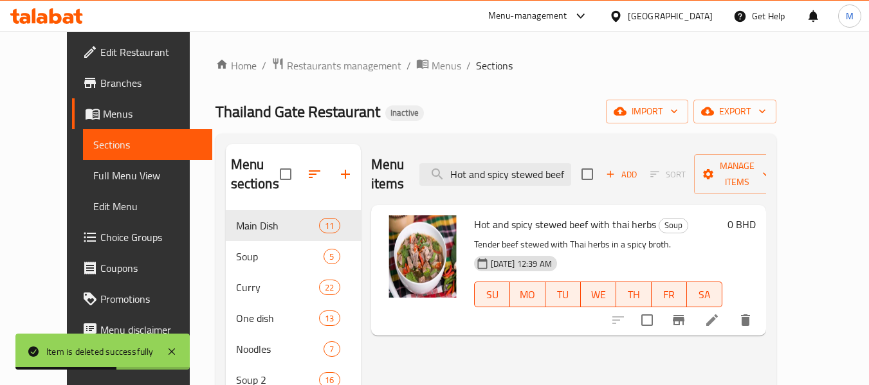
click at [753, 313] on icon "delete" at bounding box center [745, 320] width 15 height 15
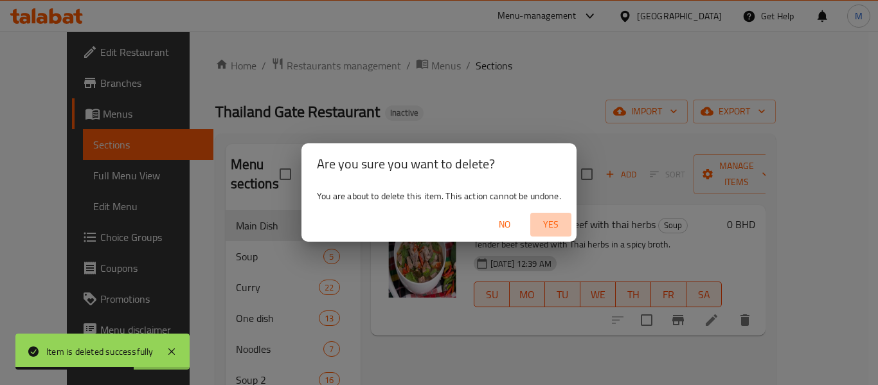
click at [552, 224] on span "Yes" at bounding box center [551, 225] width 31 height 16
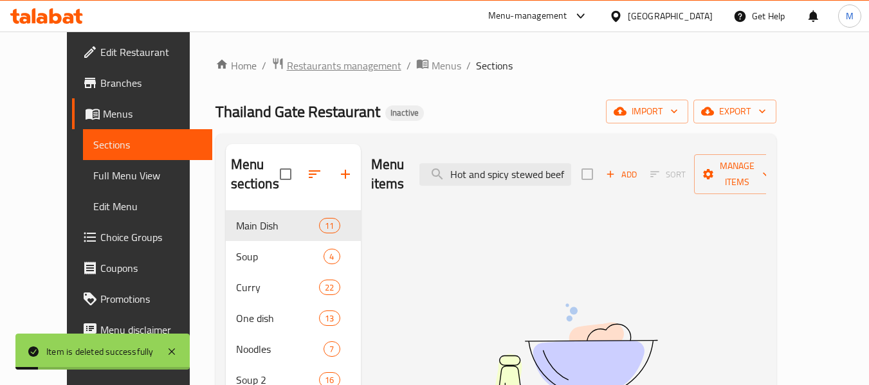
drag, startPoint x: 302, startPoint y: 49, endPoint x: 333, endPoint y: 61, distance: 33.2
click at [302, 49] on div "Home / Restaurants management / Menus / Sections [GEOGRAPHIC_DATA] Gate Restaur…" at bounding box center [496, 311] width 612 height 559
click at [550, 168] on input "Hot and spicy stewed beef with thai herb" at bounding box center [495, 174] width 152 height 23
click at [549, 168] on input "Hot and spicy stewed beef with thai herb" at bounding box center [495, 174] width 152 height 23
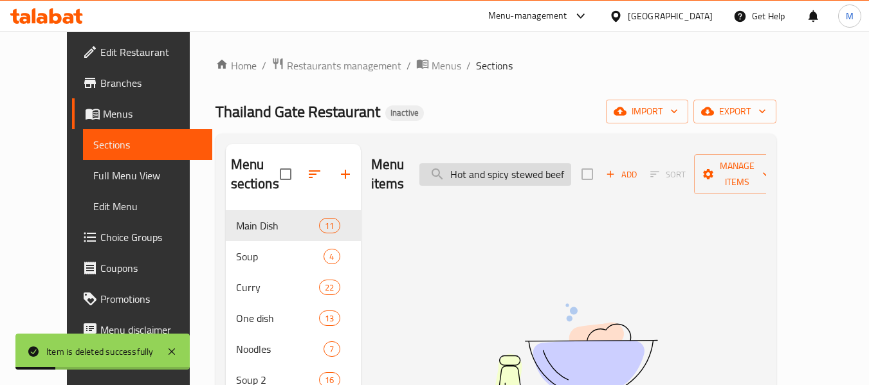
paste input "[PERSON_NAME] soup"
drag, startPoint x: 311, startPoint y: 86, endPoint x: 361, endPoint y: 110, distance: 54.9
click at [311, 86] on div "Home / Restaurants management / Menus / Sections [GEOGRAPHIC_DATA] Gate Restaur…" at bounding box center [495, 311] width 561 height 508
click at [516, 173] on input "[PERSON_NAME] soup" at bounding box center [495, 174] width 152 height 23
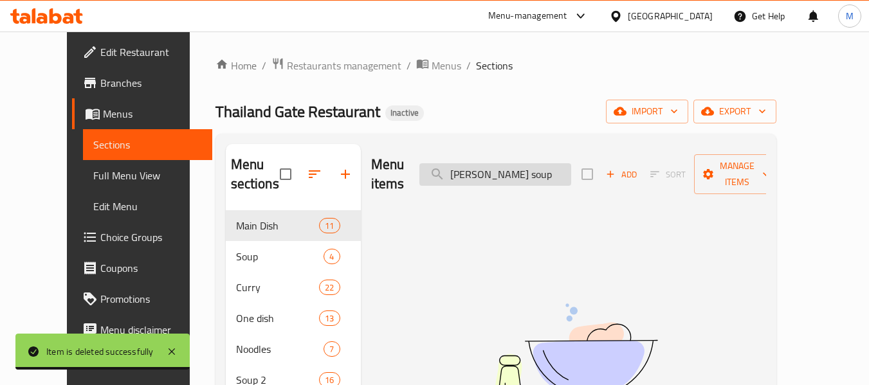
click at [516, 173] on input "[PERSON_NAME] soup" at bounding box center [495, 174] width 152 height 23
paste input "Stir fried seafood with garlic and chil"
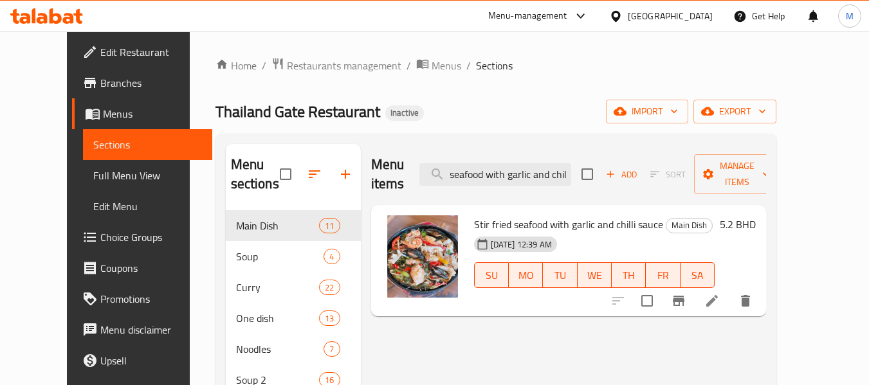
type input "Stir fried seafood with garlic and chil"
click at [93, 175] on span "Full Menu View" at bounding box center [147, 175] width 109 height 15
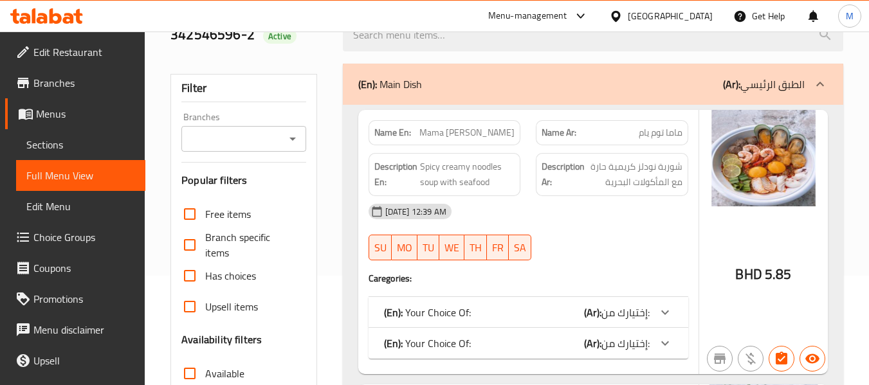
scroll to position [343, 0]
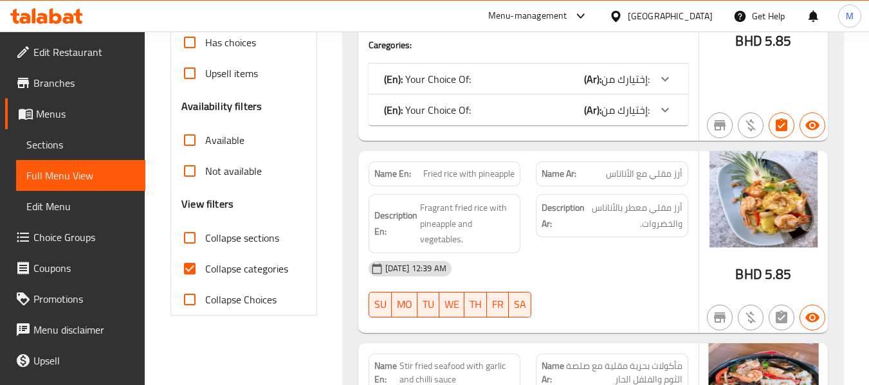
click at [190, 236] on input "Collapse sections" at bounding box center [189, 237] width 31 height 31
checkbox input "true"
click at [192, 266] on input "Collapse categories" at bounding box center [189, 268] width 31 height 31
checkbox input "false"
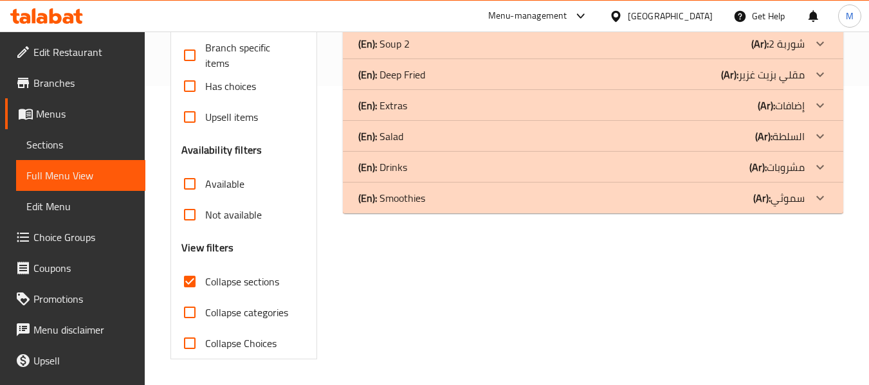
scroll to position [86, 0]
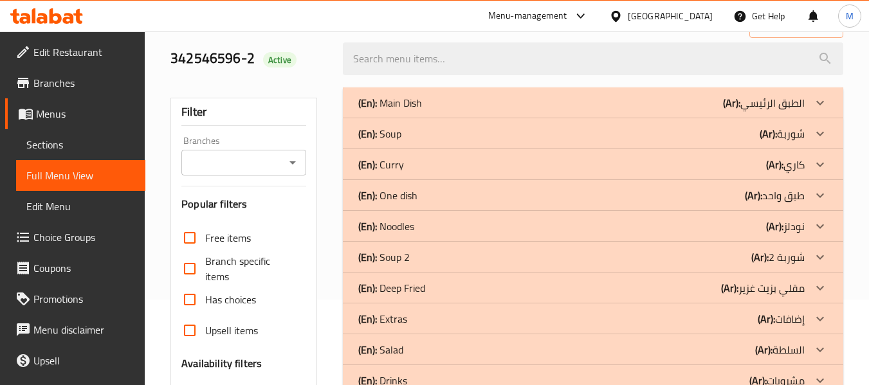
click at [387, 169] on p "(En): [PERSON_NAME]" at bounding box center [381, 164] width 46 height 15
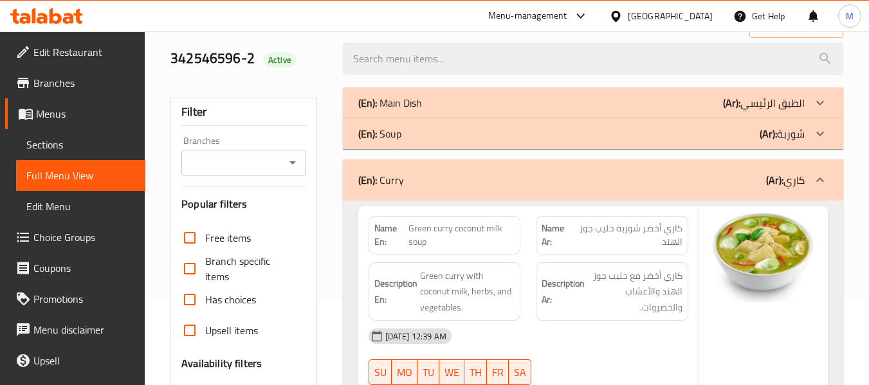
click at [399, 127] on p "(En): Soup" at bounding box center [379, 133] width 43 height 15
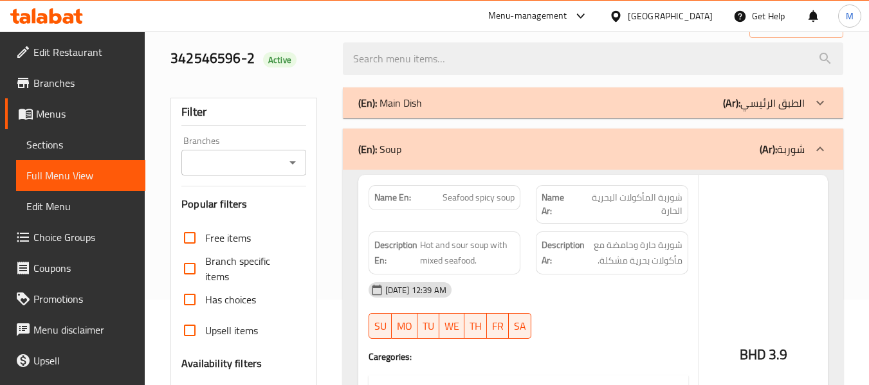
click at [421, 96] on p "(En): Main Dish" at bounding box center [390, 102] width 64 height 15
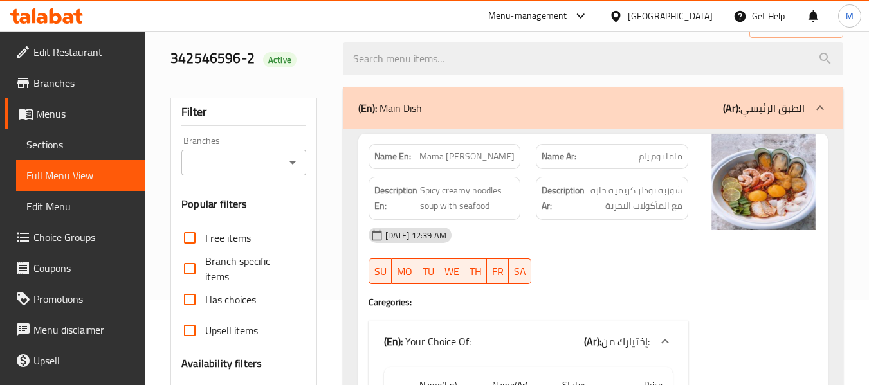
scroll to position [914, 0]
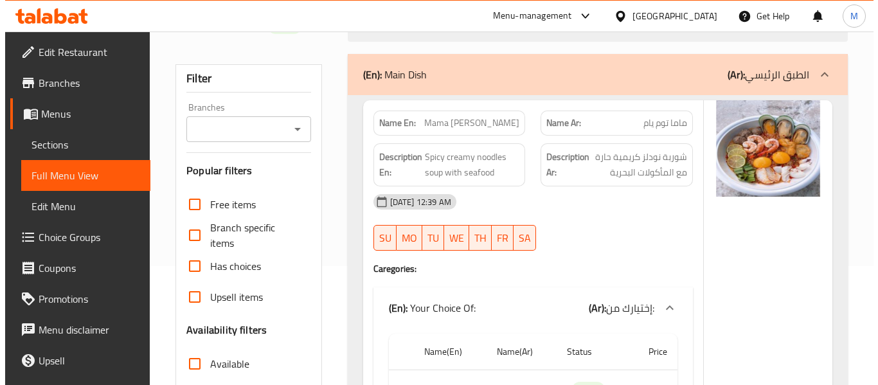
scroll to position [0, 0]
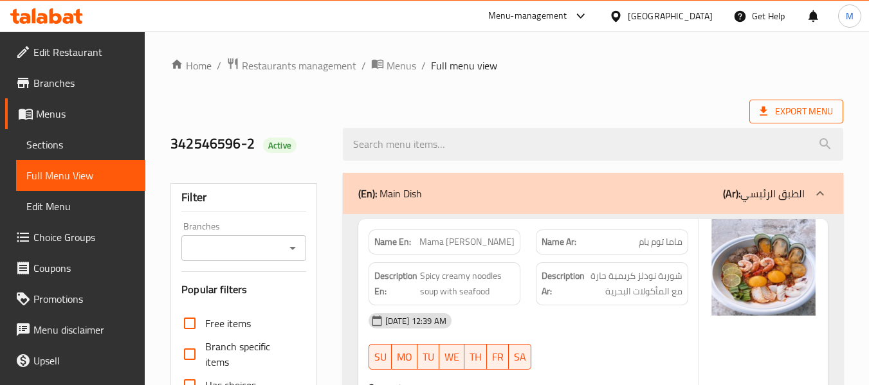
click at [800, 111] on span "Export Menu" at bounding box center [795, 112] width 73 height 16
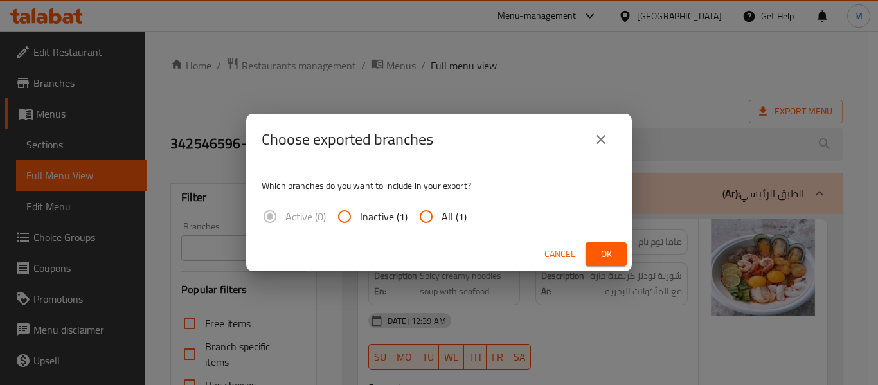
click at [446, 209] on span "All (1)" at bounding box center [454, 216] width 25 height 15
click at [442, 208] on input "All (1)" at bounding box center [426, 216] width 31 height 31
radio input "true"
click at [612, 254] on span "Ok" at bounding box center [606, 254] width 21 height 16
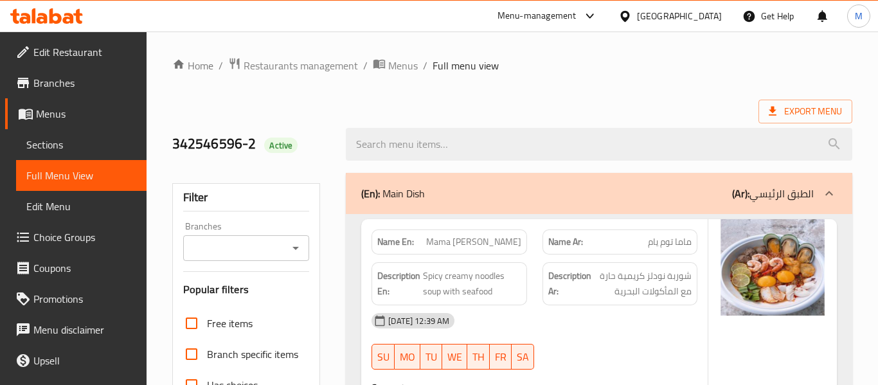
click at [529, 71] on ol "Home / Restaurants management / Menus / Full menu view" at bounding box center [512, 65] width 680 height 17
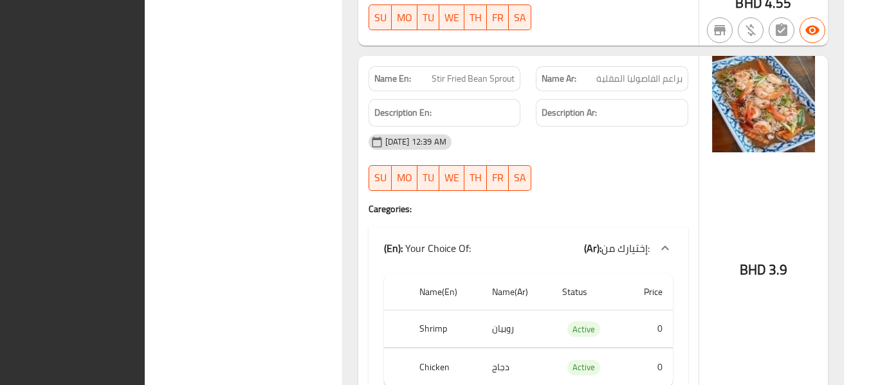
scroll to position [12541, 0]
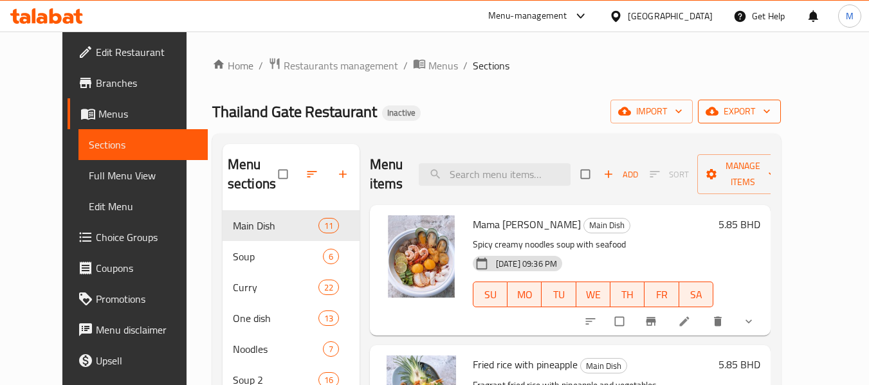
click at [781, 121] on button "export" at bounding box center [739, 112] width 83 height 24
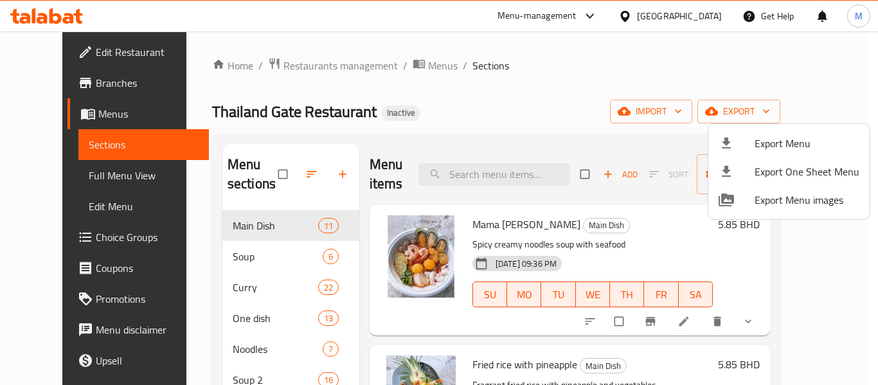
click at [809, 140] on span "Export Menu" at bounding box center [807, 143] width 105 height 15
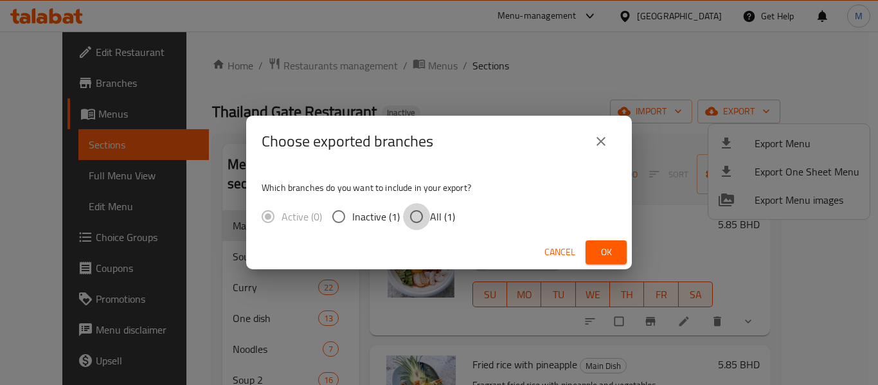
click at [426, 215] on input "All (1)" at bounding box center [416, 216] width 27 height 27
radio input "true"
click at [611, 246] on span "Ok" at bounding box center [606, 252] width 21 height 16
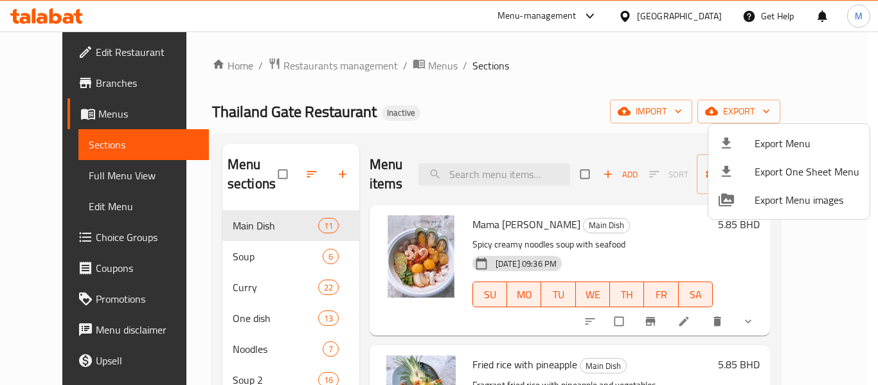
click at [66, 87] on div at bounding box center [439, 192] width 878 height 385
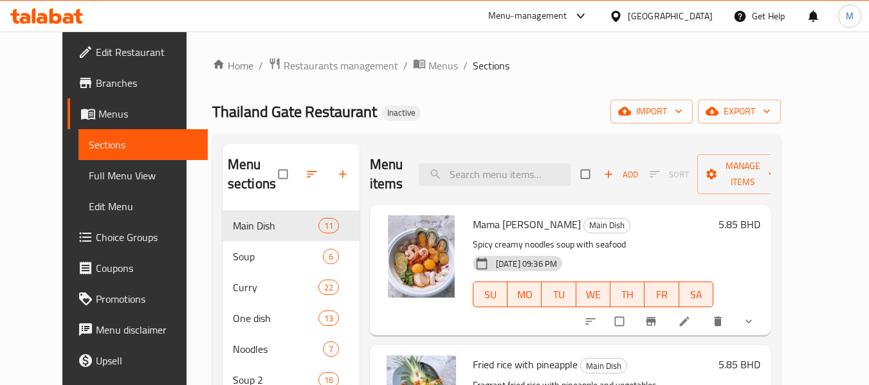
click at [96, 87] on span "Branches" at bounding box center [147, 82] width 102 height 15
